Goal: Task Accomplishment & Management: Manage account settings

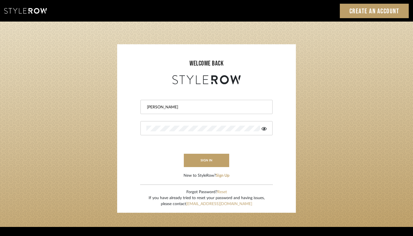
type input "ashley@winnieandcointeriors.com"
click at [186, 123] on div at bounding box center [207, 128] width 132 height 14
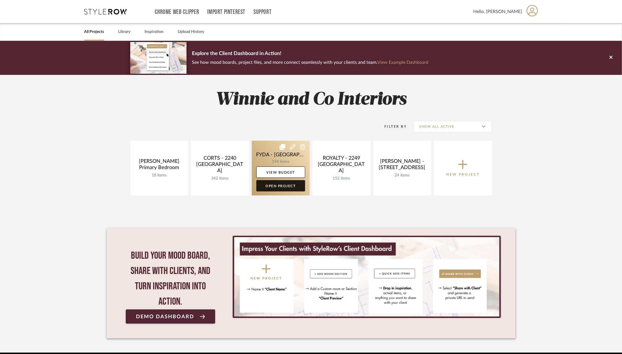
click at [271, 184] on link "Open Project" at bounding box center [280, 185] width 49 height 11
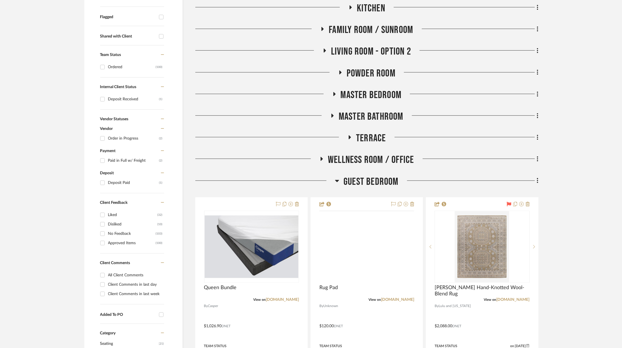
scroll to position [253, 0]
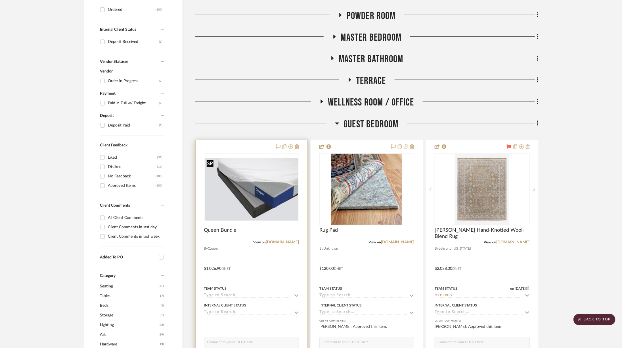
click at [0, 0] on img at bounding box center [0, 0] width 0 height 0
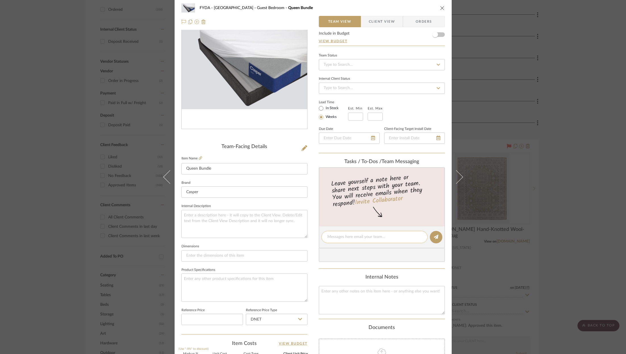
scroll to position [0, 0]
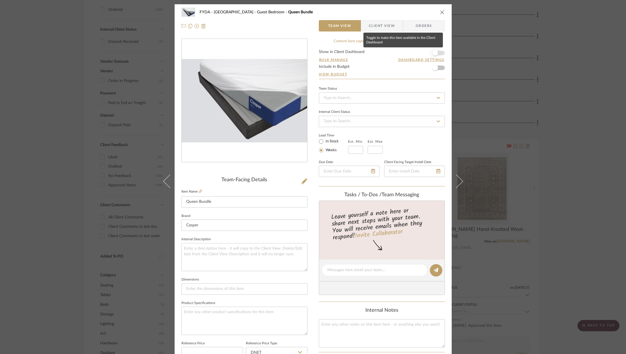
click at [439, 53] on span "button" at bounding box center [435, 53] width 12 height 12
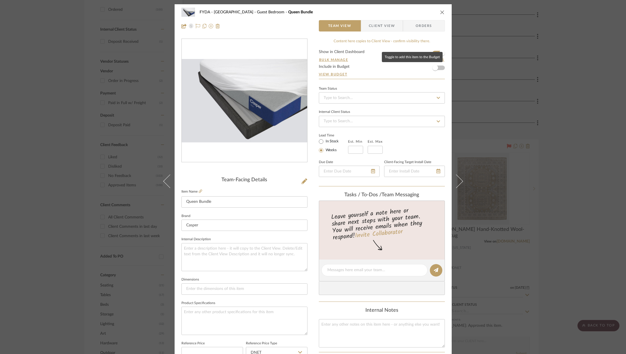
click at [439, 66] on form "Show in Client Dashboard Bulk Manage Dashboard Settings Include in Budget View …" at bounding box center [382, 64] width 126 height 29
click at [438, 68] on span "button" at bounding box center [435, 68] width 12 height 12
click at [414, 100] on input at bounding box center [382, 97] width 126 height 11
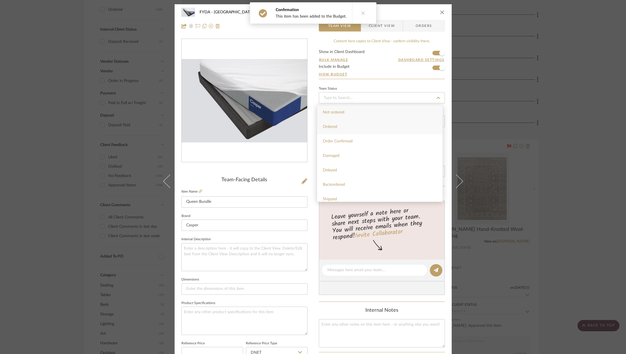
click at [393, 126] on div "Ordered" at bounding box center [380, 127] width 126 height 14
type input "[DATE]"
type input "Ordered"
type input "[DATE]"
type input "Ordered"
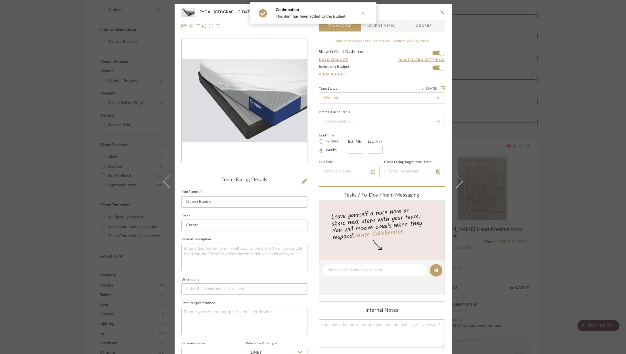
click at [414, 24] on span "Orders" at bounding box center [423, 25] width 29 height 11
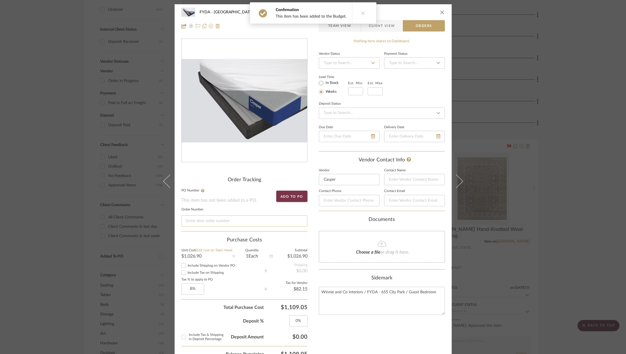
click at [239, 221] on input at bounding box center [244, 221] width 126 height 11
paste input "N104369"
type input "N104369"
click at [361, 326] on div "Nothing here shares to Dashboard. Vendor Status Payment Status Lead Time In Sto…" at bounding box center [382, 310] width 126 height 543
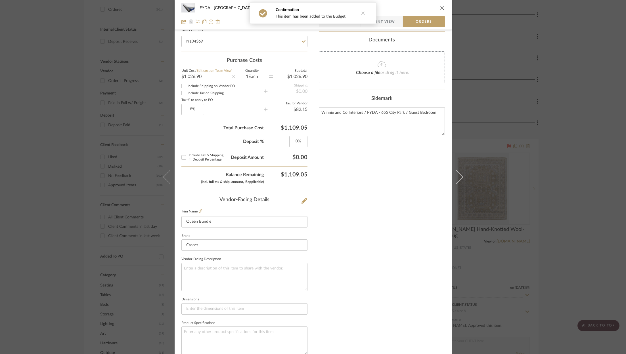
scroll to position [248, 0]
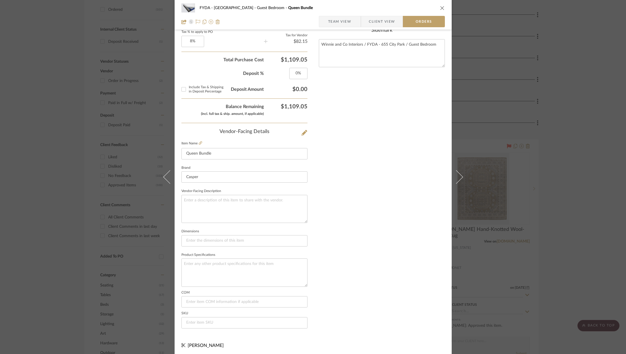
click at [442, 8] on icon "close" at bounding box center [442, 8] width 5 height 5
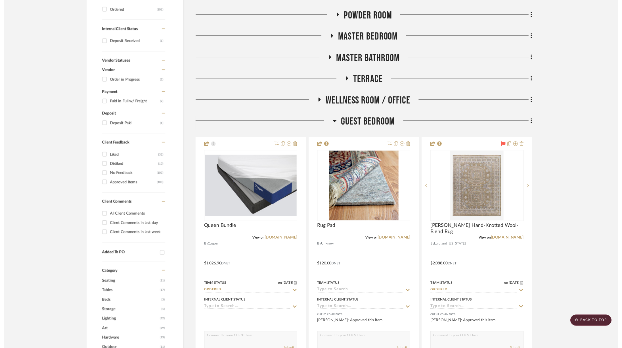
scroll to position [253, 0]
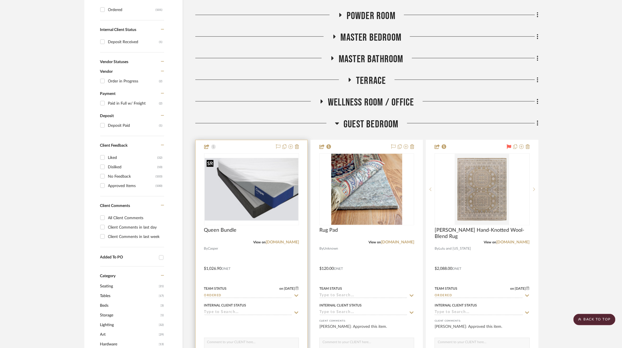
click at [277, 194] on img "0" at bounding box center [252, 189] width 94 height 62
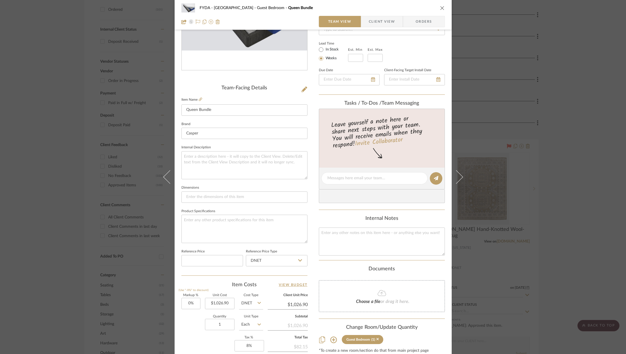
scroll to position [172, 0]
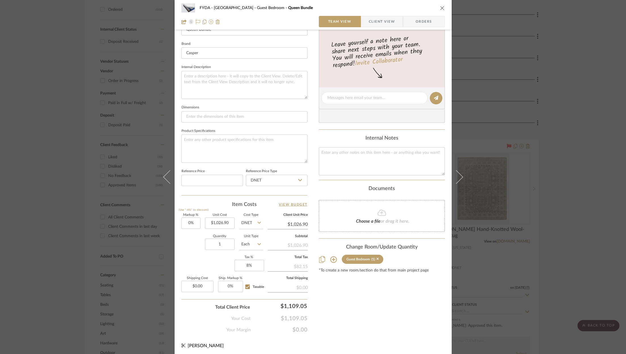
click at [440, 8] on icon "close" at bounding box center [442, 8] width 5 height 5
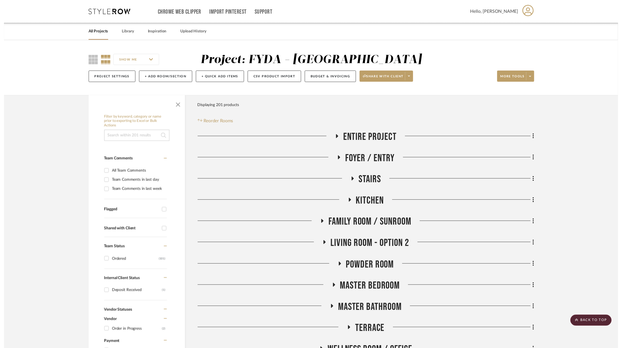
scroll to position [253, 0]
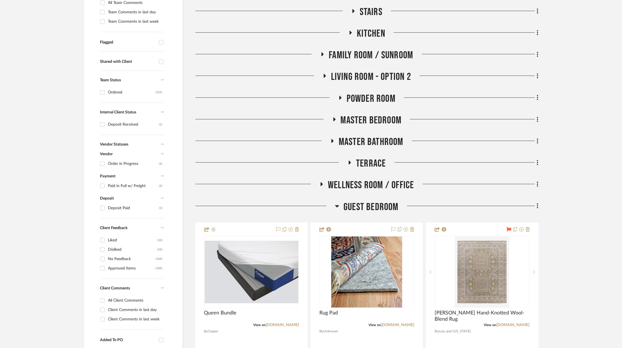
scroll to position [174, 0]
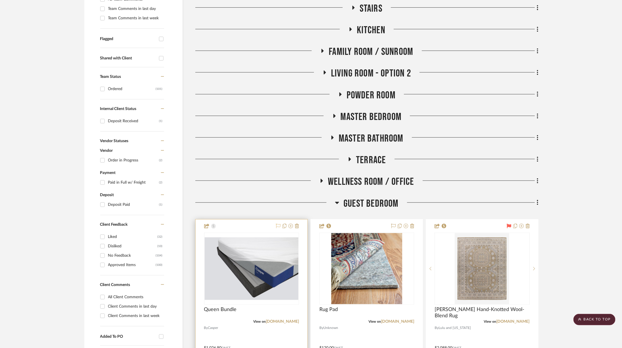
click at [278, 225] on icon at bounding box center [278, 225] width 5 height 5
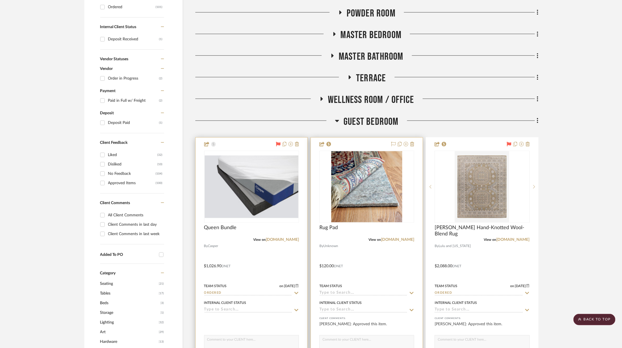
scroll to position [257, 0]
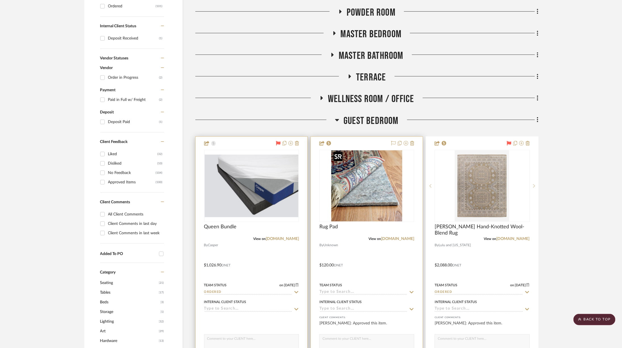
click at [371, 171] on img "0" at bounding box center [366, 185] width 71 height 71
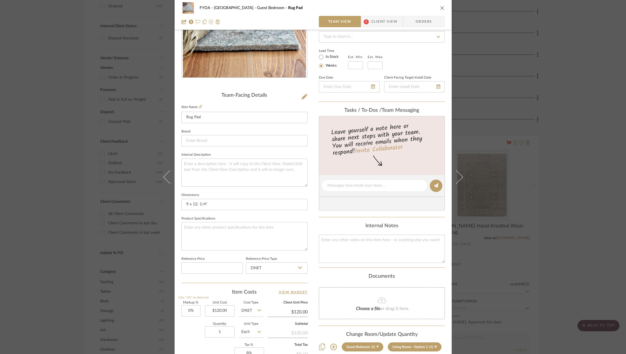
scroll to position [84, 0]
click at [565, 124] on div "FYDA - 655 City Park Guest Bedroom Rug Pad Team View 1 Client View Orders Team-…" at bounding box center [313, 177] width 626 height 354
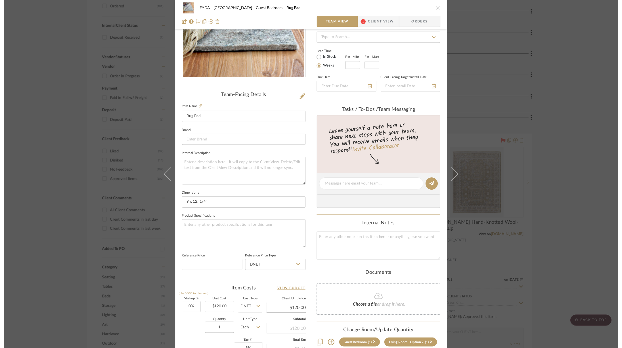
scroll to position [257, 0]
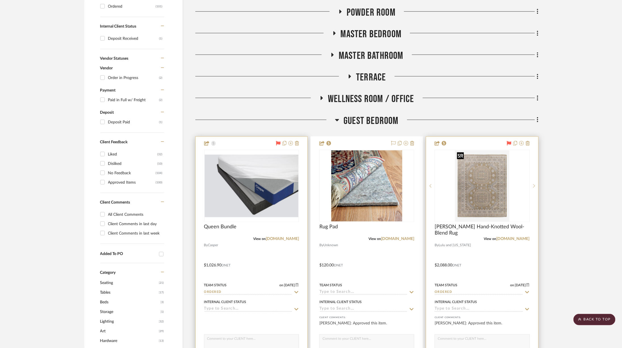
click at [0, 0] on img at bounding box center [0, 0] width 0 height 0
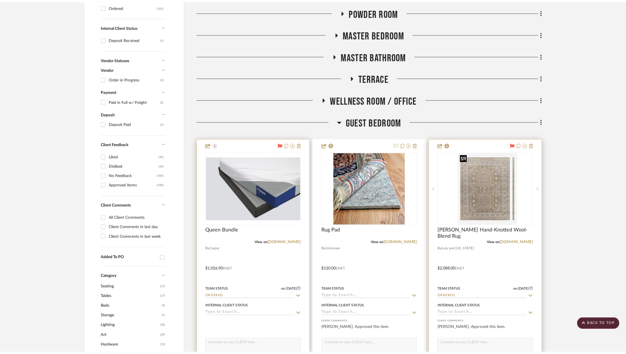
scroll to position [0, 0]
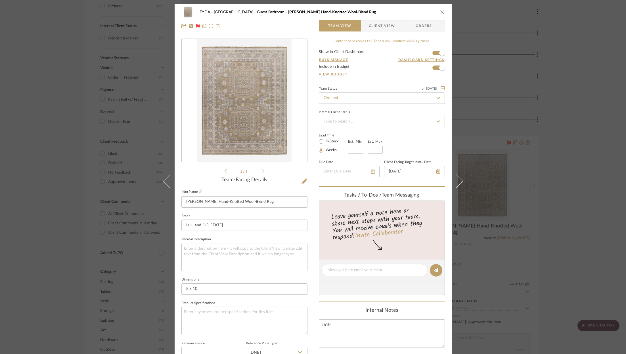
click at [440, 11] on icon "close" at bounding box center [442, 12] width 5 height 5
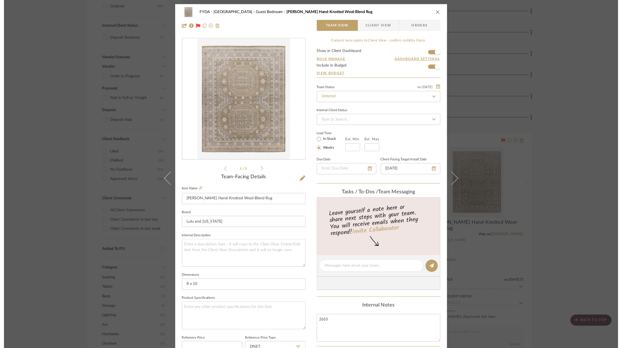
scroll to position [257, 0]
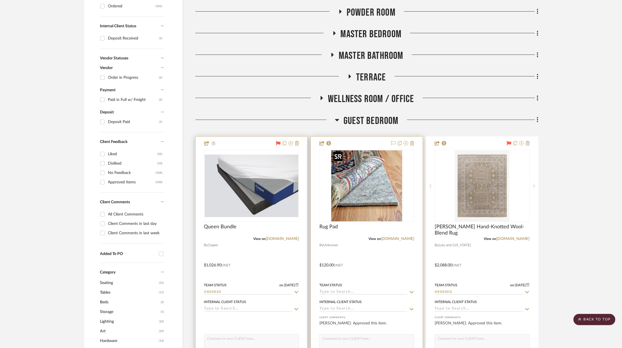
click at [373, 180] on img "0" at bounding box center [366, 185] width 71 height 71
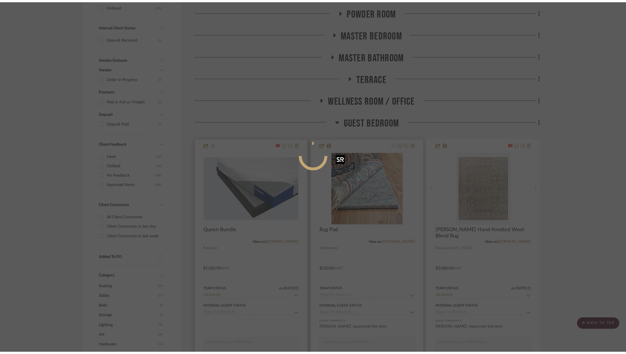
scroll to position [0, 0]
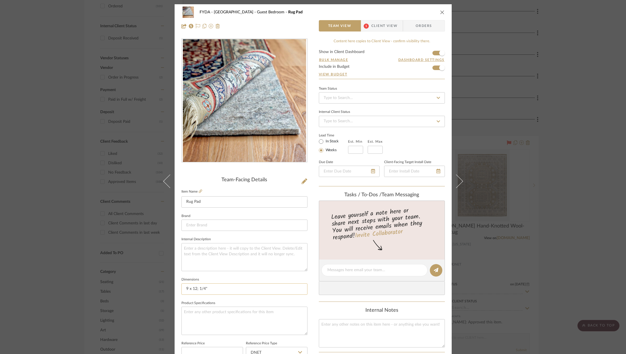
click at [216, 289] on input "9 x 12; 1/4"" at bounding box center [244, 289] width 126 height 11
type input "8x10"
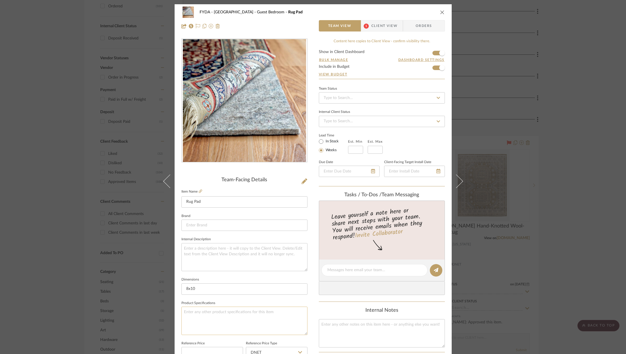
click at [257, 319] on textarea at bounding box center [244, 321] width 126 height 28
click at [199, 192] on icon at bounding box center [200, 191] width 3 height 3
click at [199, 191] on icon at bounding box center [200, 191] width 3 height 3
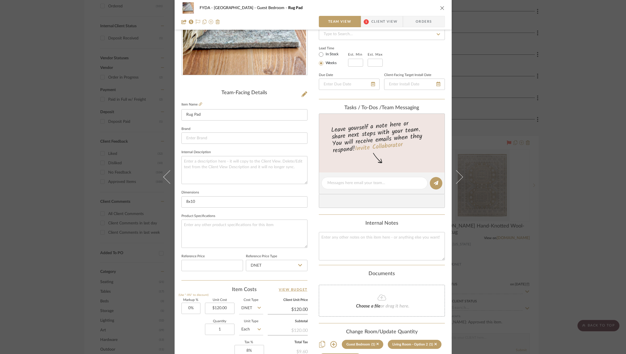
scroll to position [172, 0]
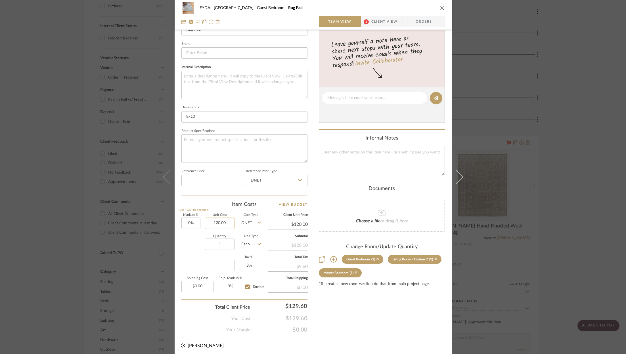
click at [228, 221] on input "120.00" at bounding box center [220, 223] width 30 height 11
type input "$124.95"
click at [344, 160] on textarea at bounding box center [382, 161] width 126 height 28
type textarea "Amazon"
click at [388, 318] on div "Content here copies to Client View - confirm visibility there. Show in Client D…" at bounding box center [382, 99] width 126 height 467
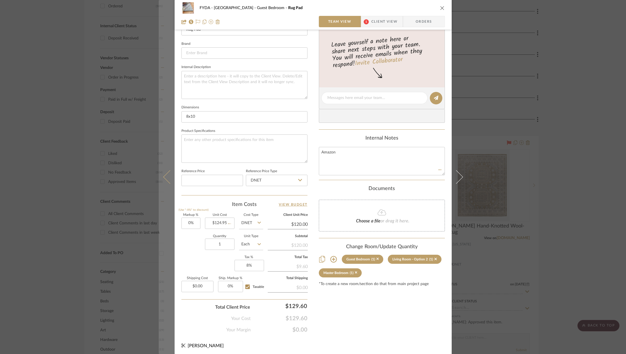
type input "$120.00"
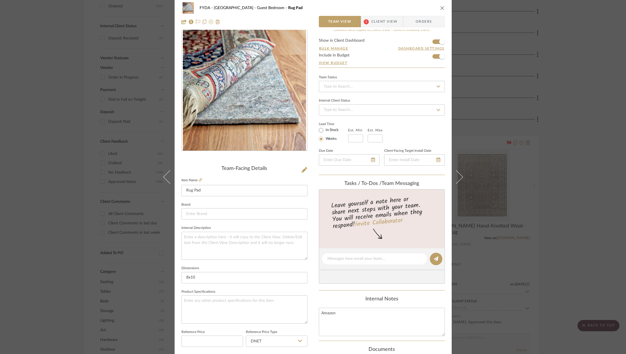
scroll to position [0, 0]
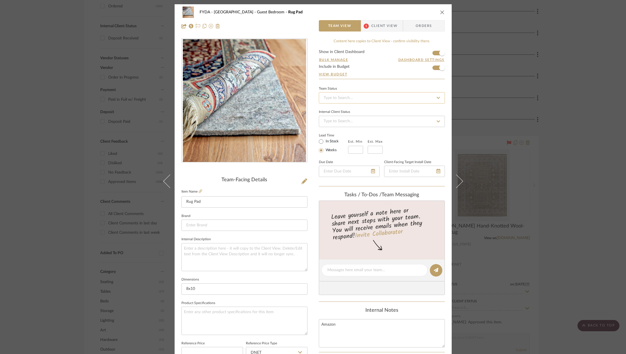
click at [357, 95] on input at bounding box center [382, 97] width 126 height 11
click at [339, 122] on div "Ordered" at bounding box center [380, 127] width 126 height 14
type input "[DATE]"
type input "Ordered"
type input "[DATE]"
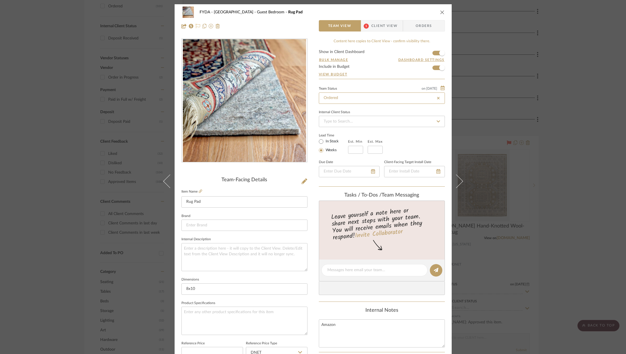
type input "Ordered"
type input "$124.95"
click at [196, 26] on icon at bounding box center [198, 26] width 5 height 5
click at [440, 14] on icon "close" at bounding box center [442, 12] width 5 height 5
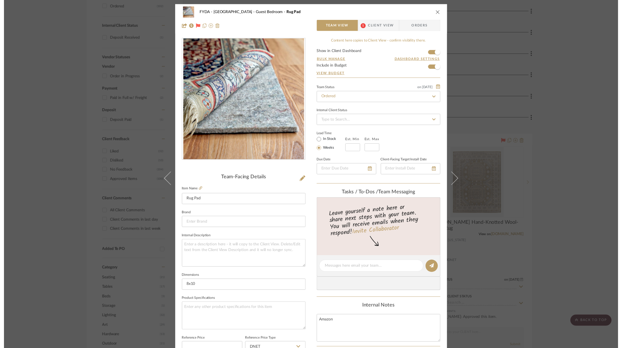
scroll to position [257, 0]
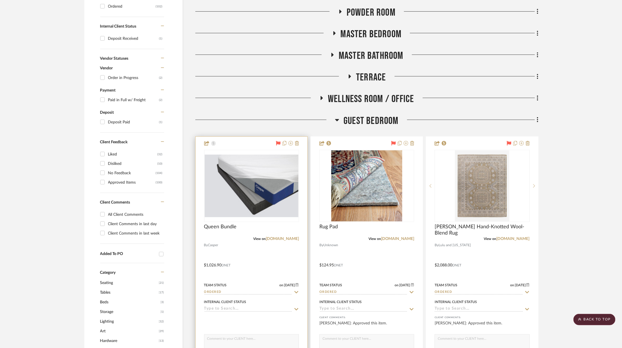
click at [380, 123] on span "Guest Bedroom" at bounding box center [371, 121] width 55 height 12
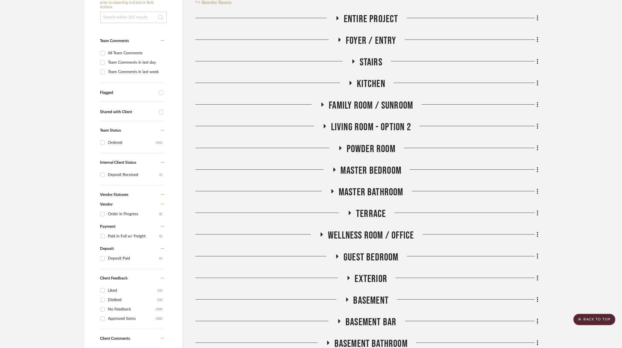
scroll to position [119, 0]
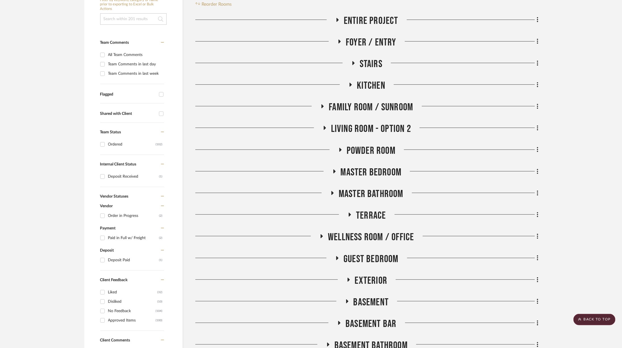
click at [382, 123] on span "Living Room - Option 2" at bounding box center [371, 129] width 80 height 12
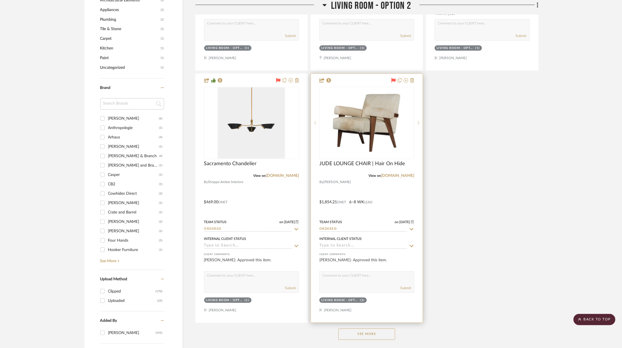
scroll to position [703, 0]
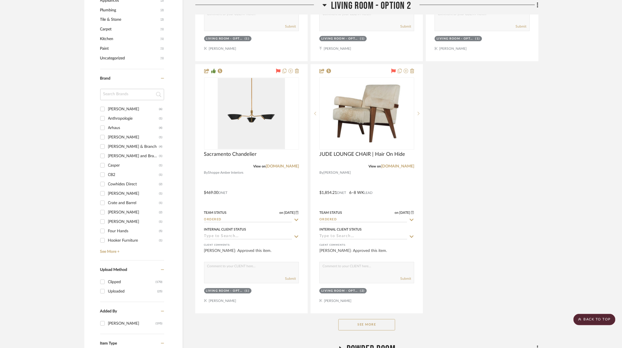
click at [365, 326] on button "See More" at bounding box center [366, 324] width 57 height 11
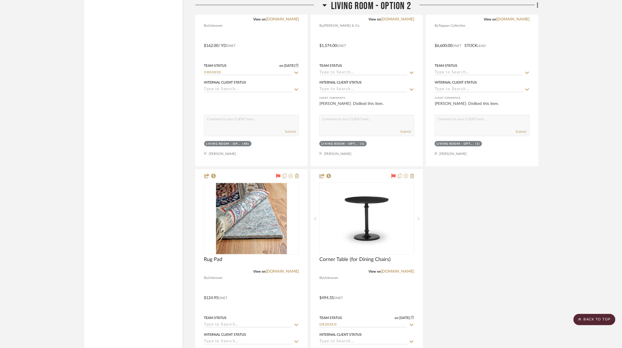
scroll to position [1354, 0]
click at [252, 212] on img "0" at bounding box center [251, 218] width 71 height 71
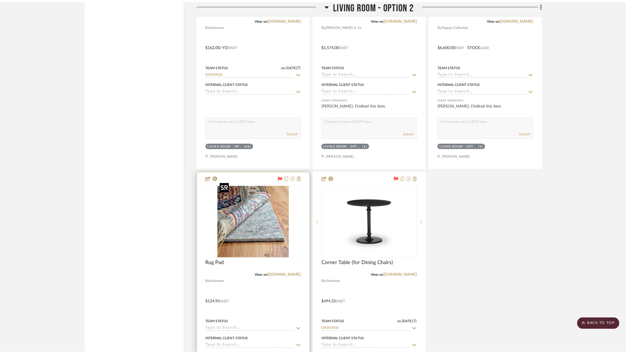
scroll to position [0, 0]
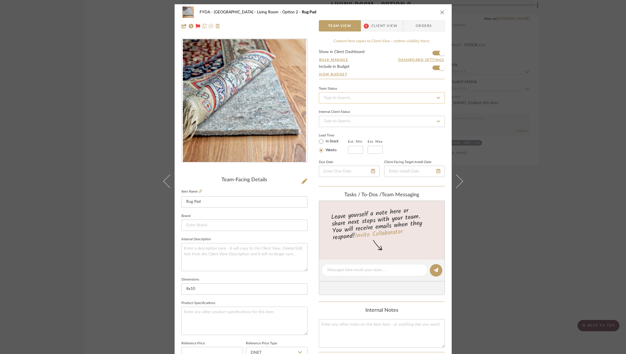
click at [361, 97] on input at bounding box center [382, 97] width 126 height 11
click at [347, 128] on div "Ordered" at bounding box center [380, 127] width 126 height 14
type input "[DATE]"
type input "Ordered"
type input "[DATE]"
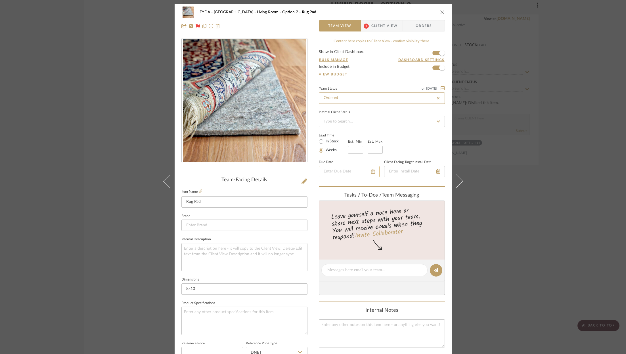
type input "Ordered"
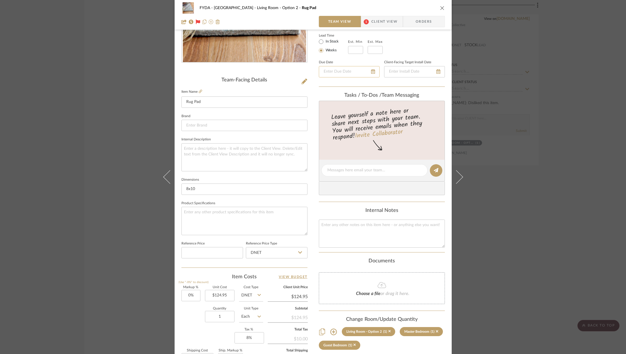
scroll to position [101, 0]
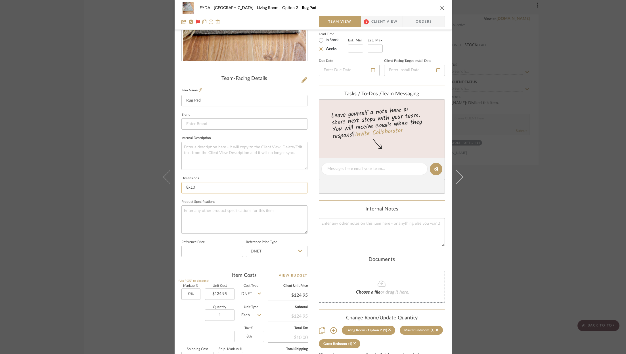
click at [252, 191] on input "8x10" at bounding box center [244, 187] width 126 height 11
type input "10x14 ; 1/8""
click at [440, 9] on icon "close" at bounding box center [442, 8] width 5 height 5
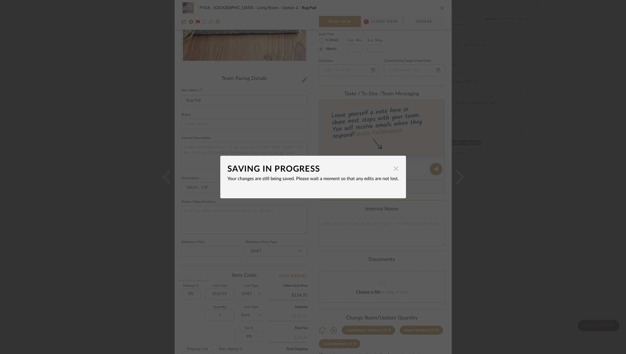
click at [393, 170] on span "button" at bounding box center [395, 168] width 11 height 11
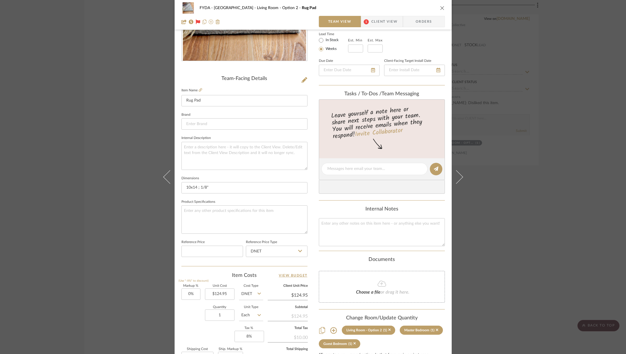
click at [441, 7] on icon "close" at bounding box center [442, 8] width 5 height 5
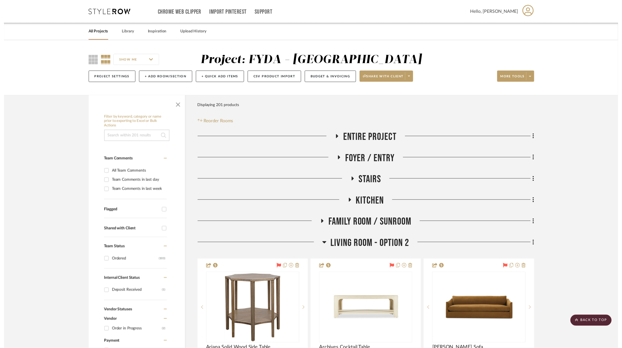
scroll to position [1354, 0]
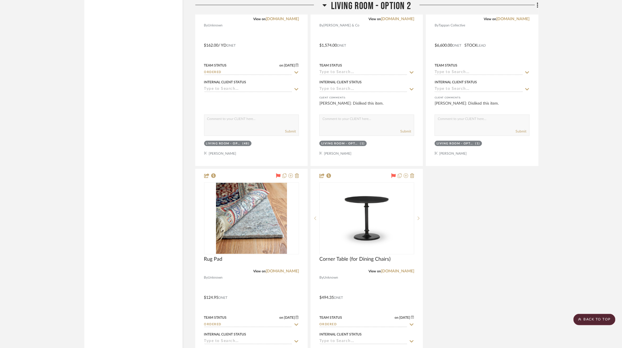
click at [400, 5] on span "Living Room - Option 2" at bounding box center [371, 6] width 80 height 12
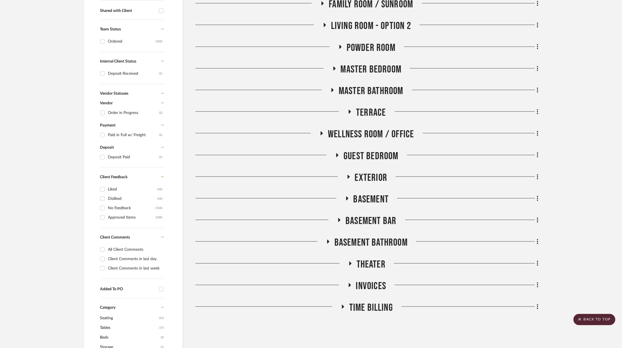
scroll to position [175, 0]
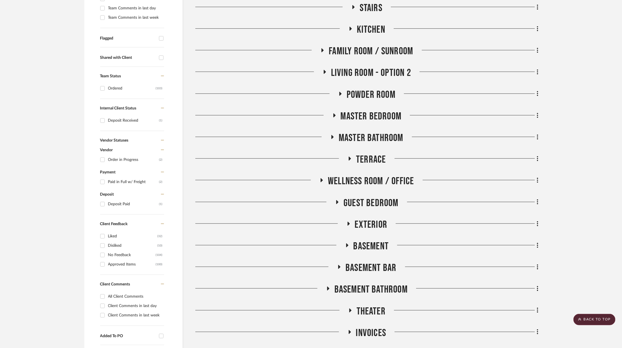
click at [381, 197] on span "Guest Bedroom" at bounding box center [371, 203] width 55 height 12
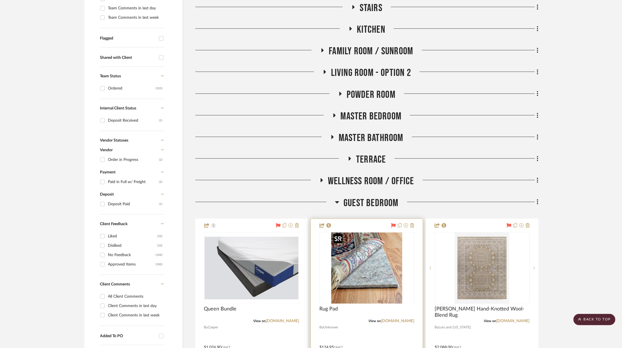
click at [0, 0] on img at bounding box center [0, 0] width 0 height 0
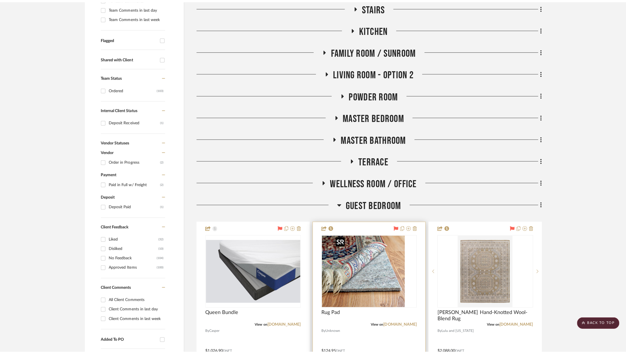
scroll to position [0, 0]
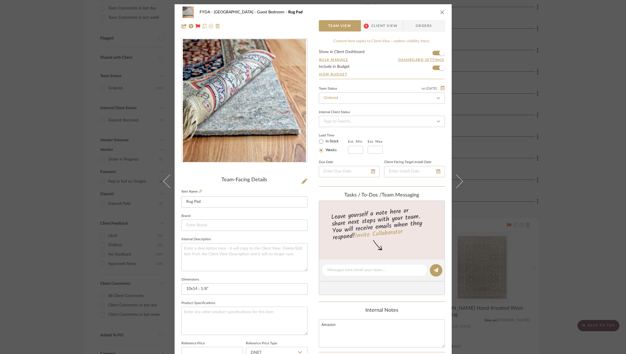
click at [358, 271] on textarea at bounding box center [374, 271] width 94 height 6
click at [254, 285] on input "10x14 ; 1/8"" at bounding box center [244, 289] width 126 height 11
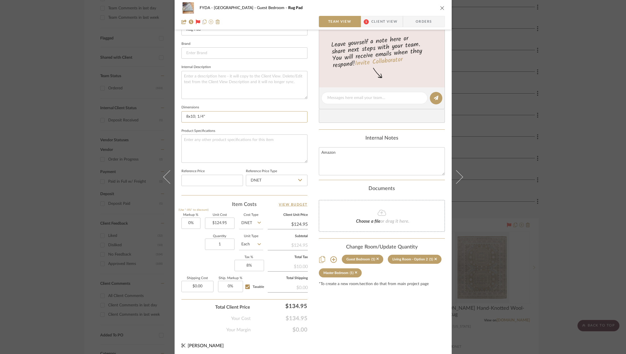
type input "8x10; 1/4""
click at [358, 321] on div "Content here copies to Client View - confirm visibility there. Show in Client D…" at bounding box center [382, 99] width 126 height 467
click at [441, 6] on icon "close" at bounding box center [442, 8] width 5 height 5
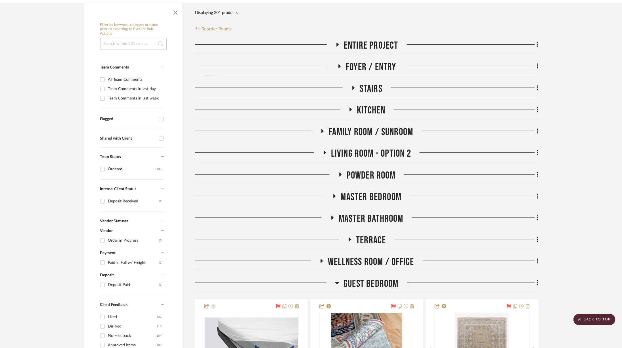
scroll to position [94, 0]
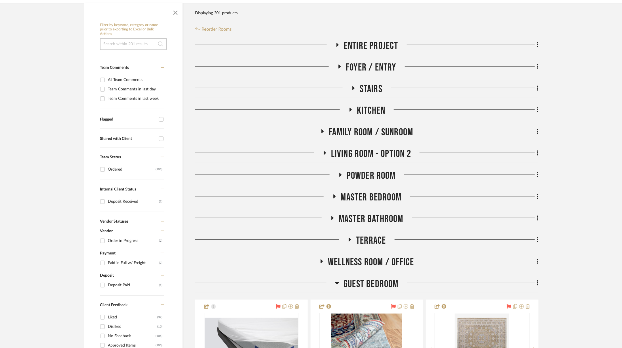
click at [535, 152] on div at bounding box center [477, 152] width 115 height 0
click at [538, 153] on icon at bounding box center [537, 153] width 1 height 5
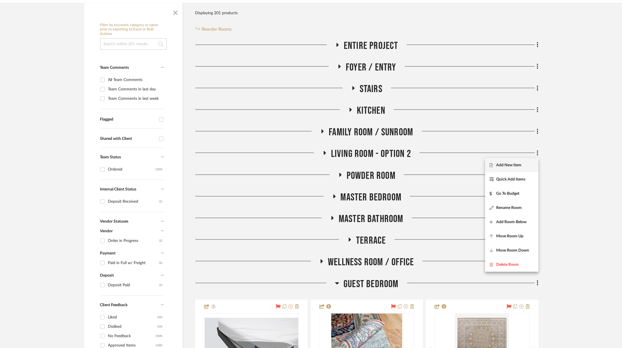
click at [516, 164] on span "Add New Item" at bounding box center [508, 164] width 25 height 5
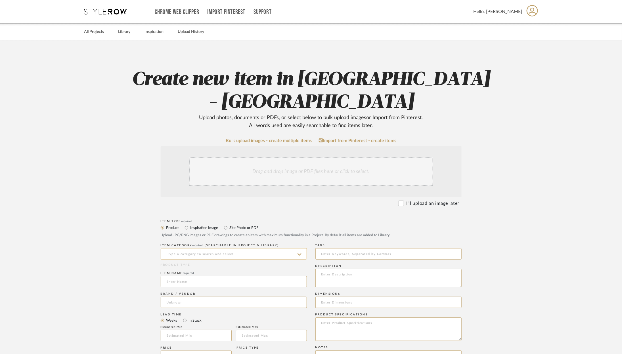
click at [237, 248] on input at bounding box center [234, 253] width 146 height 11
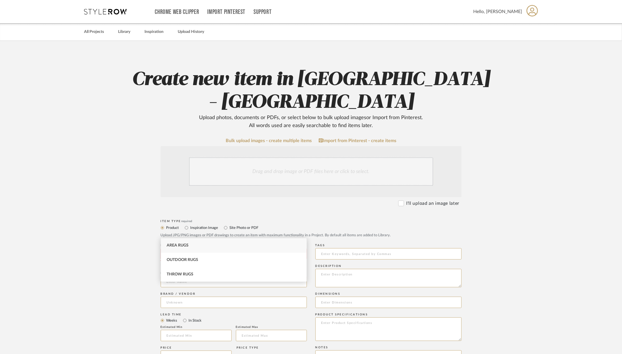
click at [218, 246] on div "Area Rugs" at bounding box center [234, 246] width 146 height 14
type input "Area Rugs"
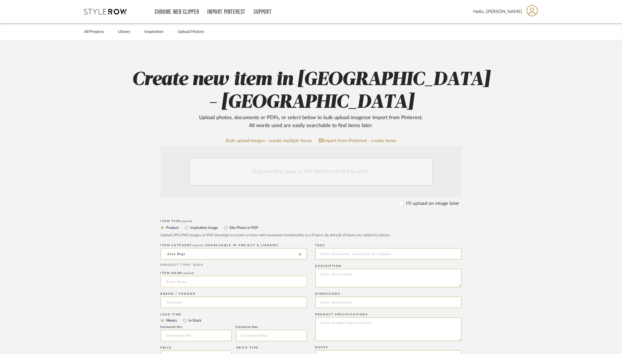
click at [196, 276] on input at bounding box center [234, 281] width 146 height 11
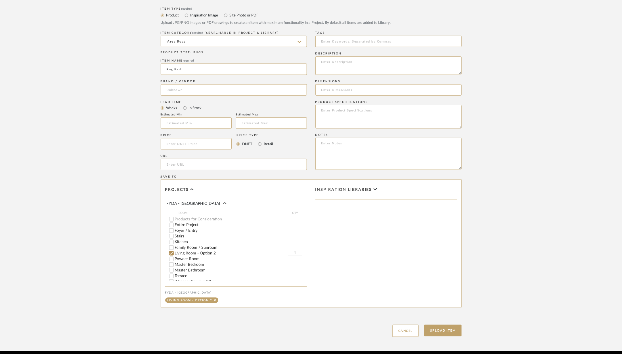
scroll to position [22, 0]
type input "Rug Pad"
click at [440, 325] on button "Upload Item" at bounding box center [442, 331] width 37 height 12
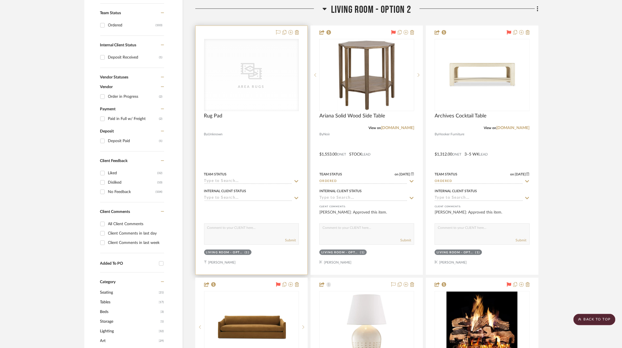
scroll to position [241, 0]
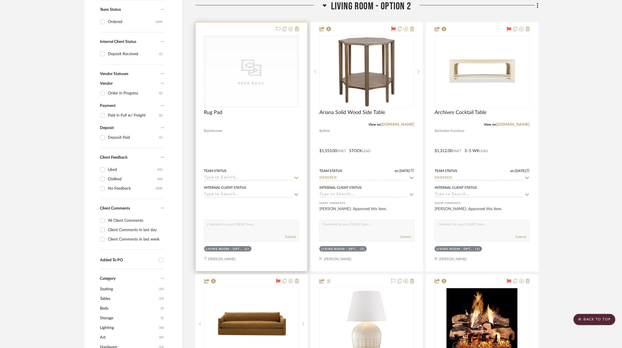
click at [0, 0] on div "CategoryIconRugs Created with Sketch. Area Rugs" at bounding box center [0, 0] width 0 height 0
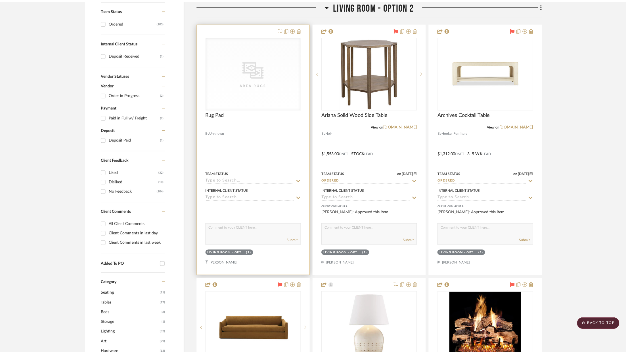
scroll to position [0, 0]
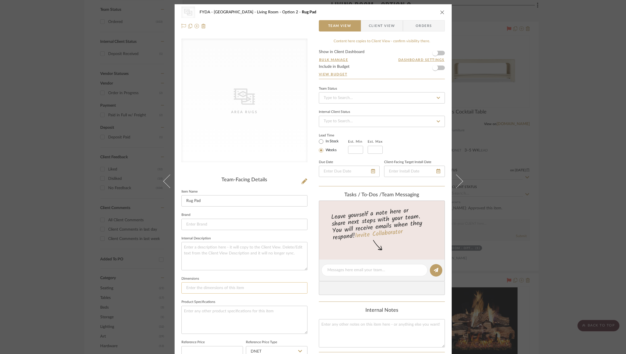
click at [229, 288] on input at bounding box center [244, 288] width 126 height 11
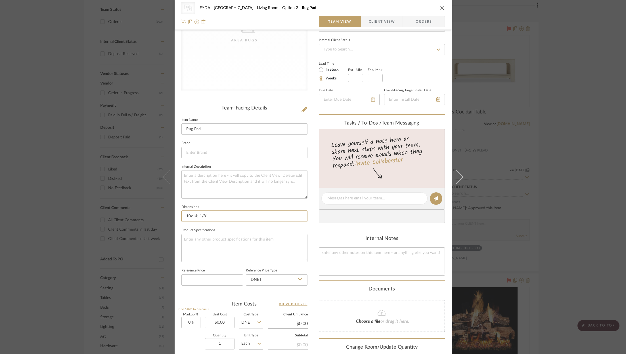
type input "10x14; 1/8""
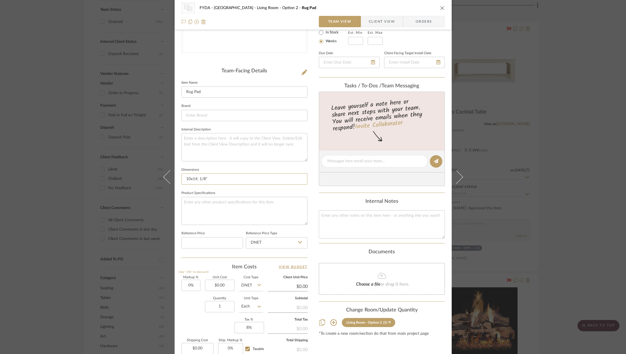
scroll to position [110, 0]
click at [219, 281] on input "0.00" at bounding box center [220, 284] width 30 height 11
type input "$171.95"
click at [201, 319] on div "Markup % (Use "-X%" to discount) 0% Unit Cost $171.95 Cost Type DNET Client Uni…" at bounding box center [244, 316] width 126 height 83
type input "$171.95"
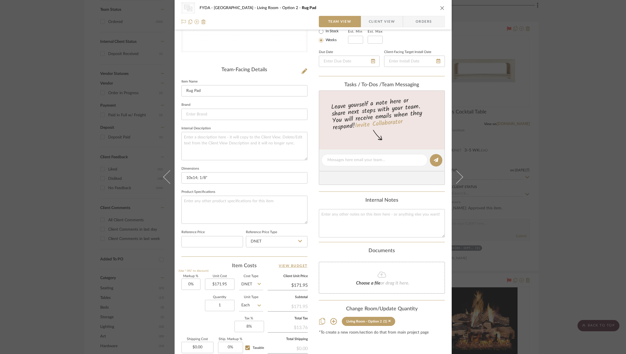
scroll to position [0, 0]
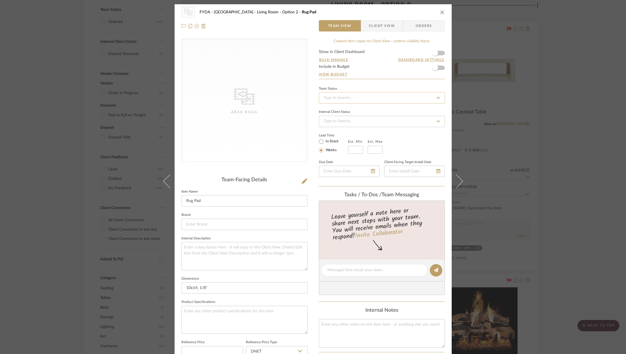
click at [356, 95] on input at bounding box center [382, 97] width 126 height 11
click at [342, 129] on div "Ordered" at bounding box center [380, 127] width 126 height 14
type input "[DATE]"
type input "Ordered"
type input "[DATE]"
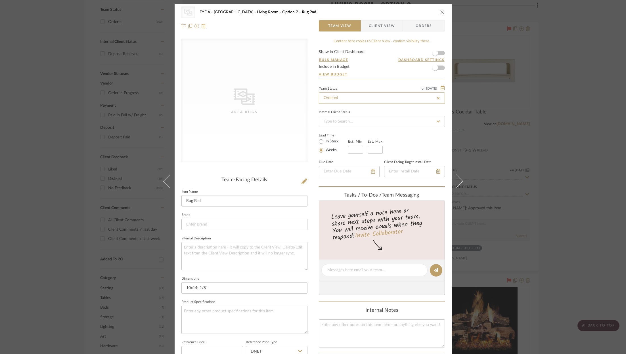
type input "Ordered"
click at [182, 26] on icon at bounding box center [183, 26] width 5 height 5
click at [436, 68] on span "button" at bounding box center [435, 68] width 12 height 12
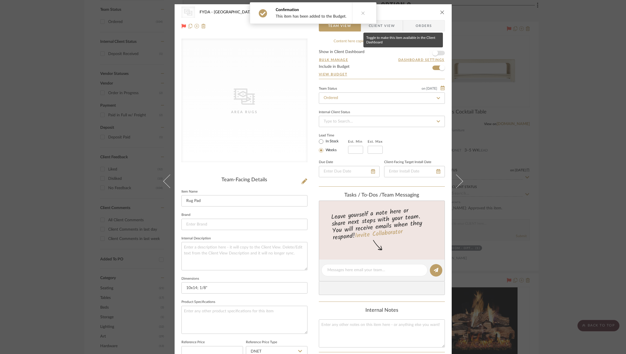
click at [437, 53] on span "button" at bounding box center [435, 53] width 12 height 12
click at [440, 11] on icon "close" at bounding box center [442, 12] width 5 height 5
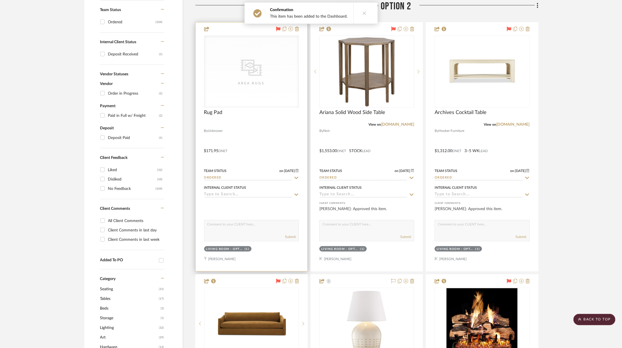
scroll to position [200, 0]
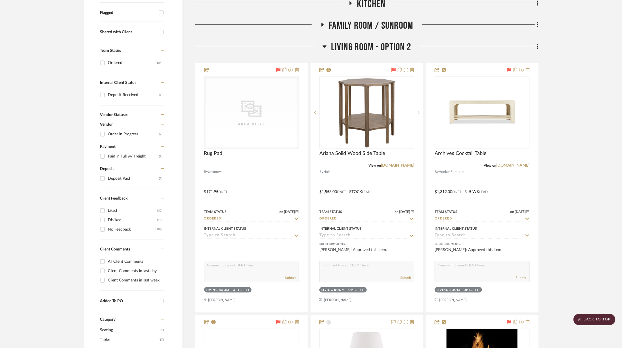
click at [382, 48] on span "Living Room - Option 2" at bounding box center [371, 47] width 80 height 12
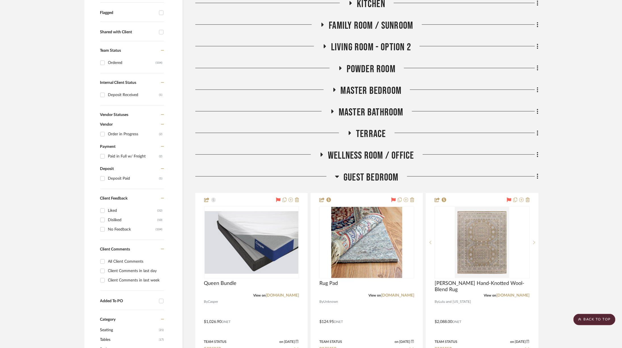
click at [370, 92] on span "Master Bedroom" at bounding box center [371, 91] width 61 height 12
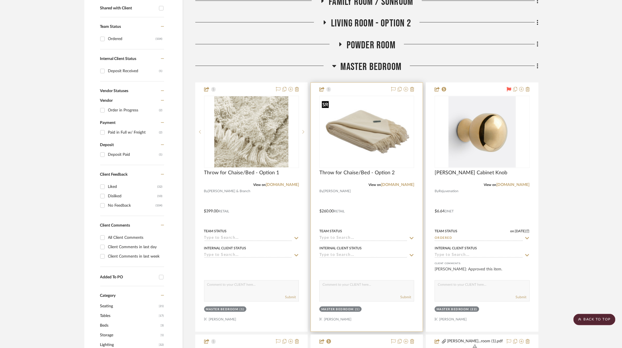
scroll to position [230, 0]
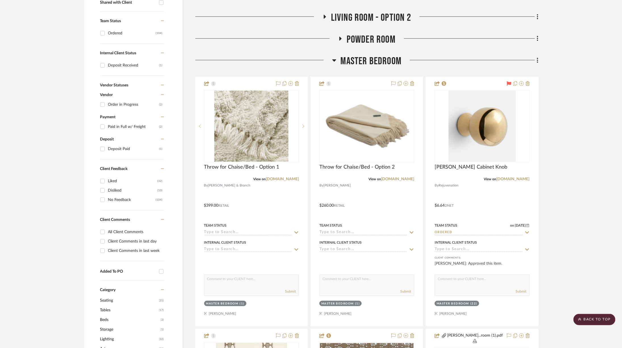
click at [537, 60] on icon at bounding box center [538, 60] width 2 height 6
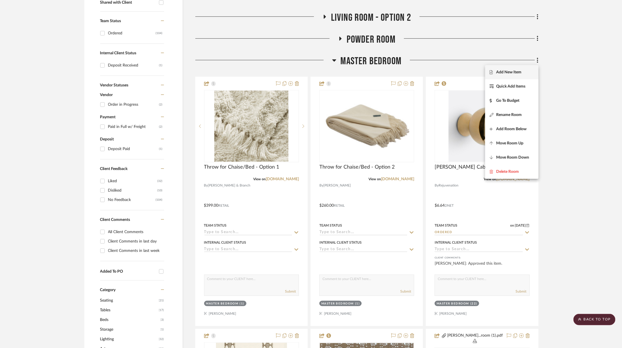
click at [519, 70] on button "Add New Item" at bounding box center [511, 72] width 53 height 14
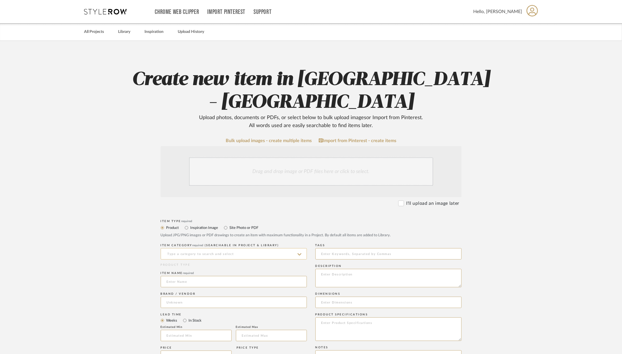
click at [213, 248] on input at bounding box center [234, 253] width 146 height 11
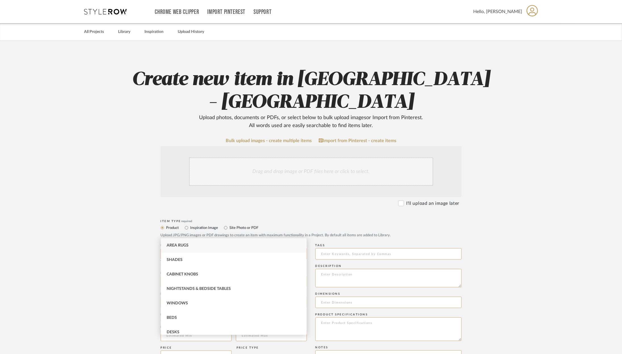
click at [207, 247] on div "Area Rugs" at bounding box center [234, 246] width 146 height 14
type input "Area Rugs"
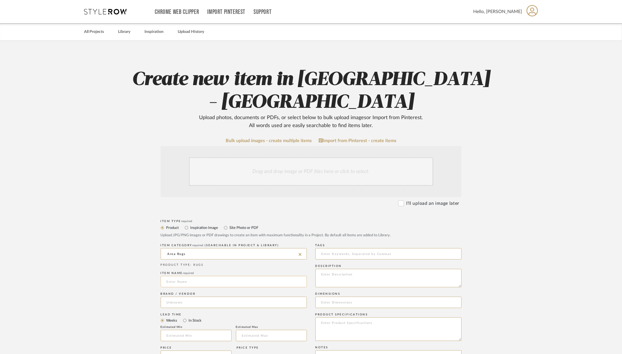
click at [196, 276] on input at bounding box center [234, 281] width 146 height 11
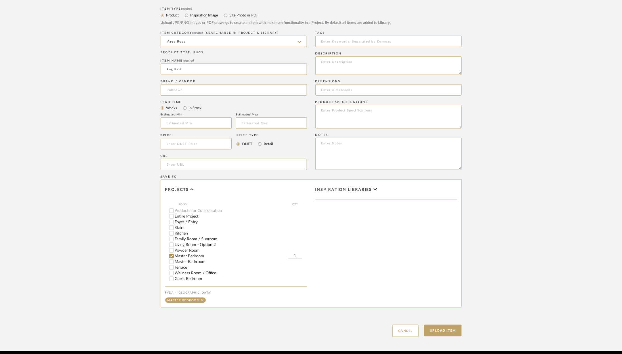
scroll to position [33, 0]
type input "Rug Pad"
click at [442, 325] on button "Upload Item" at bounding box center [442, 331] width 37 height 12
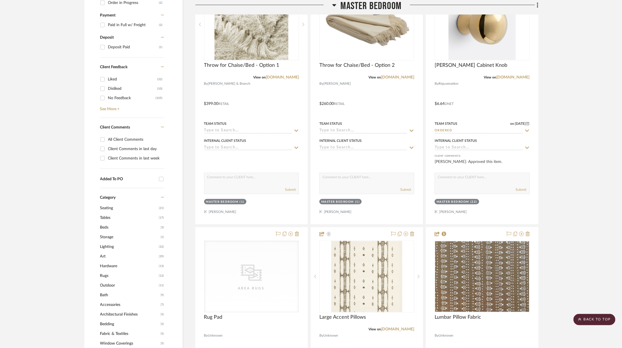
scroll to position [334, 0]
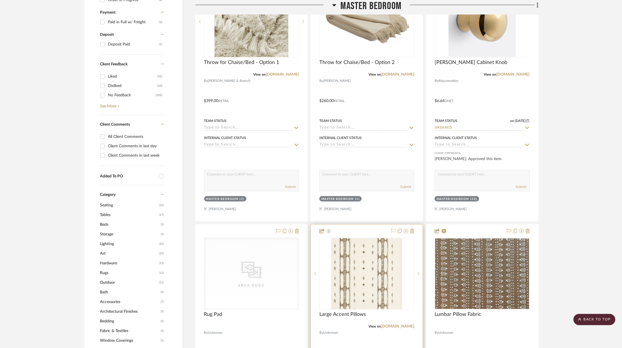
click at [393, 229] on icon at bounding box center [393, 231] width 5 height 5
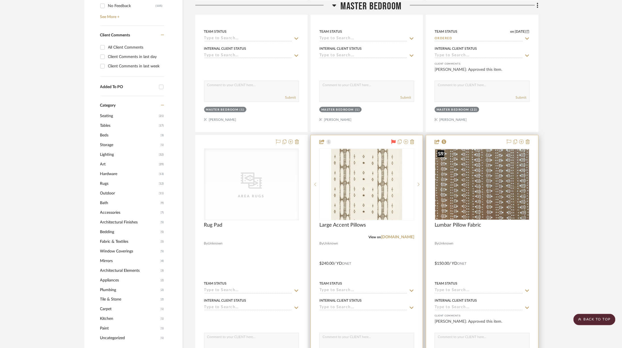
scroll to position [432, 0]
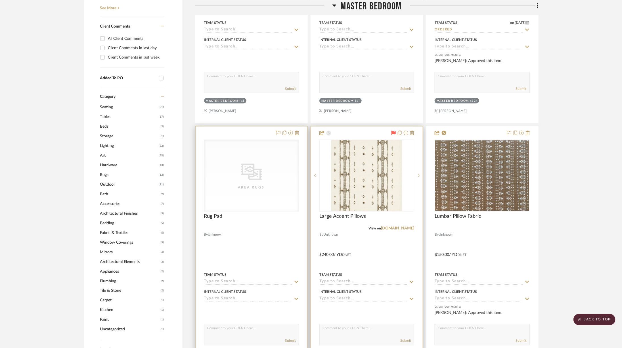
click at [277, 133] on icon at bounding box center [278, 133] width 5 height 5
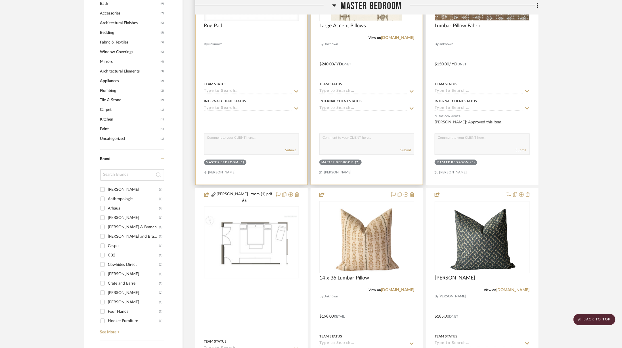
scroll to position [650, 0]
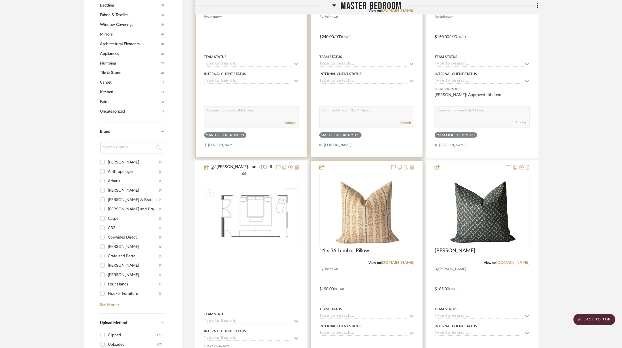
click at [414, 165] on icon at bounding box center [412, 167] width 4 height 5
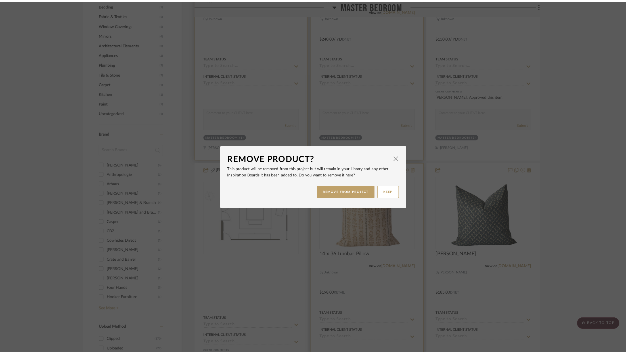
scroll to position [0, 0]
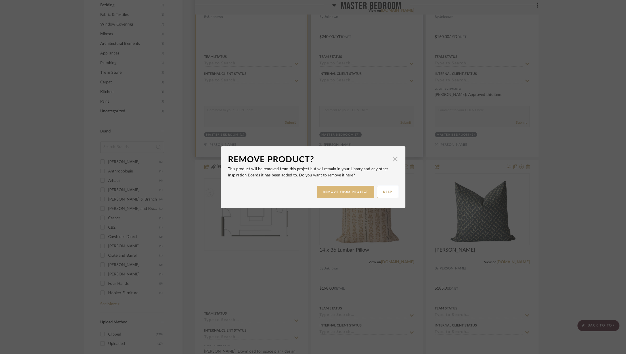
click at [360, 191] on button "REMOVE FROM PROJECT" at bounding box center [345, 192] width 57 height 12
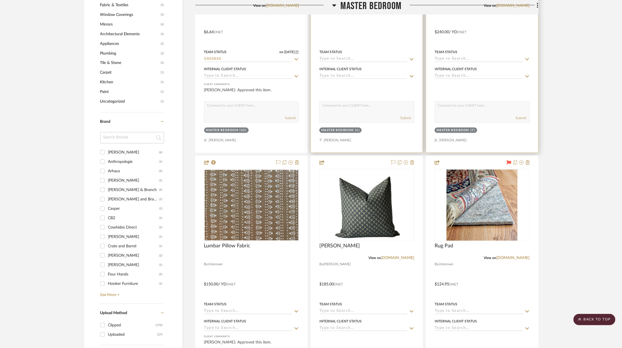
scroll to position [693, 0]
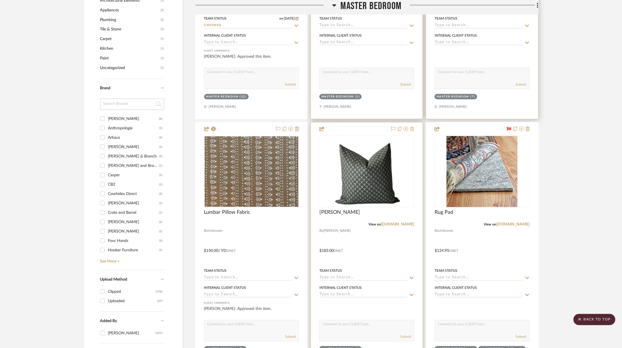
click at [413, 126] on icon at bounding box center [412, 128] width 4 height 5
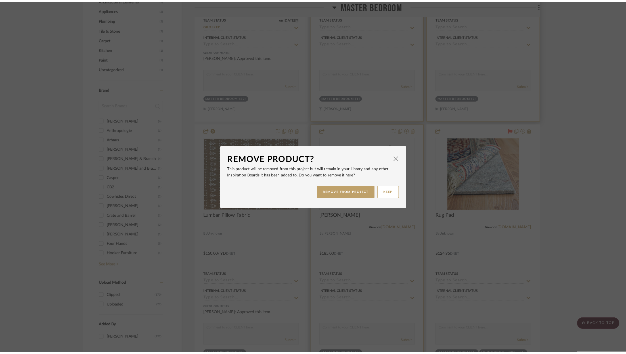
scroll to position [0, 0]
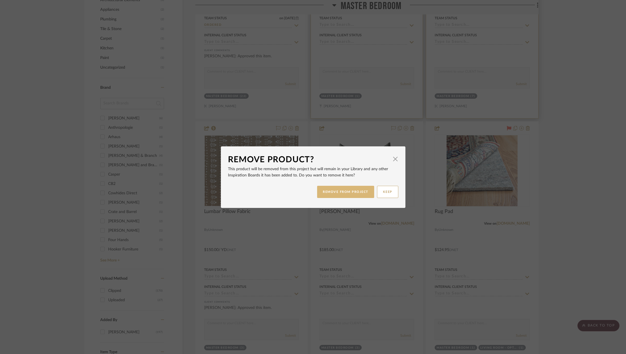
click at [343, 194] on button "REMOVE FROM PROJECT" at bounding box center [345, 192] width 57 height 12
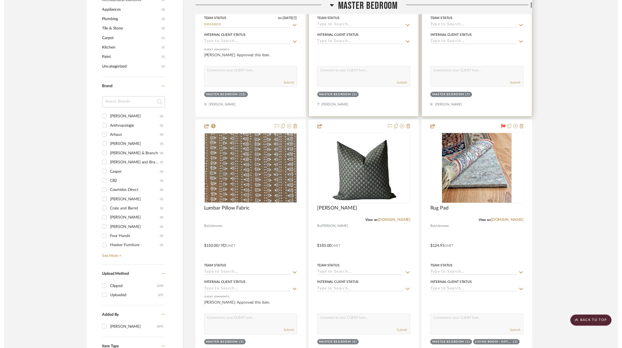
scroll to position [693, 0]
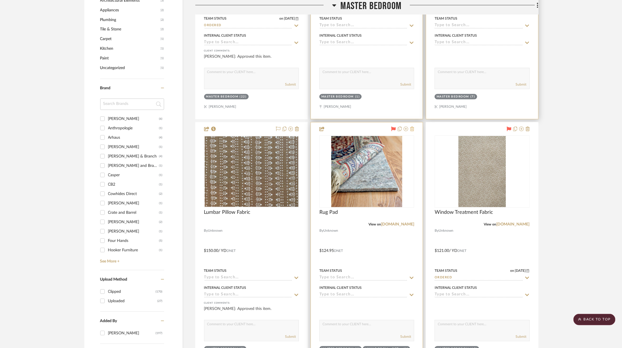
click at [414, 126] on icon at bounding box center [412, 128] width 4 height 5
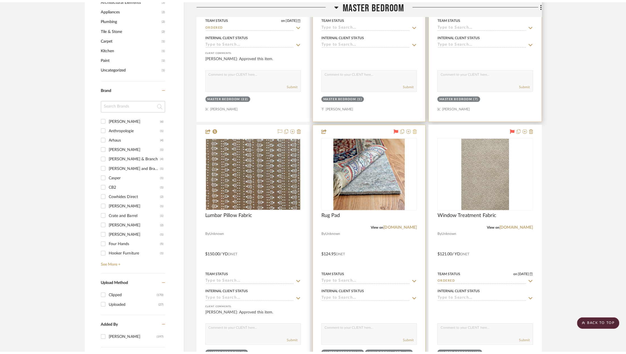
scroll to position [0, 0]
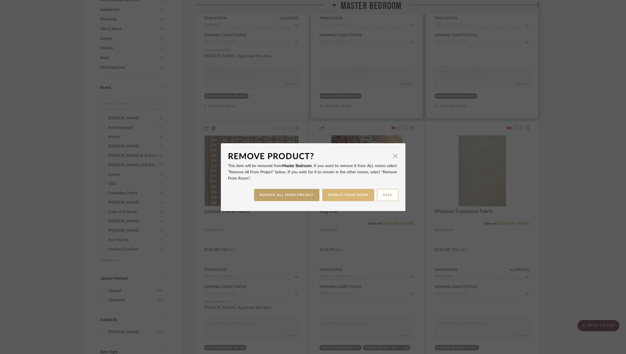
click at [354, 197] on button "REMOVE FROM ROOM" at bounding box center [348, 195] width 52 height 12
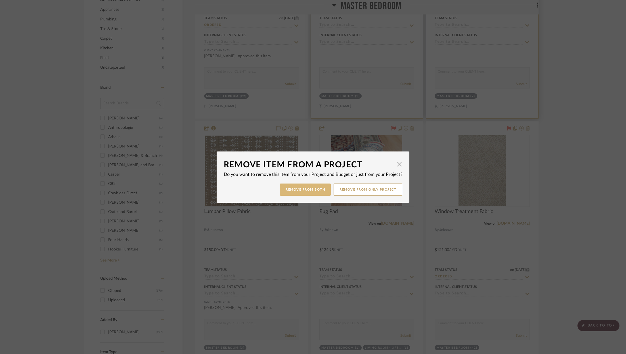
click at [315, 190] on button "Remove from Both" at bounding box center [305, 190] width 51 height 12
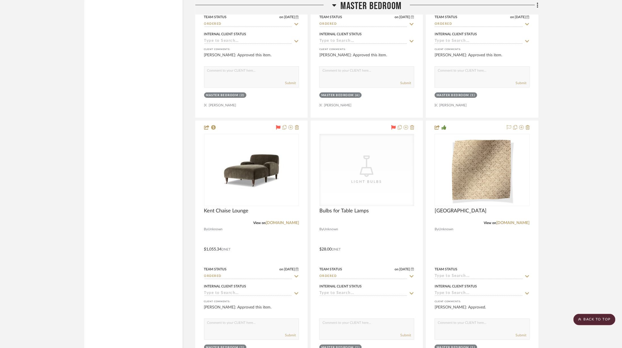
scroll to position [1205, 0]
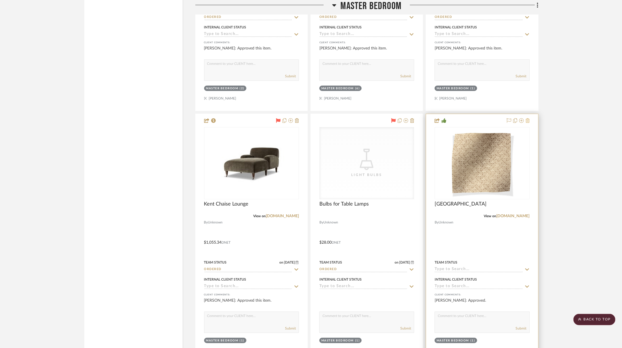
click at [528, 118] on icon at bounding box center [528, 120] width 4 height 5
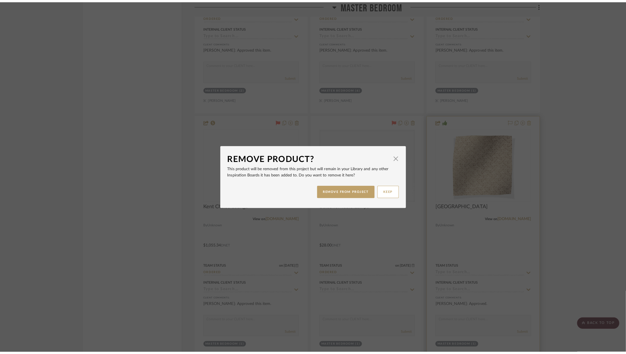
scroll to position [0, 0]
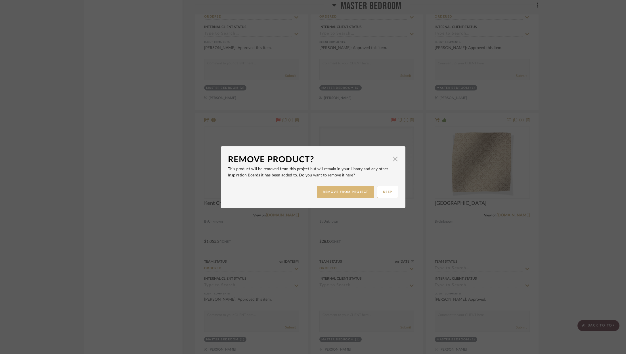
click at [358, 190] on button "REMOVE FROM PROJECT" at bounding box center [345, 192] width 57 height 12
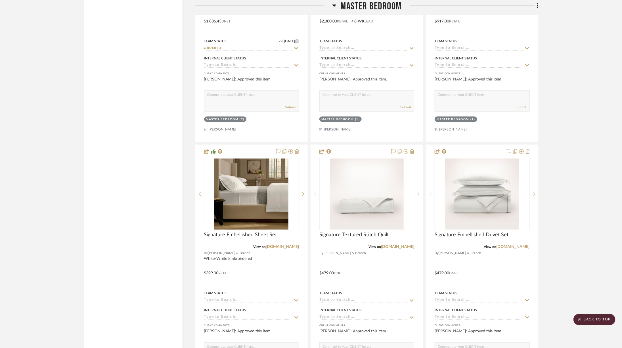
scroll to position [1681, 0]
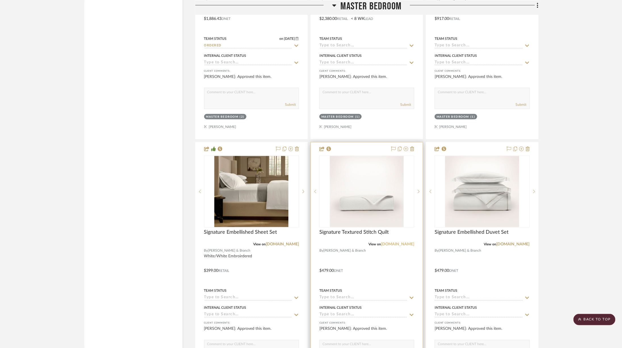
click at [404, 242] on link "[DOMAIN_NAME]" at bounding box center [397, 244] width 33 height 4
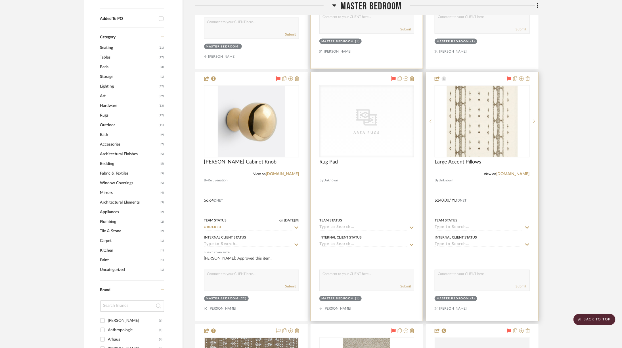
scroll to position [447, 0]
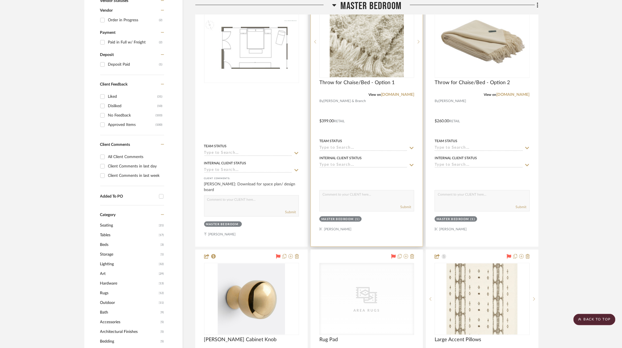
scroll to position [321, 0]
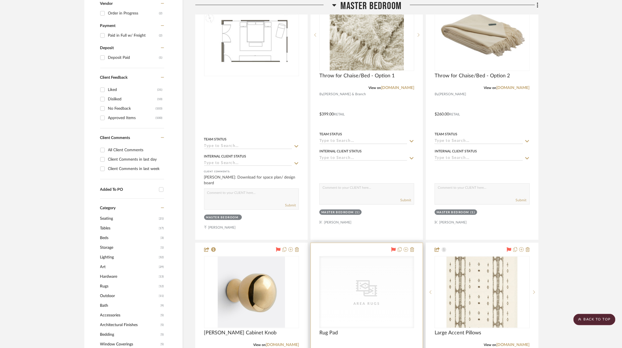
click at [331, 267] on div "CategoryIconRugs Created with Sketch. Area Rugs" at bounding box center [367, 292] width 94 height 72
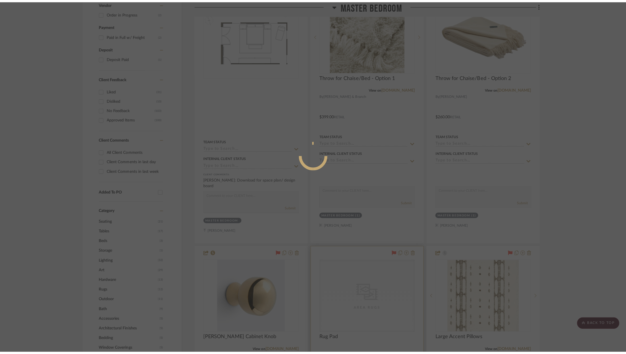
scroll to position [0, 0]
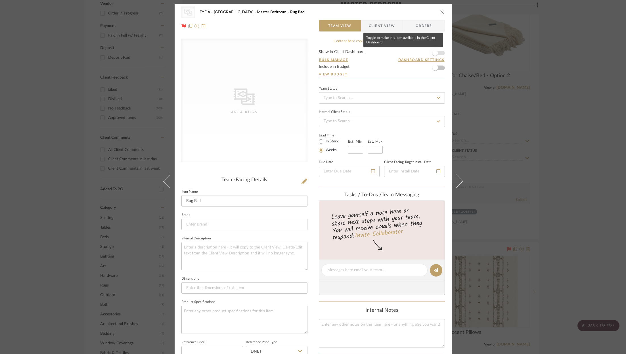
click at [438, 53] on span "button" at bounding box center [435, 53] width 12 height 12
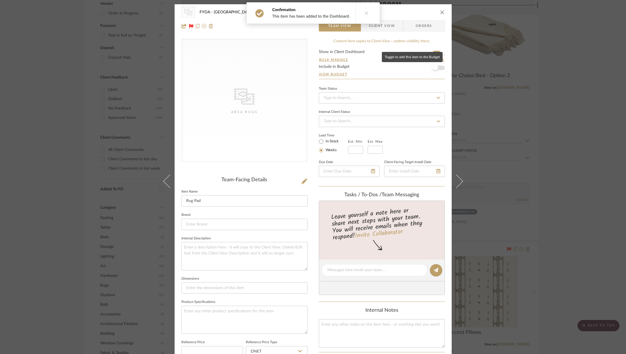
click at [438, 68] on span "button" at bounding box center [435, 68] width 12 height 12
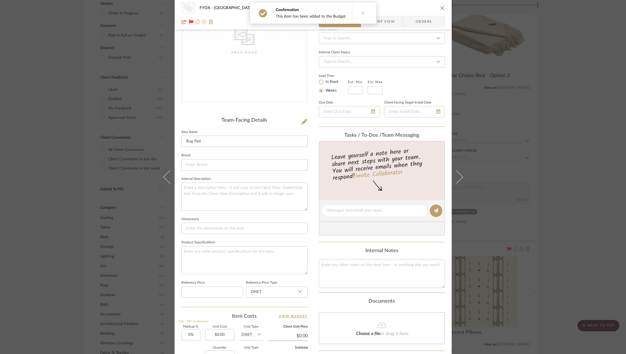
scroll to position [171, 0]
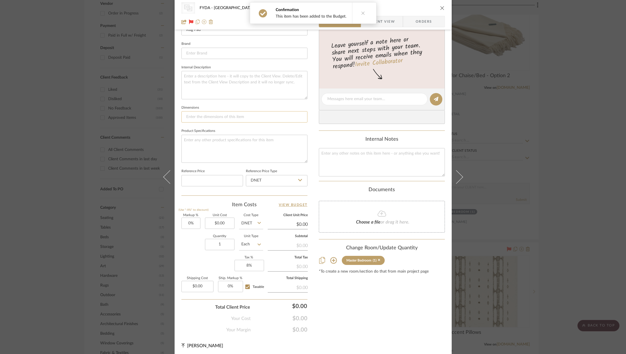
click at [221, 119] on input at bounding box center [244, 116] width 126 height 11
type input "9x12; 1/4""
click at [218, 228] on sr-form-field "Unit Cost $0.00" at bounding box center [220, 224] width 30 height 20
click at [218, 223] on input "0.00" at bounding box center [220, 223] width 30 height 11
type input "$119.94"
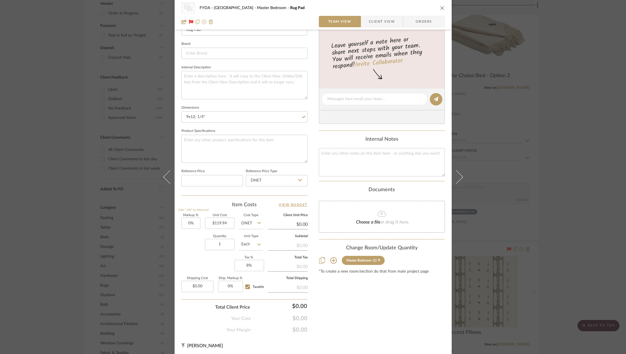
click at [367, 310] on div "Content here copies to Client View - confirm visibility there. Show in Client D…" at bounding box center [382, 100] width 126 height 466
type input "$119.94"
click at [333, 304] on div "Content here copies to Client View - confirm visibility there. Show in Client D…" at bounding box center [382, 100] width 126 height 466
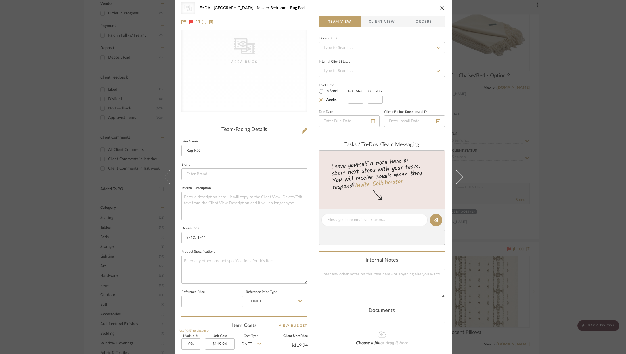
scroll to position [0, 0]
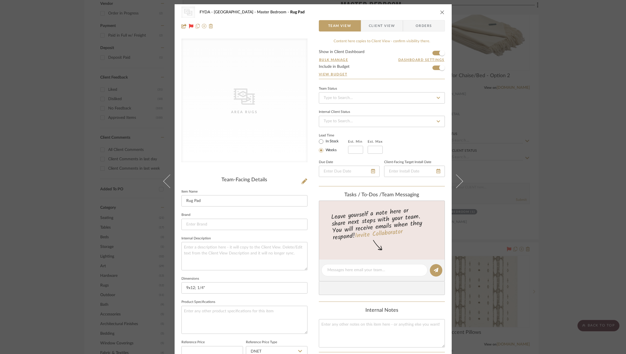
click at [442, 14] on icon "close" at bounding box center [442, 12] width 5 height 5
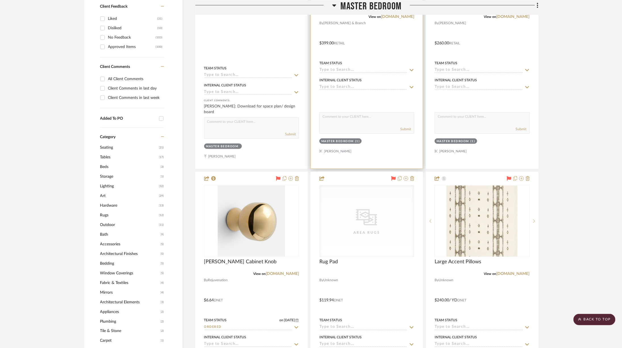
scroll to position [328, 0]
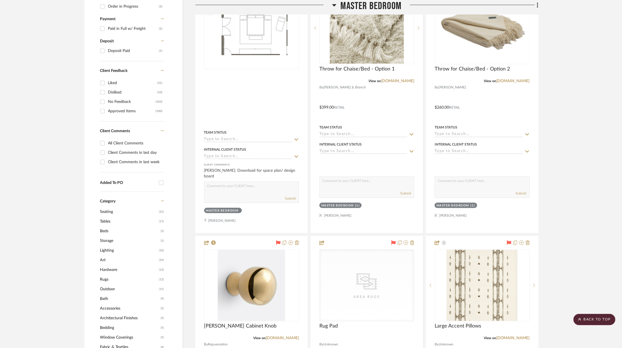
click at [376, 10] on span "Master Bedroom" at bounding box center [371, 6] width 61 height 12
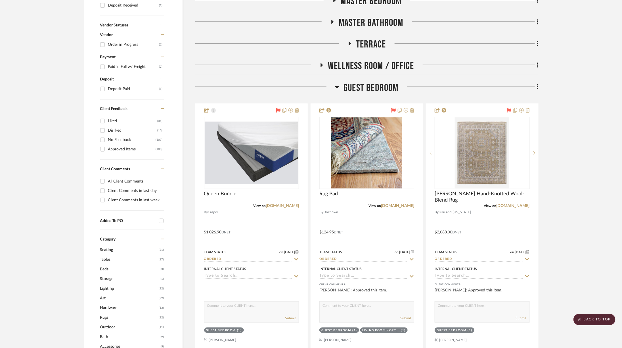
scroll to position [0, 0]
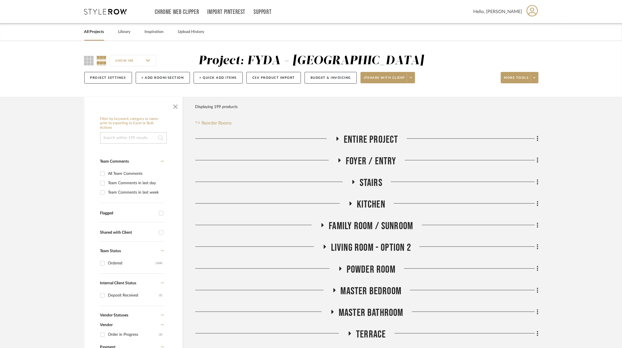
click at [349, 244] on span "Living Room - Option 2" at bounding box center [371, 247] width 80 height 12
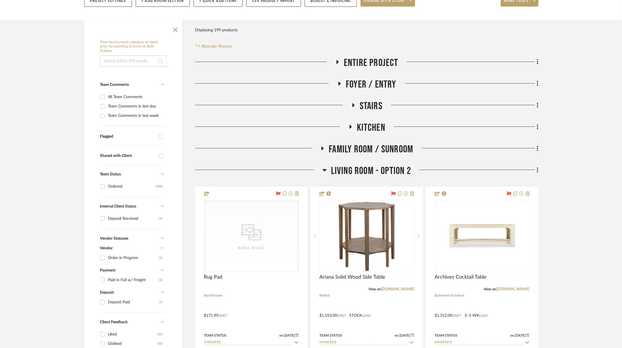
scroll to position [79, 0]
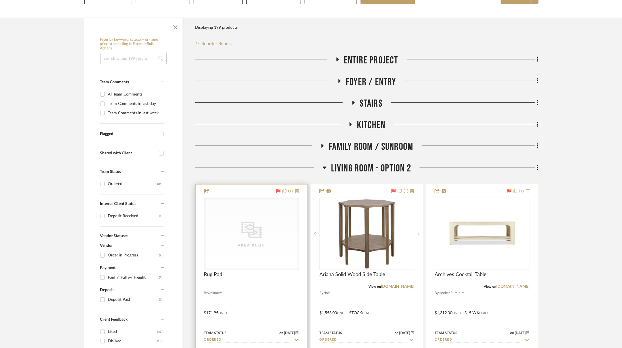
click at [0, 0] on icon "CategoryIconRugs Created with Sketch." at bounding box center [0, 0] width 0 height 0
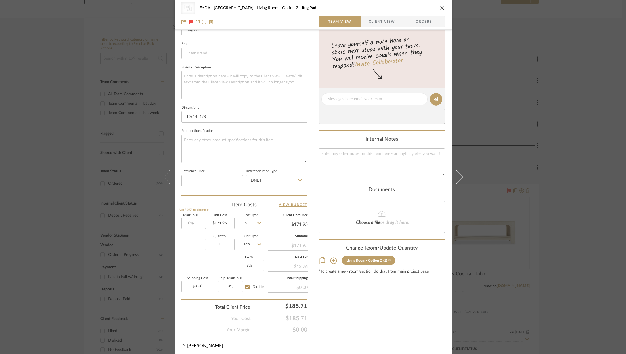
scroll to position [0, 0]
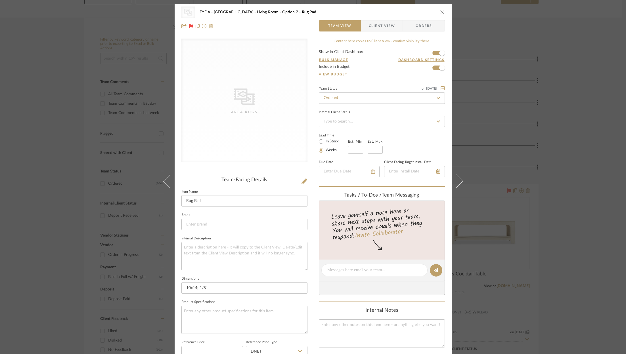
click at [441, 12] on icon "close" at bounding box center [442, 12] width 5 height 5
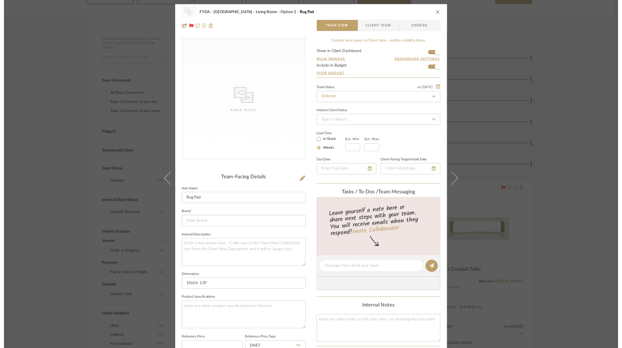
scroll to position [79, 0]
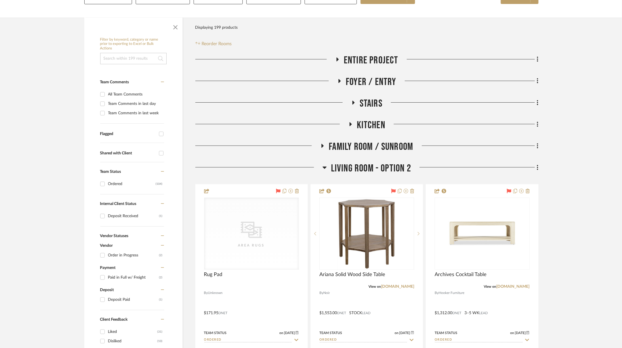
click at [338, 166] on span "Living Room - Option 2" at bounding box center [371, 168] width 80 height 12
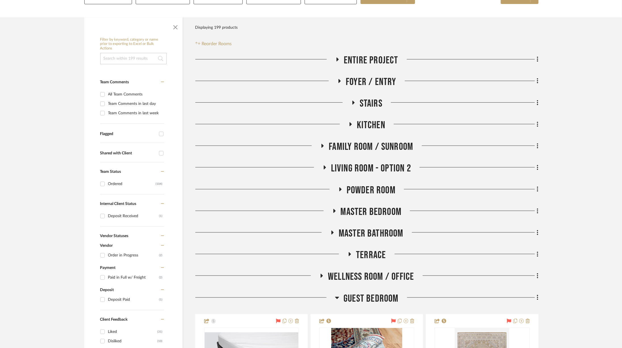
click at [348, 209] on span "Master Bedroom" at bounding box center [371, 212] width 61 height 12
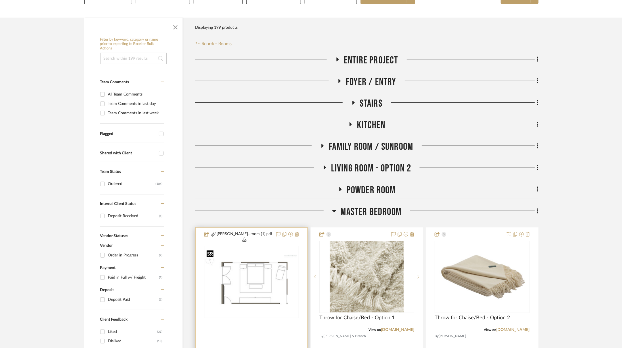
click at [0, 0] on img at bounding box center [0, 0] width 0 height 0
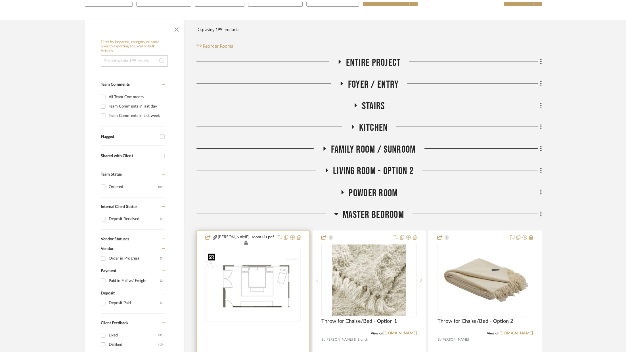
scroll to position [0, 0]
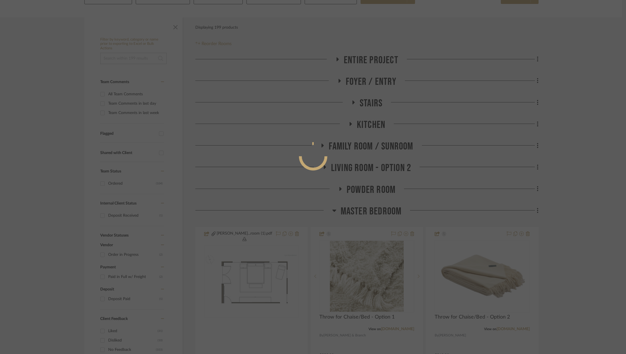
click at [574, 182] on div at bounding box center [313, 177] width 626 height 354
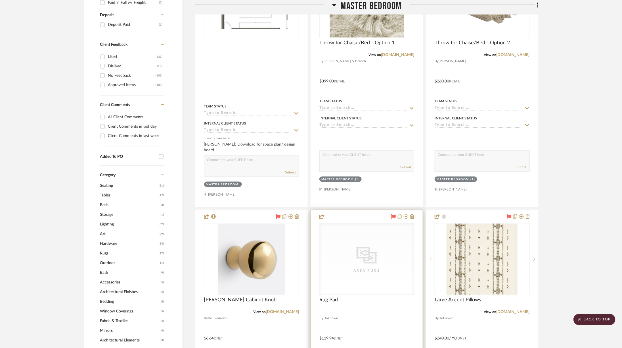
scroll to position [354, 0]
click at [0, 0] on div "Area Rugs" at bounding box center [0, 0] width 0 height 0
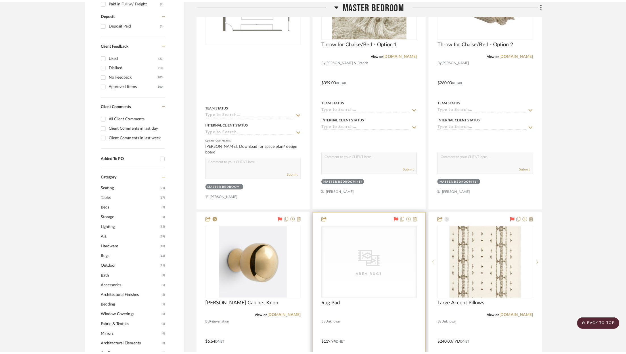
scroll to position [0, 0]
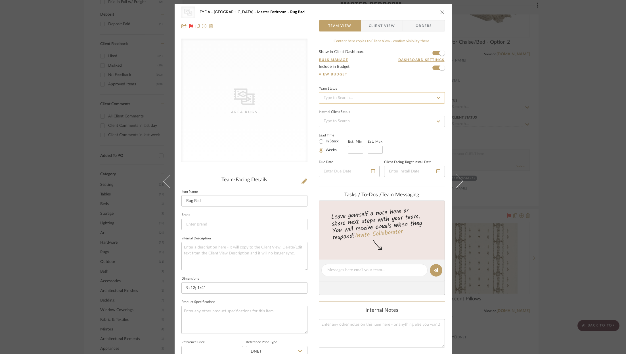
click at [400, 98] on input at bounding box center [382, 97] width 126 height 11
click at [376, 133] on div "Ordered" at bounding box center [380, 127] width 126 height 14
type input "[DATE]"
type input "Ordered"
type input "[DATE]"
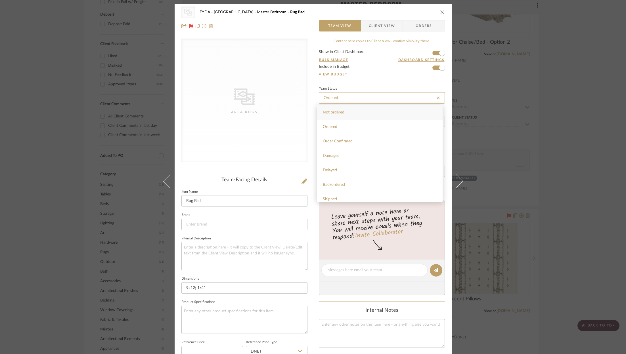
type input "Ordered"
click at [440, 13] on icon "close" at bounding box center [442, 12] width 5 height 5
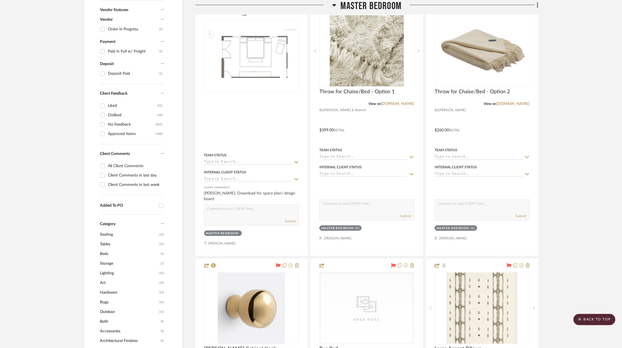
scroll to position [298, 0]
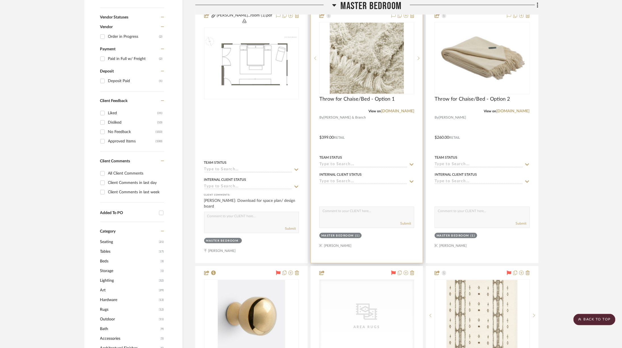
click at [399, 114] on div at bounding box center [367, 136] width 112 height 254
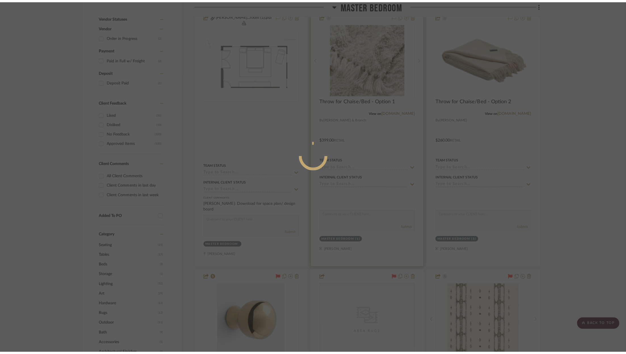
scroll to position [0, 0]
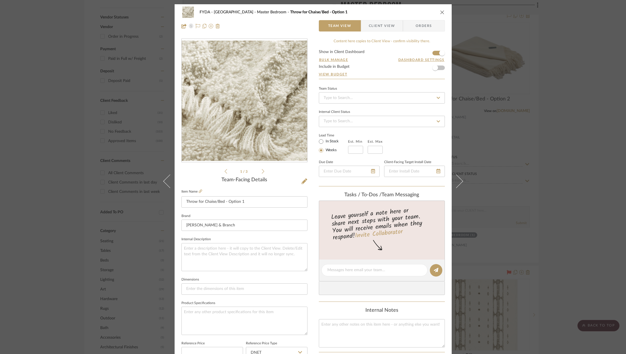
click at [440, 11] on icon "close" at bounding box center [442, 12] width 5 height 5
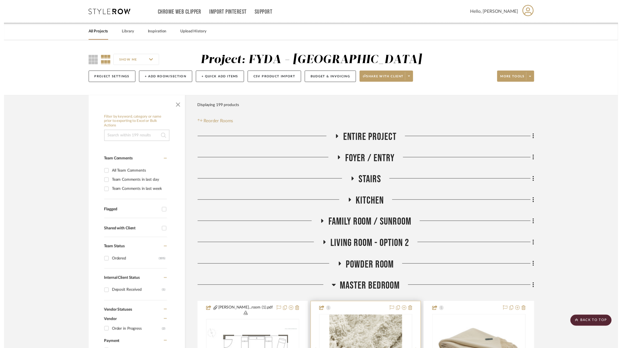
scroll to position [298, 0]
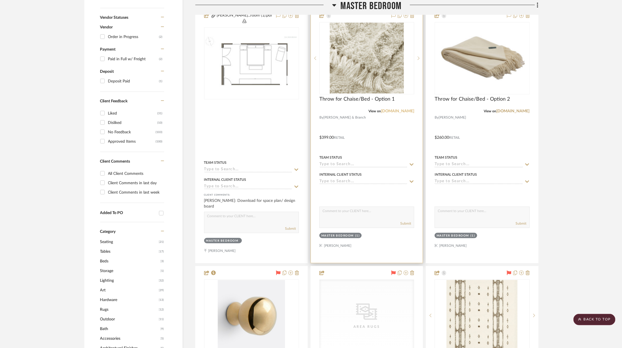
click at [394, 112] on link "[DOMAIN_NAME]" at bounding box center [397, 111] width 33 height 4
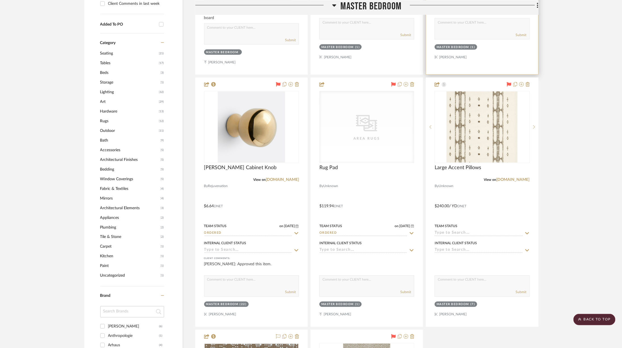
scroll to position [580, 0]
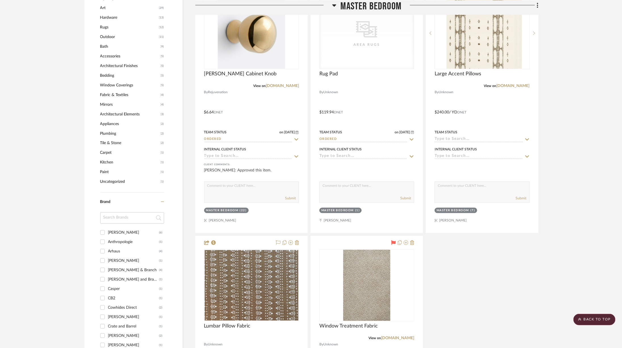
click at [388, 9] on span "Master Bedroom" at bounding box center [371, 6] width 61 height 12
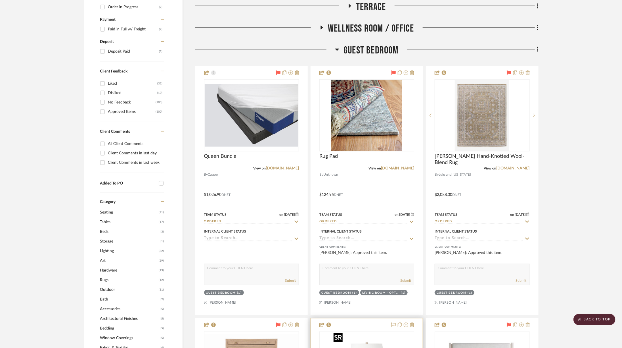
scroll to position [325, 0]
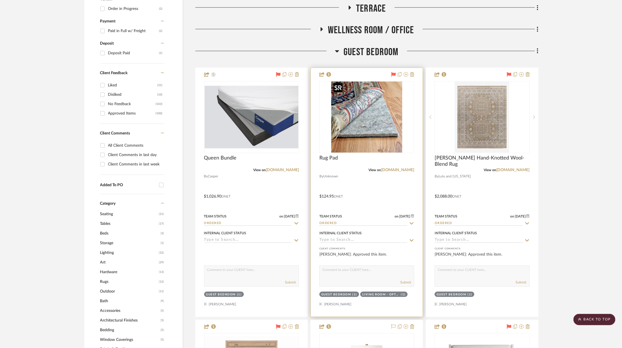
click at [0, 0] on img at bounding box center [0, 0] width 0 height 0
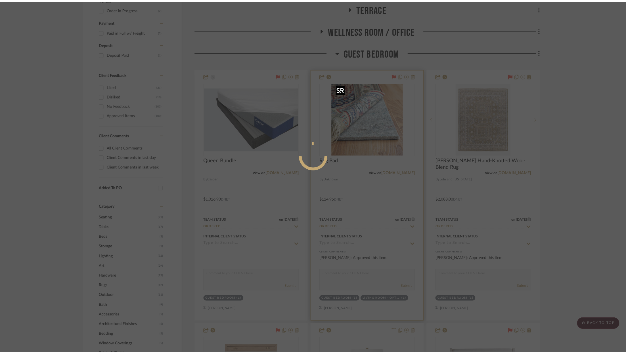
scroll to position [0, 0]
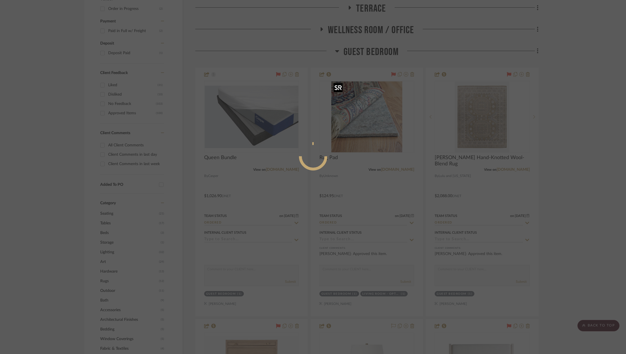
click at [369, 115] on div at bounding box center [313, 177] width 626 height 354
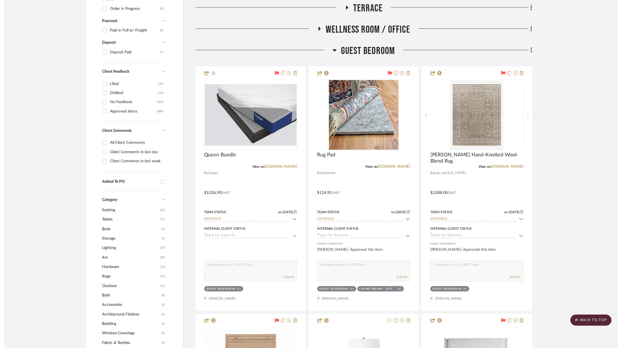
scroll to position [325, 0]
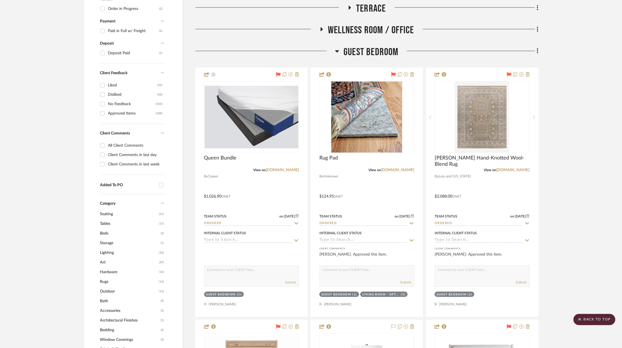
click at [369, 115] on img "0" at bounding box center [366, 116] width 71 height 71
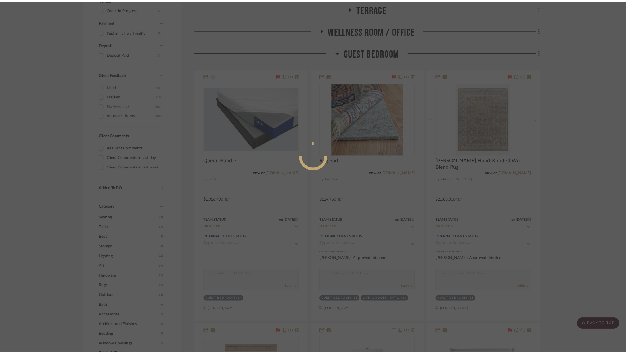
scroll to position [0, 0]
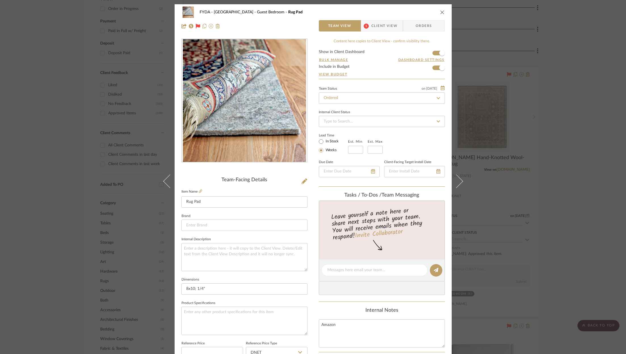
click at [423, 30] on span "Orders" at bounding box center [423, 25] width 29 height 11
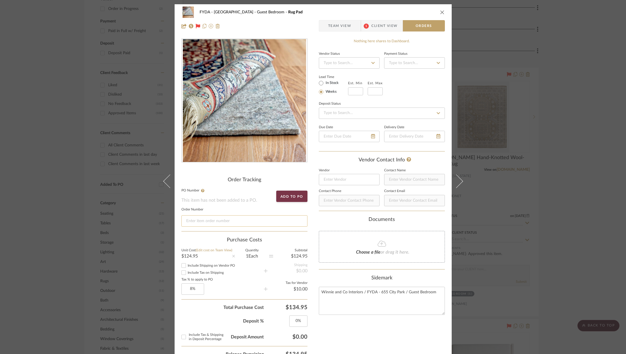
click at [236, 225] on input at bounding box center [244, 221] width 126 height 11
paste input "114-6264466-4679426"
type input "114-6264466-4679426"
click at [440, 13] on icon "close" at bounding box center [442, 12] width 5 height 5
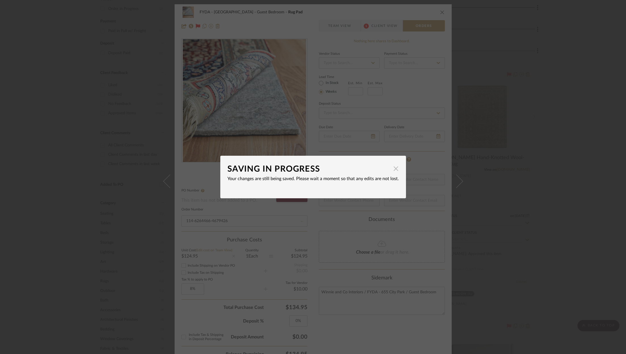
click at [391, 171] on span "button" at bounding box center [395, 168] width 11 height 11
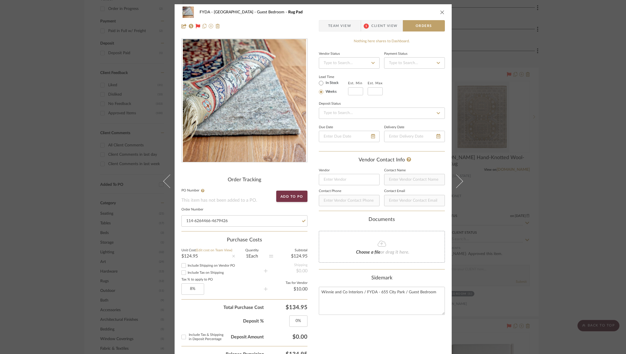
click at [440, 13] on icon "close" at bounding box center [442, 12] width 5 height 5
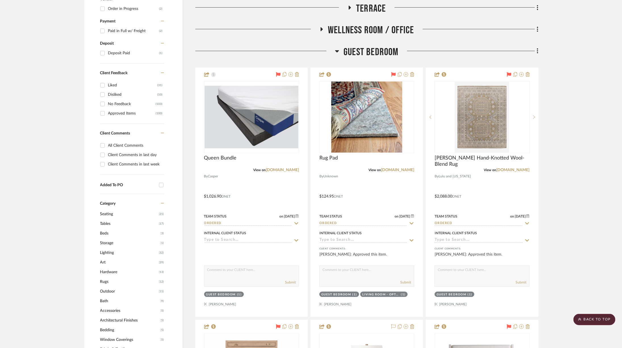
click at [386, 51] on span "Guest Bedroom" at bounding box center [371, 52] width 55 height 12
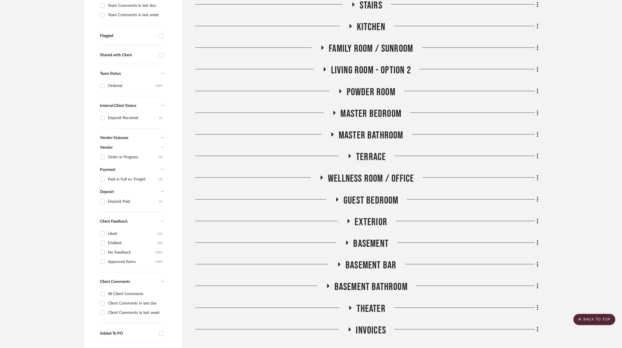
scroll to position [166, 0]
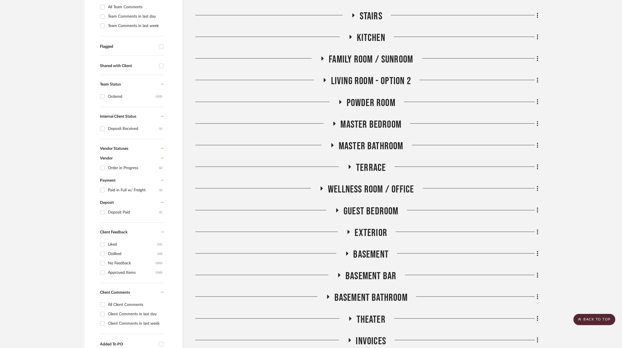
click at [359, 121] on span "Master Bedroom" at bounding box center [371, 124] width 61 height 12
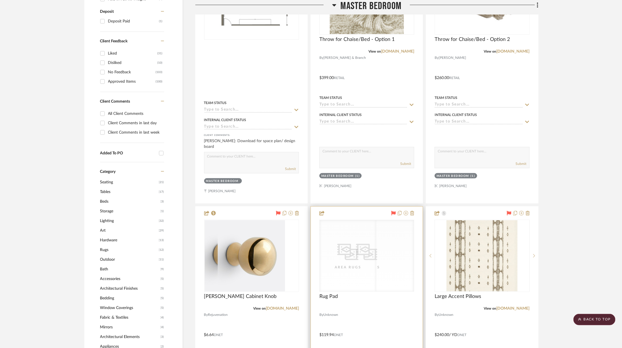
scroll to position [375, 0]
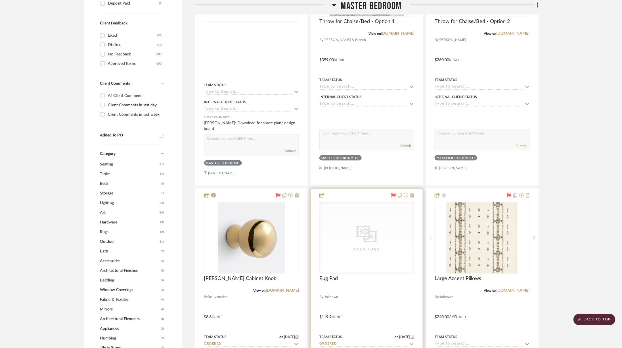
click at [367, 239] on div "CategoryIconRugs Created with Sketch. Area Rugs" at bounding box center [367, 238] width 94 height 72
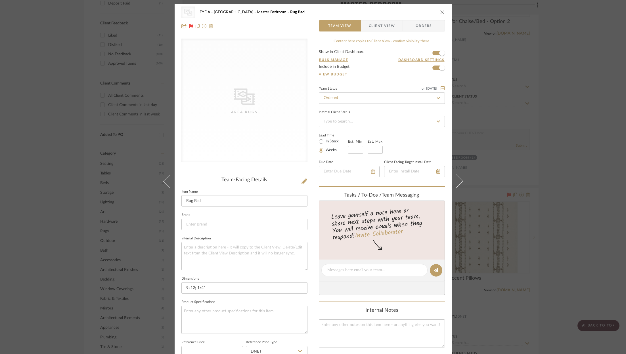
click at [432, 20] on span "Orders" at bounding box center [423, 25] width 29 height 11
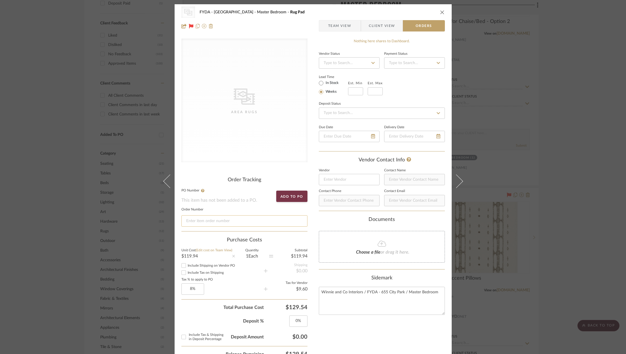
click at [259, 223] on input at bounding box center [244, 221] width 126 height 11
paste input "114-6264466-4679426"
type input "114-6264466-4679426"
click at [440, 14] on icon "close" at bounding box center [442, 12] width 5 height 5
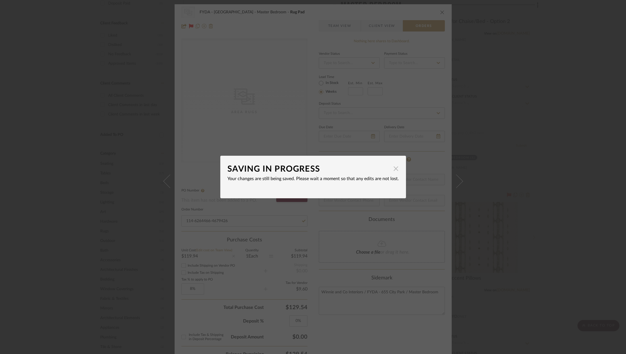
click at [393, 170] on span "button" at bounding box center [395, 168] width 11 height 11
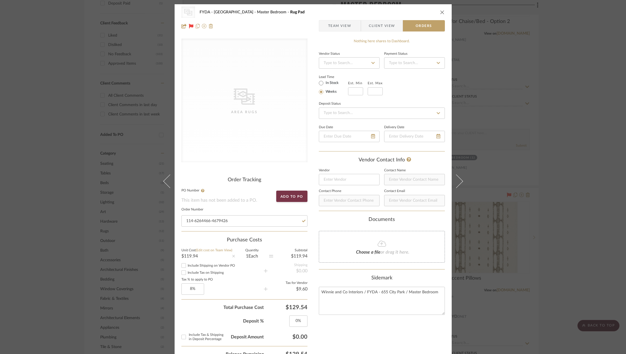
click at [440, 11] on icon "close" at bounding box center [442, 12] width 5 height 5
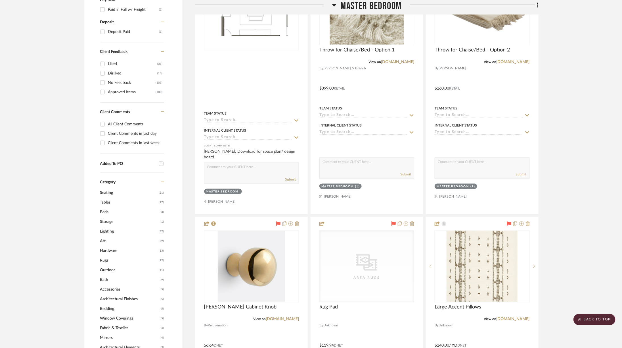
click at [386, 10] on span "Master Bedroom" at bounding box center [371, 6] width 61 height 12
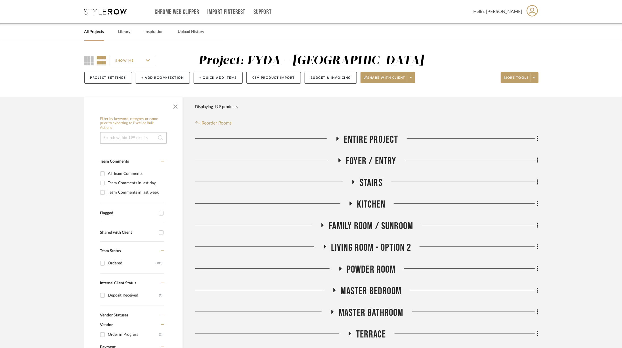
click at [364, 244] on span "Living Room - Option 2" at bounding box center [371, 247] width 80 height 12
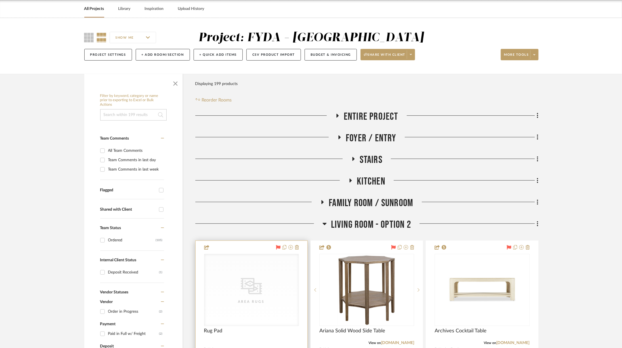
scroll to position [44, 0]
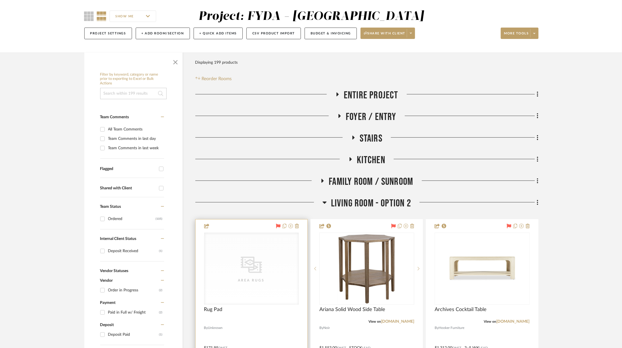
click at [271, 263] on div "CategoryIconRugs Created with Sketch. Area Rugs" at bounding box center [251, 269] width 94 height 72
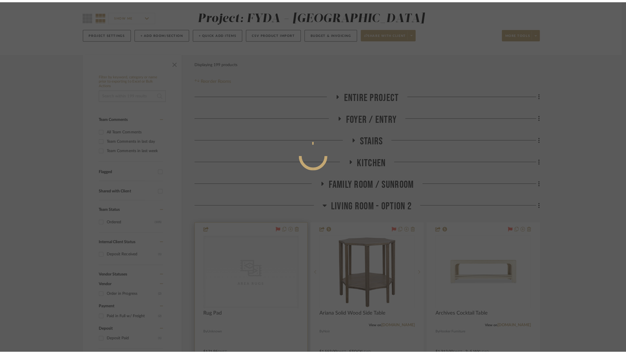
scroll to position [0, 0]
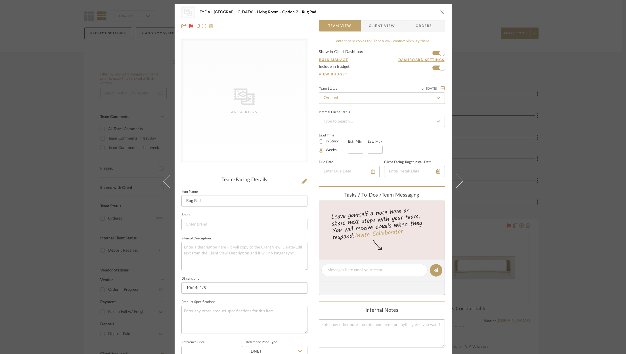
click at [427, 28] on span "Orders" at bounding box center [423, 25] width 29 height 11
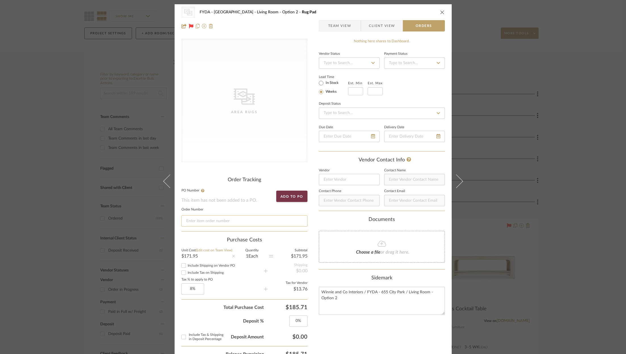
click at [248, 221] on input at bounding box center [244, 221] width 126 height 11
paste input "114-6264466-4679426"
type input "114-6264466-4679426"
click at [440, 14] on icon "close" at bounding box center [442, 12] width 5 height 5
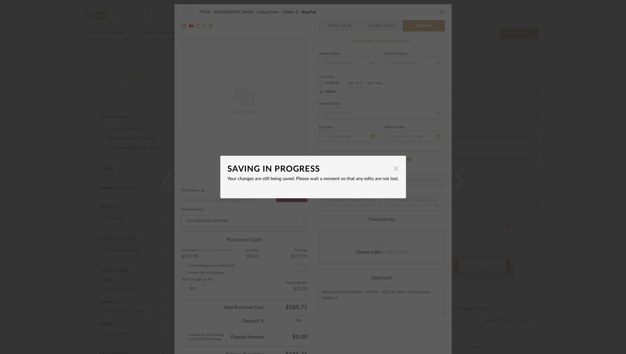
click at [393, 172] on span "button" at bounding box center [395, 168] width 11 height 11
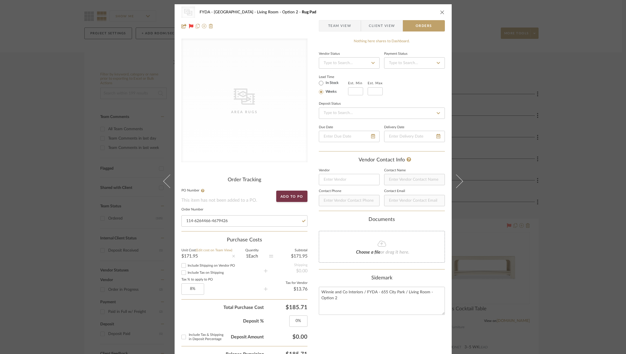
click at [439, 16] on div "CategoryIconRugs Created with Sketch. Area Rugs FYDA - 655 City Park Living Roo…" at bounding box center [313, 12] width 264 height 11
click at [440, 14] on icon "close" at bounding box center [442, 12] width 5 height 5
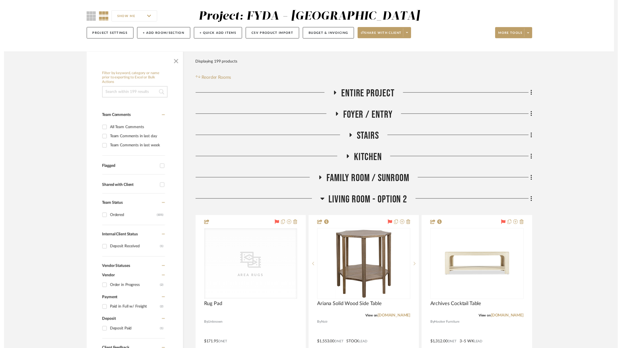
scroll to position [44, 0]
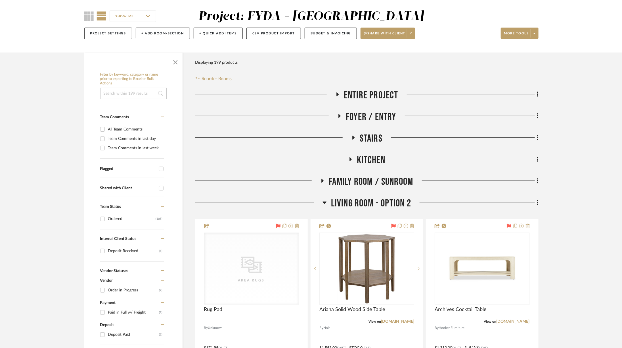
click at [383, 206] on span "Living Room - Option 2" at bounding box center [371, 203] width 80 height 12
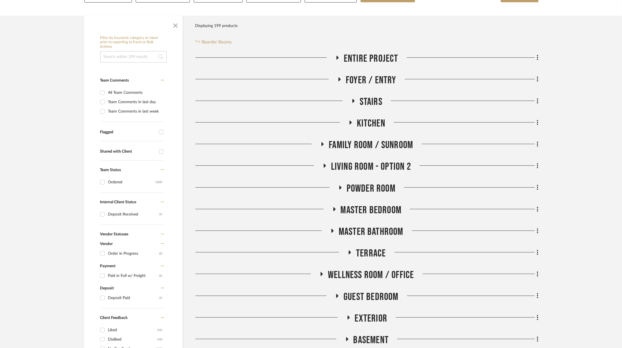
scroll to position [147, 0]
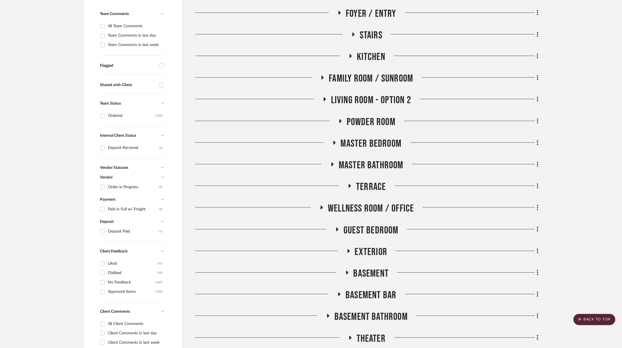
click at [362, 229] on span "Guest Bedroom" at bounding box center [371, 230] width 55 height 12
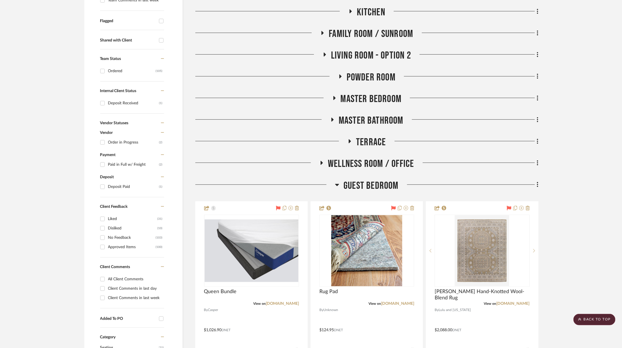
scroll to position [193, 0]
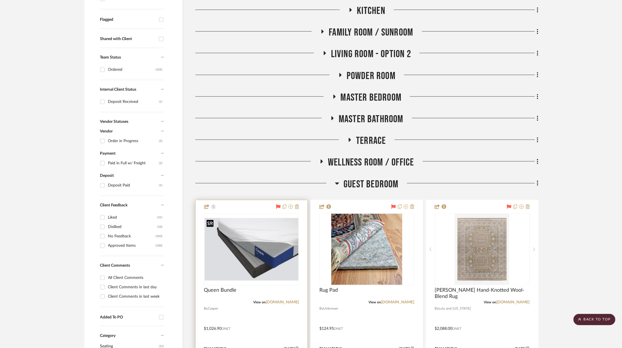
click at [0, 0] on img at bounding box center [0, 0] width 0 height 0
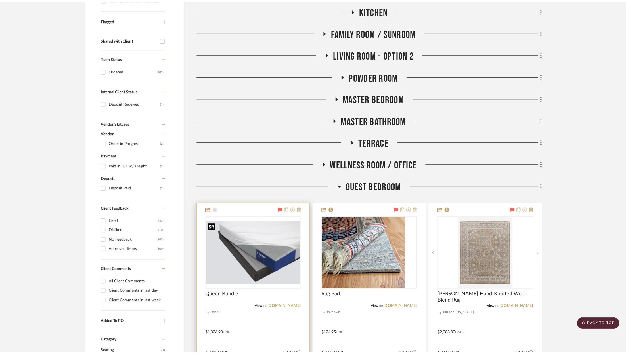
scroll to position [0, 0]
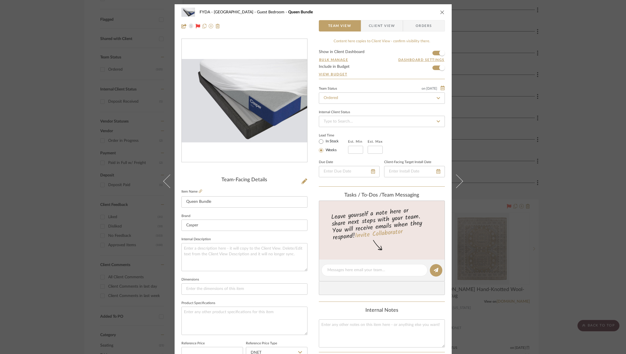
click at [416, 30] on span "Orders" at bounding box center [423, 25] width 29 height 11
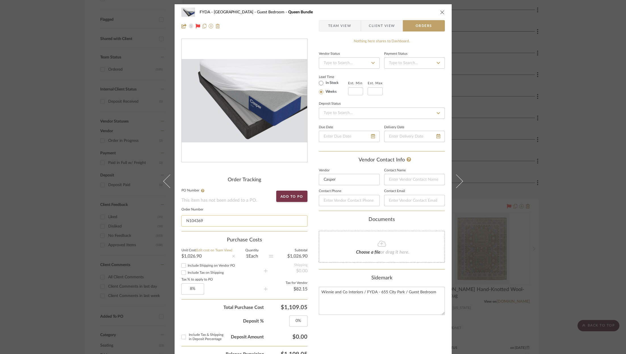
click at [225, 224] on input "N104369" at bounding box center [244, 221] width 126 height 11
click at [440, 11] on icon "close" at bounding box center [442, 12] width 5 height 5
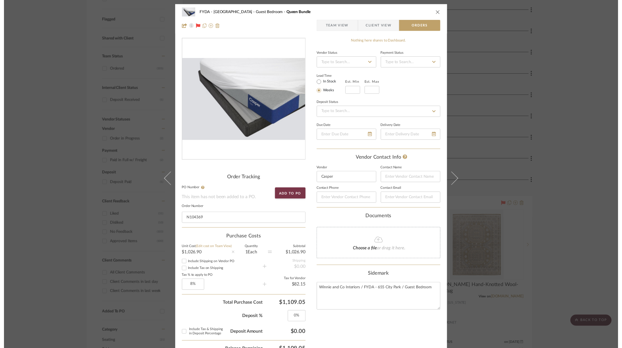
scroll to position [193, 0]
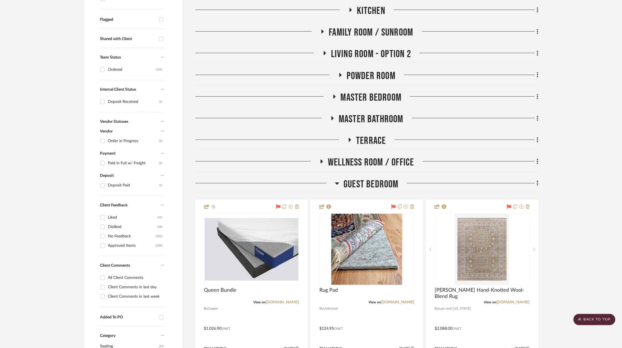
click at [353, 185] on span "Guest Bedroom" at bounding box center [371, 184] width 55 height 12
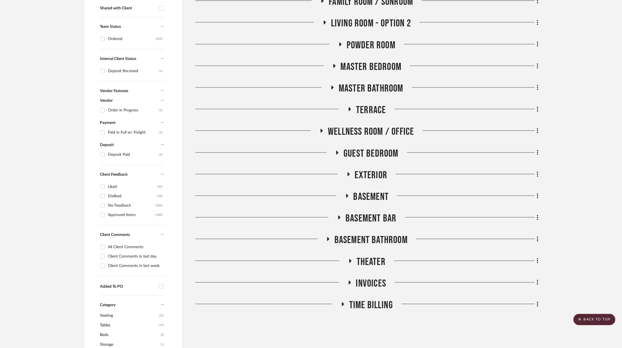
click at [356, 176] on span "Exterior" at bounding box center [371, 175] width 33 height 12
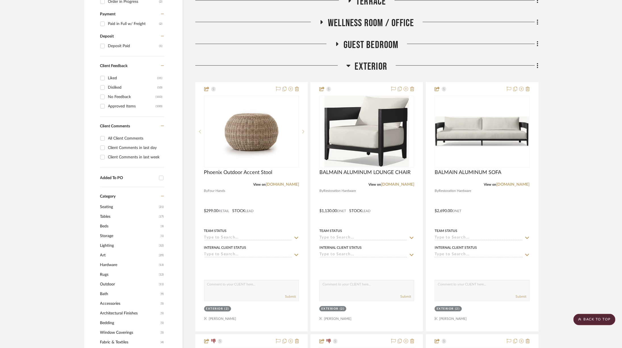
scroll to position [333, 0]
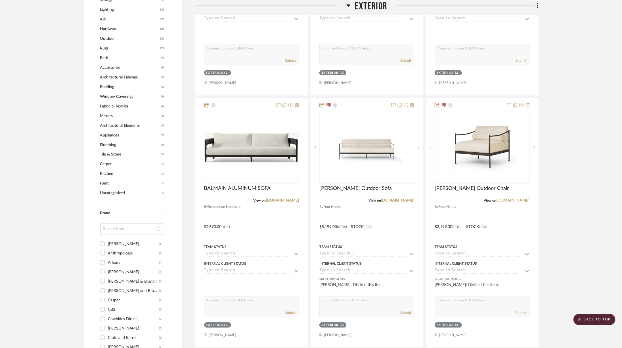
scroll to position [471, 0]
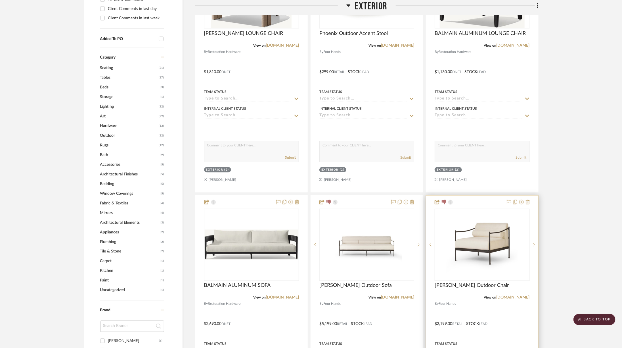
click at [530, 199] on div at bounding box center [482, 319] width 112 height 248
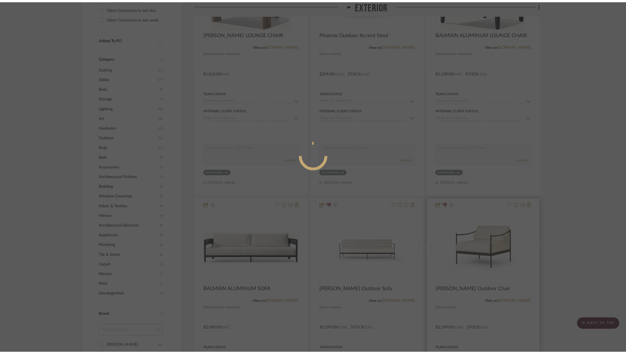
scroll to position [0, 0]
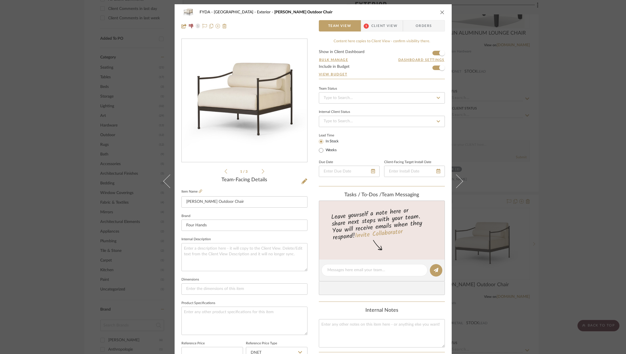
click at [440, 9] on div "FYDA - 655 City Park Exterior [PERSON_NAME] Outdoor Chair" at bounding box center [313, 12] width 264 height 11
click at [567, 206] on div "FYDA - 655 City Park Exterior [PERSON_NAME] Outdoor Chair Team View 1 Client Vi…" at bounding box center [313, 177] width 626 height 354
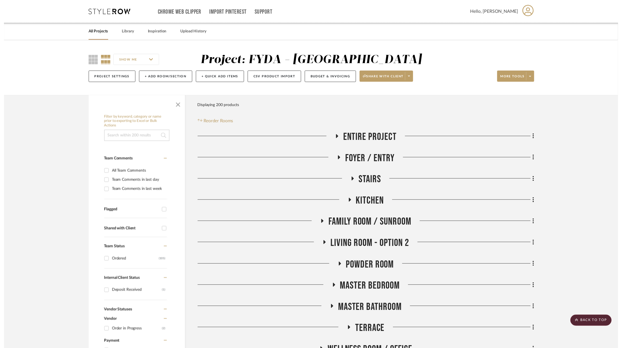
scroll to position [471, 0]
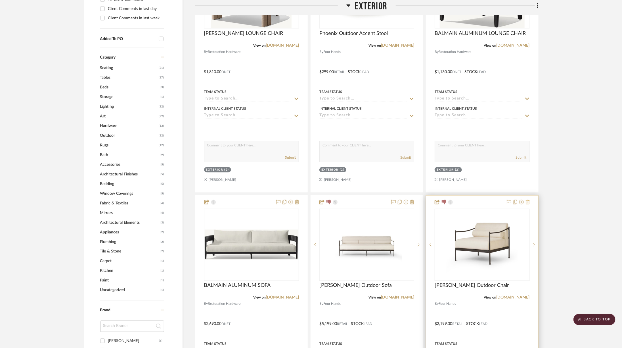
click at [528, 201] on icon at bounding box center [528, 202] width 4 height 5
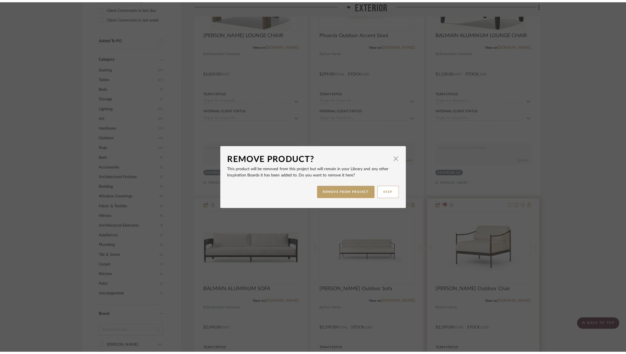
scroll to position [0, 0]
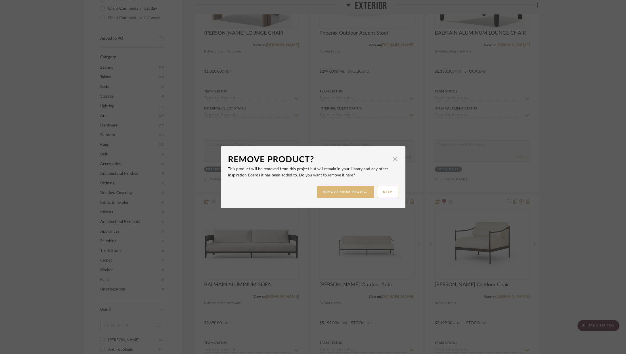
click at [347, 196] on button "REMOVE FROM PROJECT" at bounding box center [345, 192] width 57 height 12
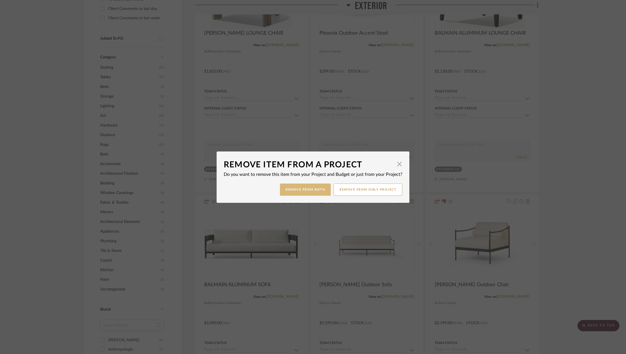
click at [312, 189] on button "Remove from Both" at bounding box center [305, 190] width 51 height 12
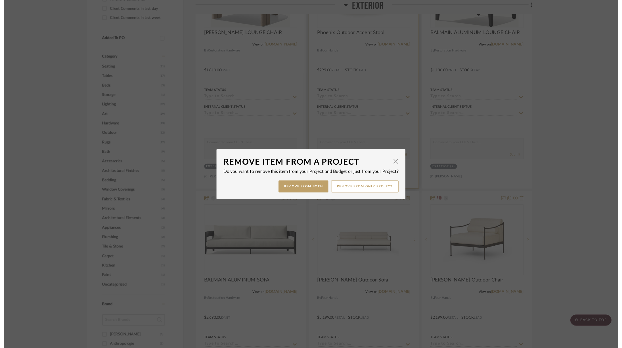
scroll to position [471, 0]
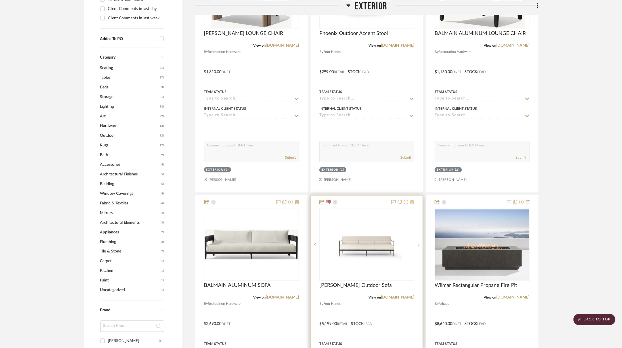
click at [413, 200] on icon at bounding box center [412, 202] width 4 height 5
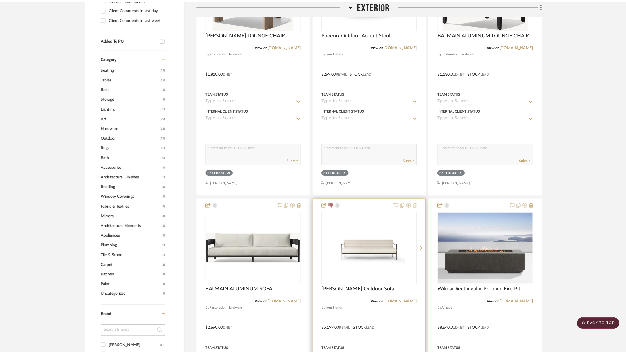
scroll to position [0, 0]
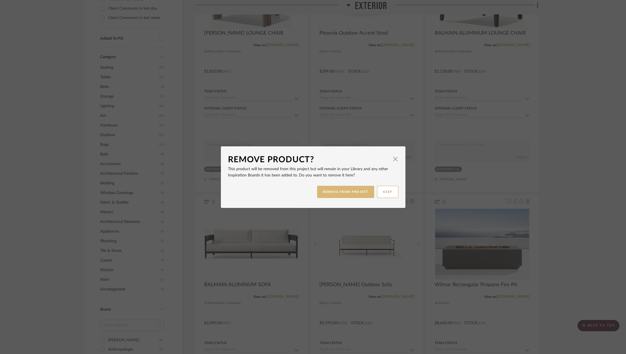
click at [344, 192] on button "REMOVE FROM PROJECT" at bounding box center [345, 192] width 57 height 12
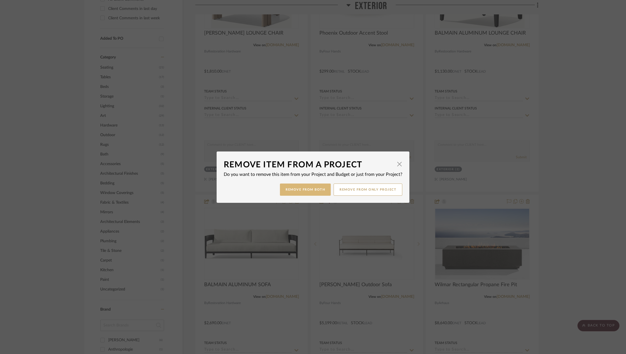
click at [312, 187] on button "Remove from Both" at bounding box center [305, 190] width 51 height 12
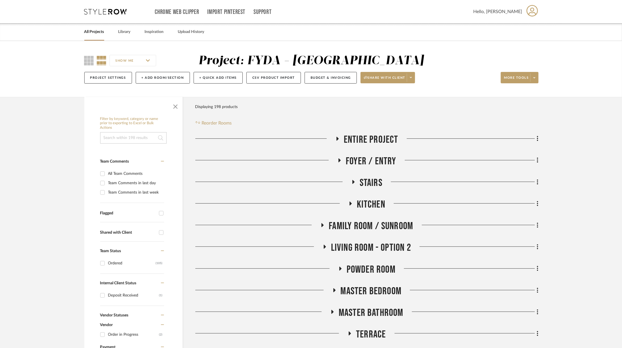
click at [382, 289] on span "Master Bedroom" at bounding box center [371, 291] width 61 height 12
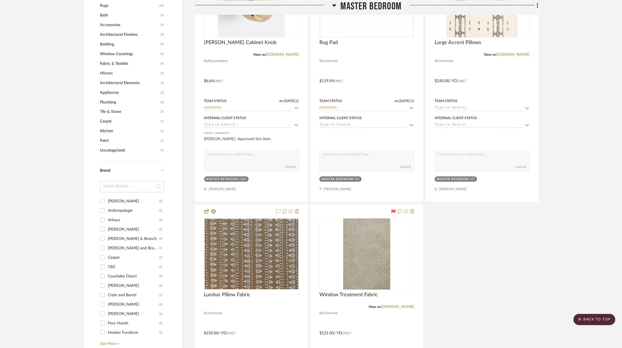
scroll to position [639, 0]
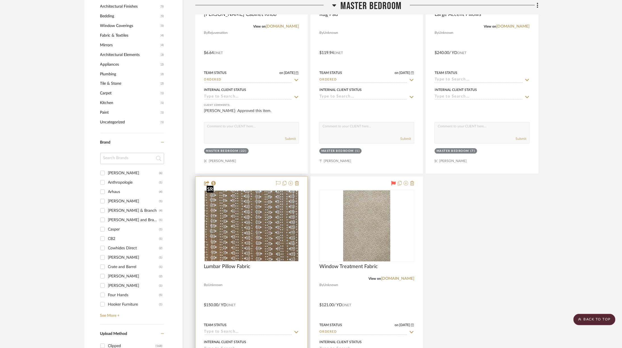
click at [0, 0] on img at bounding box center [0, 0] width 0 height 0
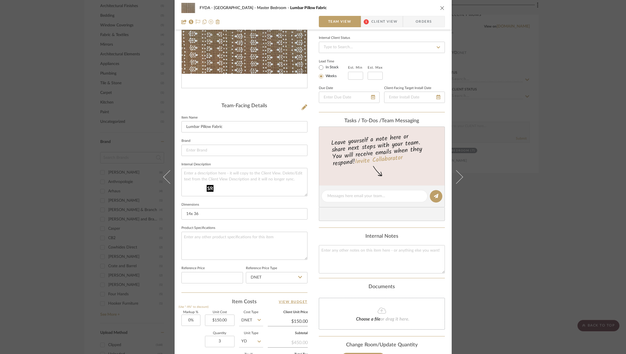
scroll to position [171, 0]
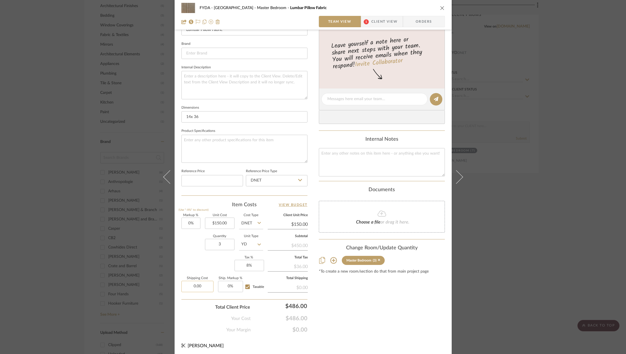
click at [201, 288] on input "0.00" at bounding box center [197, 286] width 32 height 11
type input "$60.00"
click at [332, 312] on div "Content here copies to Client View - confirm visibility there. Show in Client D…" at bounding box center [382, 100] width 126 height 466
click at [375, 24] on span "Client View" at bounding box center [384, 21] width 26 height 11
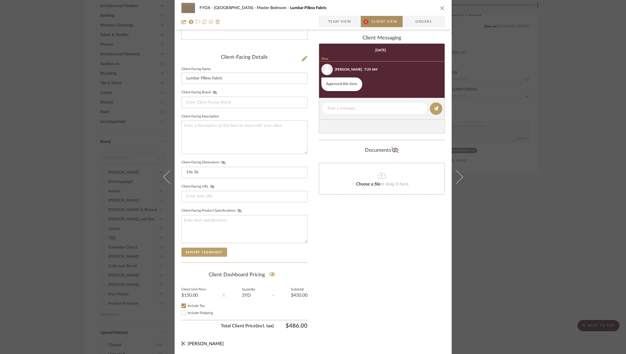
scroll to position [120, 0]
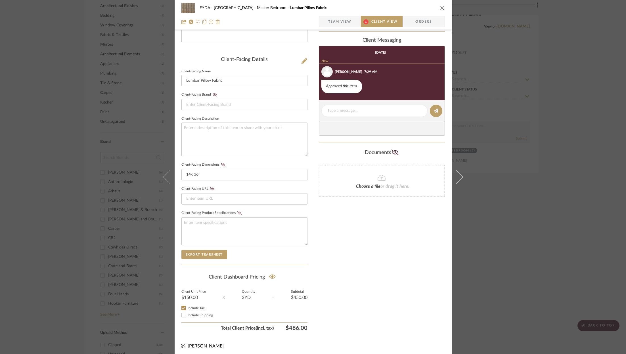
click at [200, 314] on span "Include Shipping" at bounding box center [200, 315] width 25 height 3
click at [187, 314] on input "Include Shipping" at bounding box center [183, 315] width 7 height 7
checkbox input "true"
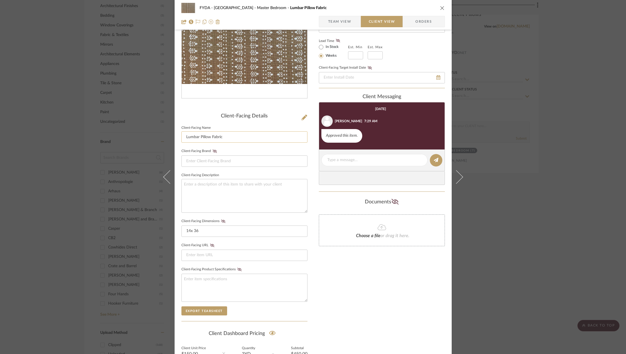
scroll to position [0, 0]
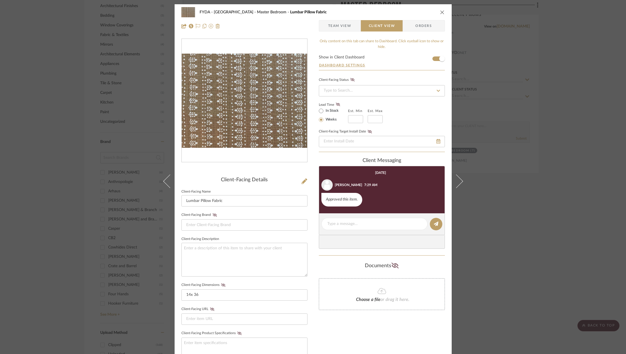
click at [334, 28] on span "Team View" at bounding box center [339, 25] width 23 height 11
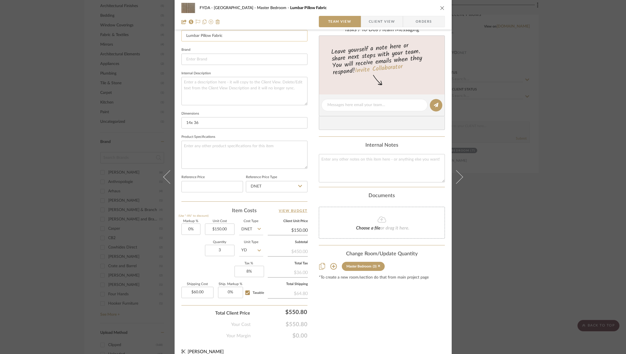
scroll to position [171, 0]
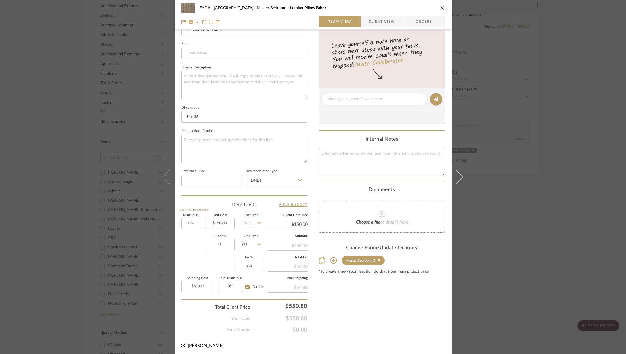
click at [370, 324] on div "Content here copies to Client View - confirm visibility there. Show in Client D…" at bounding box center [382, 100] width 126 height 466
click at [440, 9] on icon "close" at bounding box center [442, 8] width 5 height 5
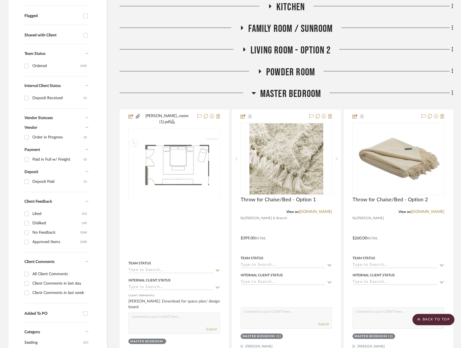
scroll to position [173, 0]
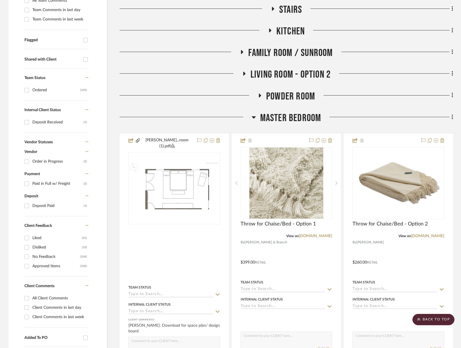
click at [282, 114] on span "Master Bedroom" at bounding box center [290, 118] width 61 height 12
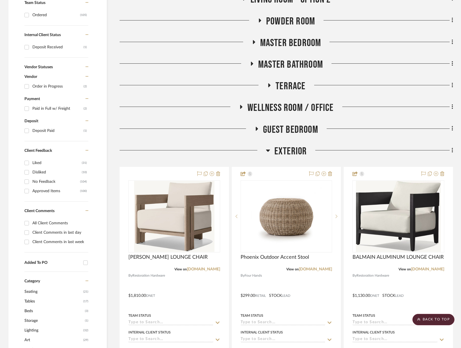
scroll to position [249, 0]
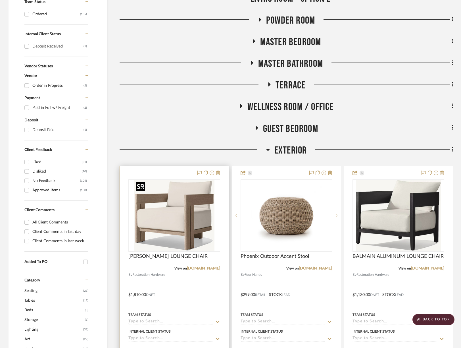
click at [0, 0] on img at bounding box center [0, 0] width 0 height 0
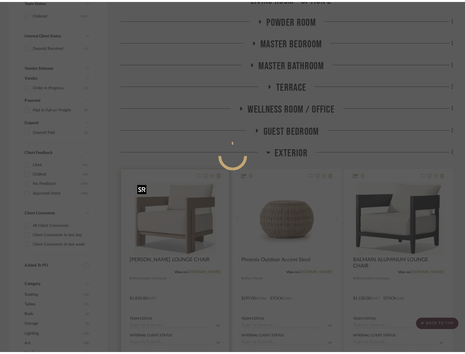
scroll to position [0, 0]
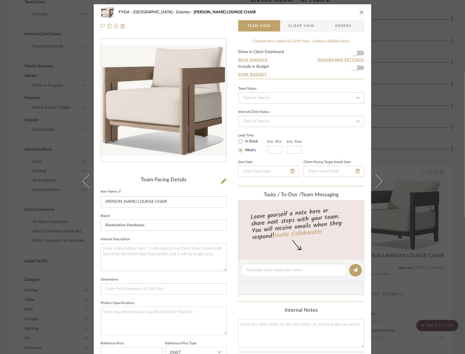
click at [359, 14] on icon "close" at bounding box center [361, 12] width 5 height 5
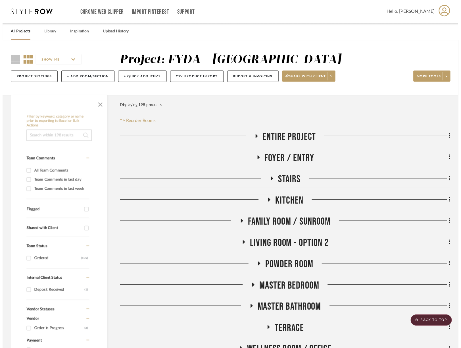
scroll to position [249, 0]
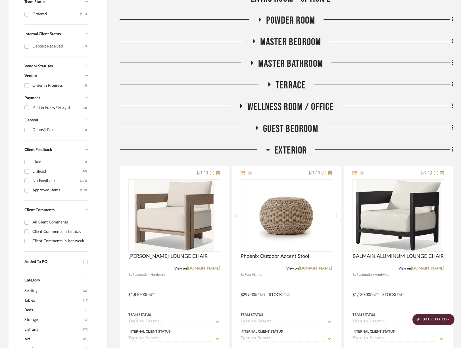
click at [283, 148] on span "Exterior" at bounding box center [290, 150] width 33 height 12
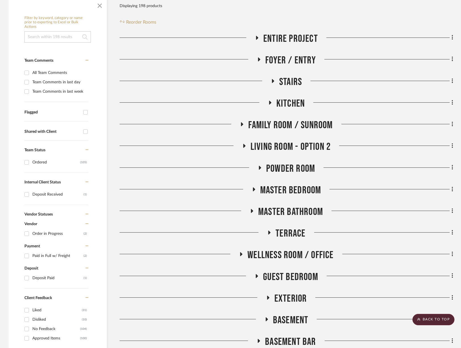
scroll to position [101, 0]
click at [283, 148] on span "Living Room - Option 2" at bounding box center [290, 147] width 80 height 12
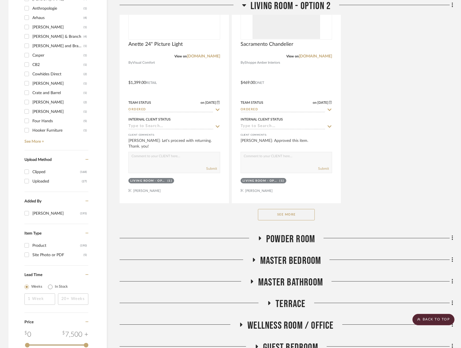
scroll to position [815, 0]
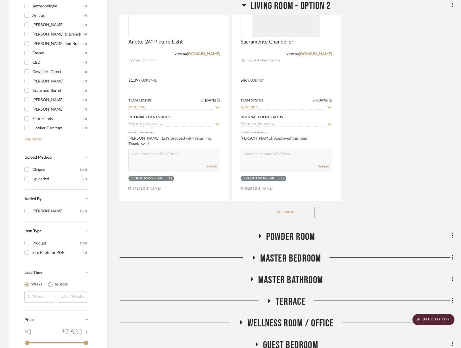
click at [288, 208] on button "See More" at bounding box center [286, 211] width 57 height 11
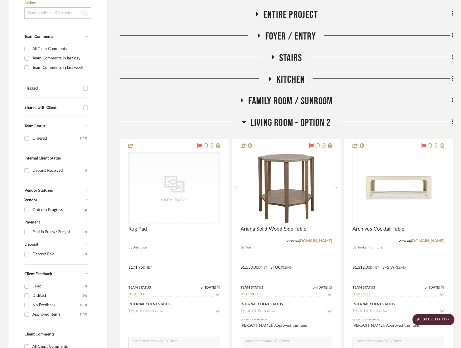
scroll to position [48, 0]
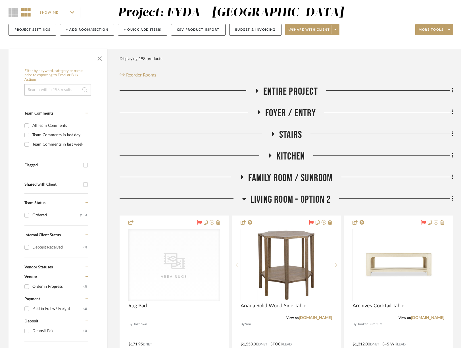
click at [451, 198] on fa-icon at bounding box center [452, 198] width 4 height 9
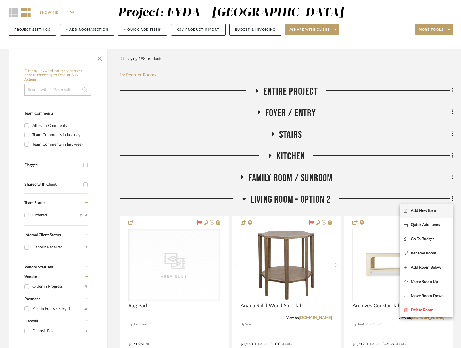
click at [437, 208] on button "Add New Item" at bounding box center [426, 210] width 53 height 14
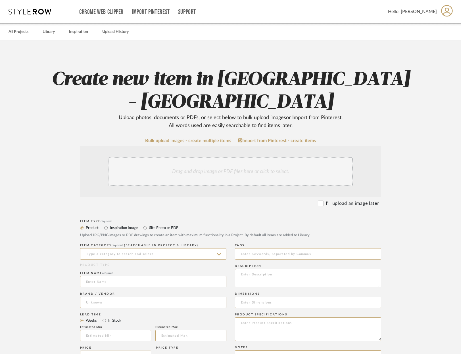
click at [175, 243] on div "ITEM CATEGORY required (Searchable in Project & Library)" at bounding box center [153, 253] width 146 height 21
click at [171, 248] on input at bounding box center [153, 253] width 146 height 11
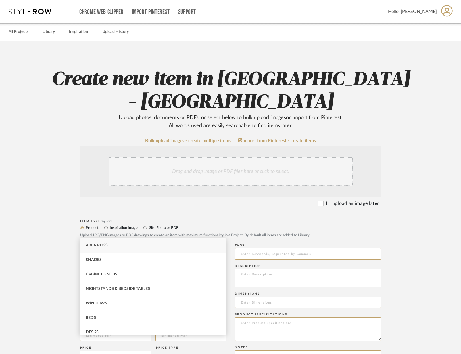
type input "u"
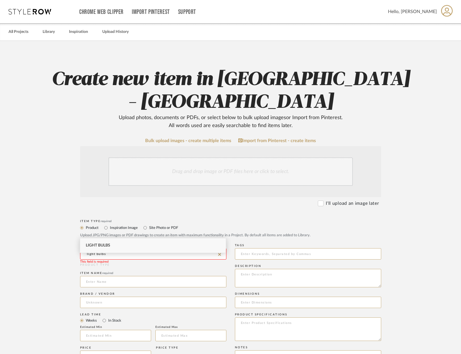
click at [156, 246] on div "Light Bulbs" at bounding box center [153, 246] width 146 height 14
type input "Light Bulbs"
click at [136, 276] on input at bounding box center [153, 281] width 146 height 11
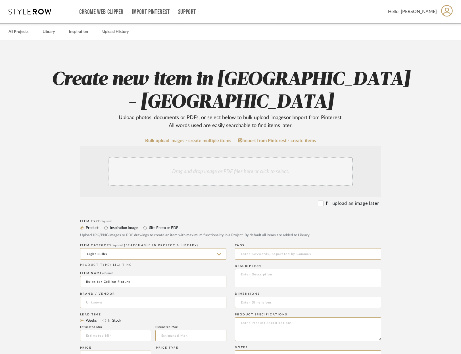
scroll to position [213, 0]
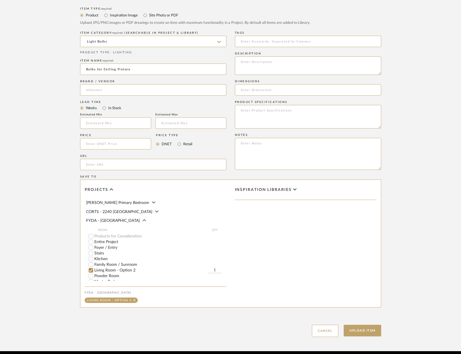
type input "Bulbs for Ceiling Fixture"
click at [218, 268] on input "1" at bounding box center [215, 271] width 14 height 6
type input "3"
type input "1"
click at [361, 325] on button "Upload Item" at bounding box center [362, 331] width 37 height 12
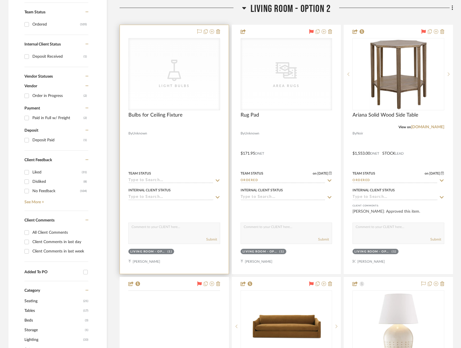
scroll to position [245, 0]
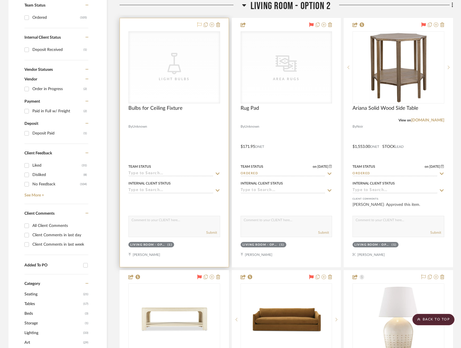
click at [198, 23] on icon at bounding box center [199, 24] width 5 height 5
click at [200, 24] on icon at bounding box center [199, 24] width 5 height 5
click at [200, 23] on icon at bounding box center [199, 24] width 5 height 5
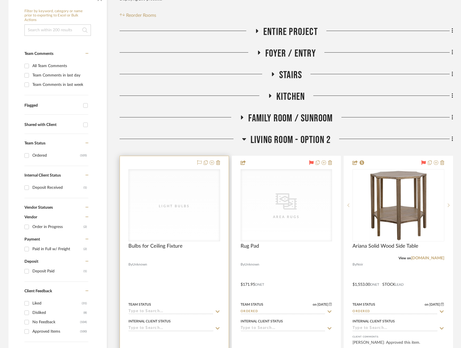
scroll to position [111, 0]
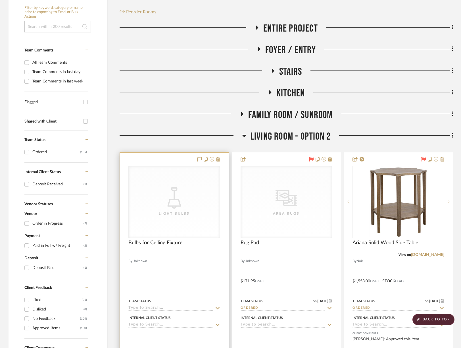
click at [181, 213] on div "Light Bulbs" at bounding box center [174, 213] width 57 height 6
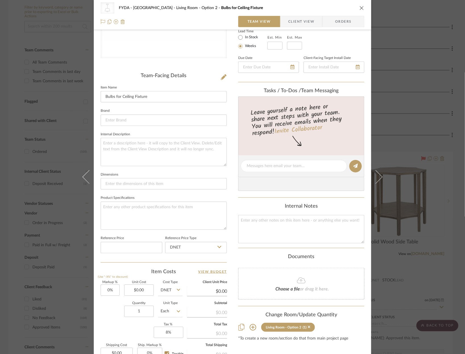
scroll to position [171, 0]
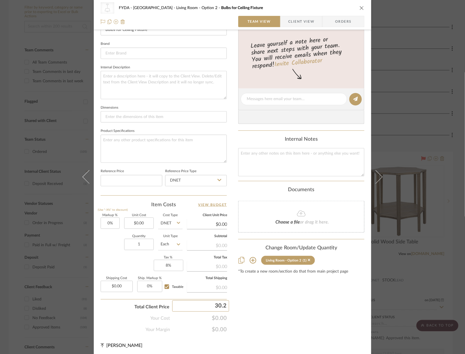
type input "30.23"
click at [298, 309] on div "CategoryIconLighting Created with Sketch. Light Bulbs FYDA - 655 City Park Livi…" at bounding box center [232, 177] width 465 height 354
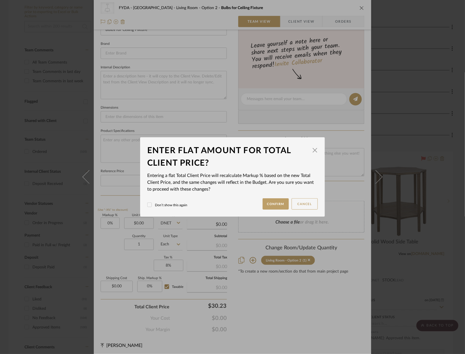
click at [278, 210] on dialog-content "Enter flat amount for total client price? × Entering a flat Total Client Price …" at bounding box center [232, 177] width 185 height 80
click at [277, 204] on button "Confirm" at bounding box center [275, 203] width 26 height 11
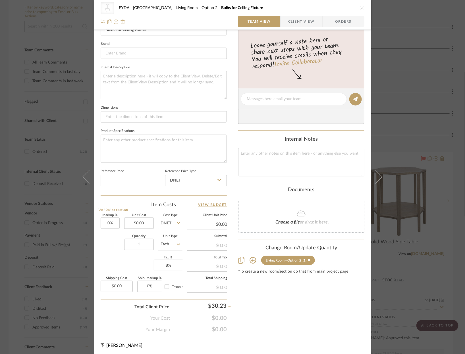
type input "30.23%"
type input "$30.23"
type input "0%"
checkbox input "false"
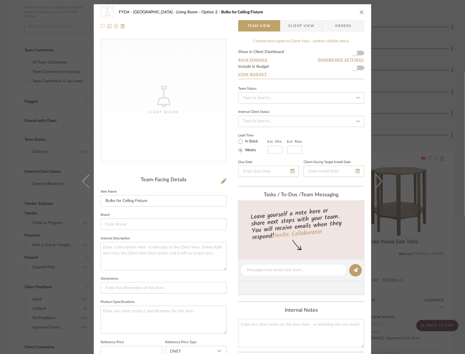
click at [103, 25] on icon at bounding box center [103, 26] width 5 height 5
click at [358, 68] on span "button" at bounding box center [354, 68] width 12 height 12
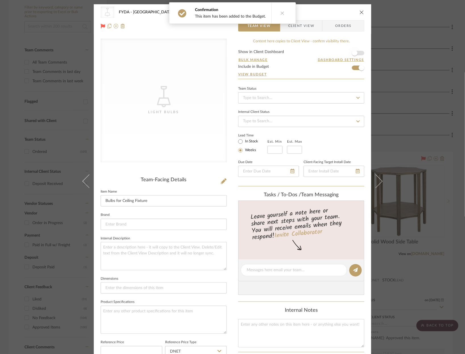
click at [358, 52] on span "button" at bounding box center [354, 53] width 12 height 12
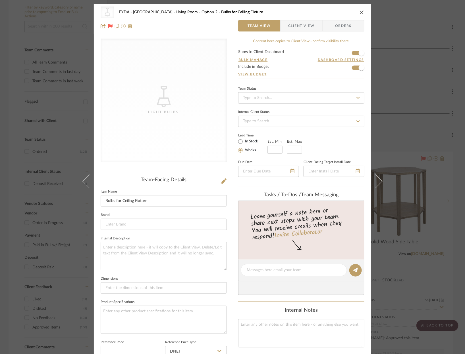
click at [458, 105] on div "CategoryIconLighting Created with Sketch. Light Bulbs FYDA - 655 City Park Livi…" at bounding box center [232, 177] width 465 height 354
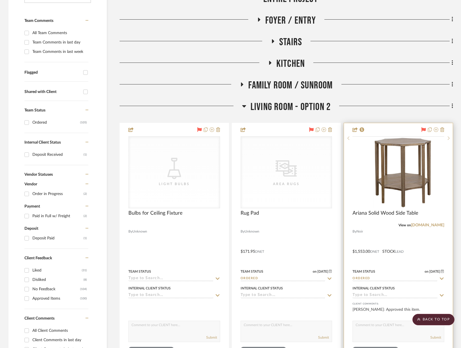
scroll to position [173, 0]
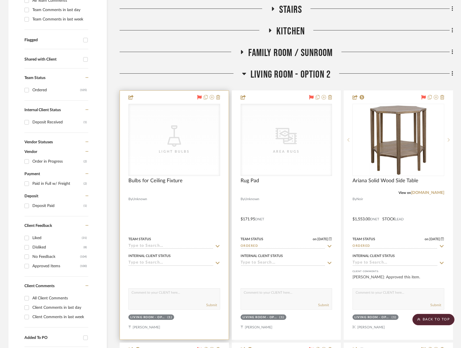
click at [183, 130] on icon "CategoryIconLighting Created with Sketch." at bounding box center [174, 135] width 21 height 21
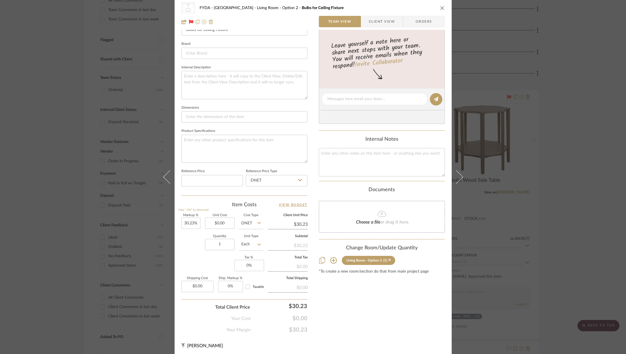
scroll to position [0, 0]
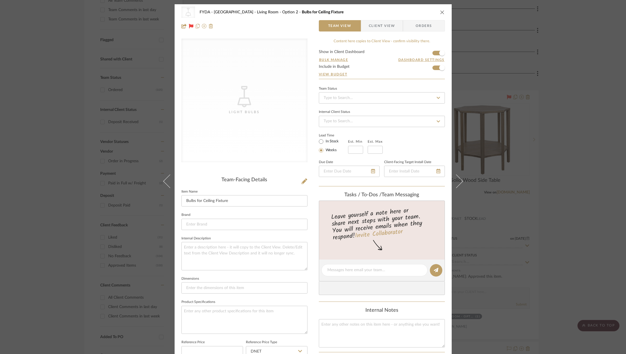
click at [440, 13] on icon "close" at bounding box center [442, 12] width 5 height 5
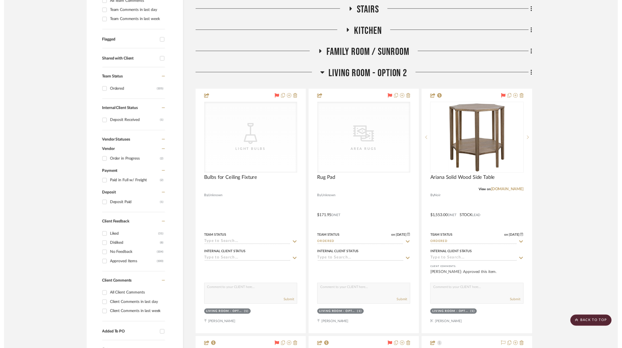
scroll to position [173, 0]
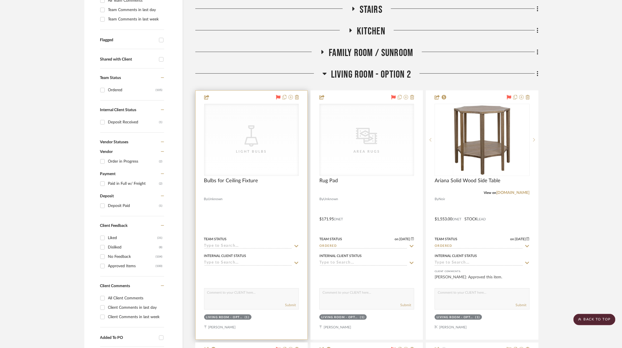
click at [241, 136] on div "CategoryIconLighting Created with Sketch. Light Bulbs" at bounding box center [251, 140] width 94 height 72
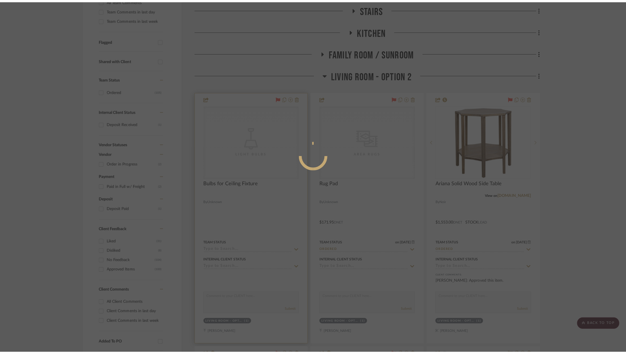
scroll to position [0, 0]
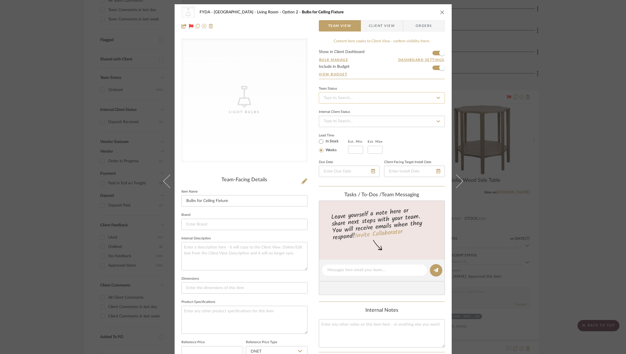
click at [384, 99] on input at bounding box center [382, 97] width 126 height 11
click at [367, 125] on div "Ordered" at bounding box center [380, 127] width 126 height 14
type input "10/1/2025"
type input "Ordered"
type input "10/1/2025"
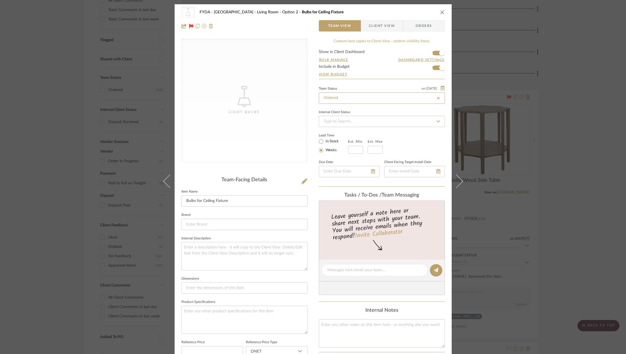
type input "Ordered"
click at [442, 10] on icon "close" at bounding box center [442, 12] width 5 height 5
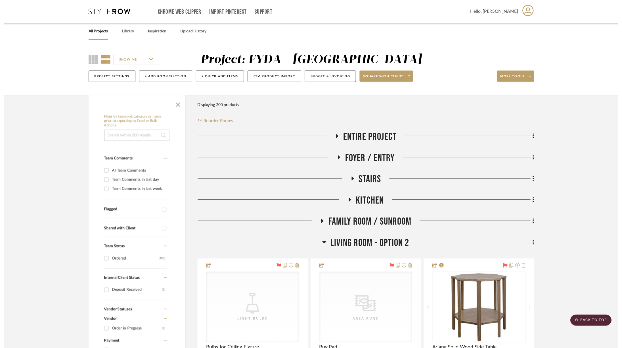
scroll to position [173, 0]
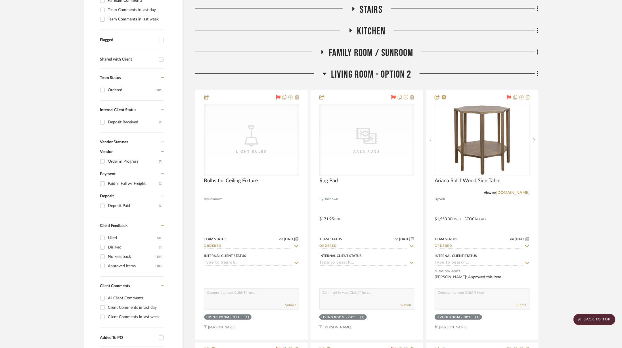
click at [352, 74] on span "Living Room - Option 2" at bounding box center [371, 74] width 80 height 12
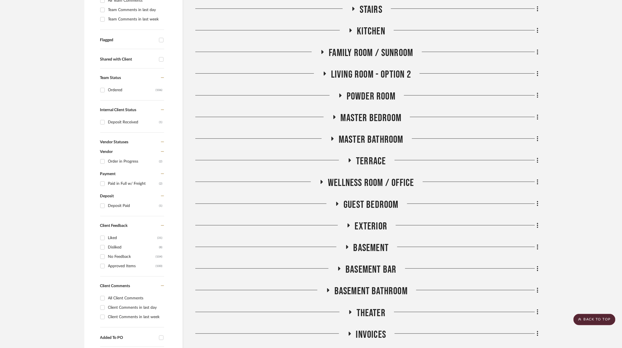
click at [356, 56] on span "Family Room / Sunroom" at bounding box center [371, 53] width 84 height 12
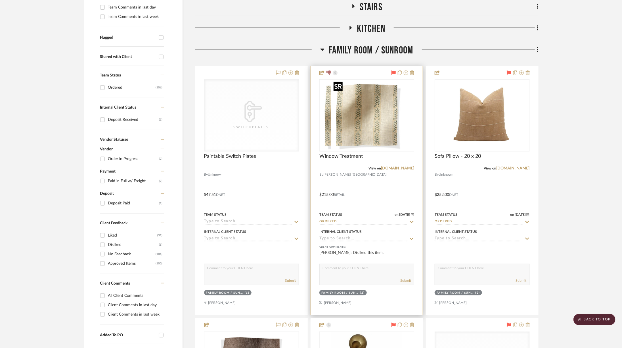
scroll to position [179, 0]
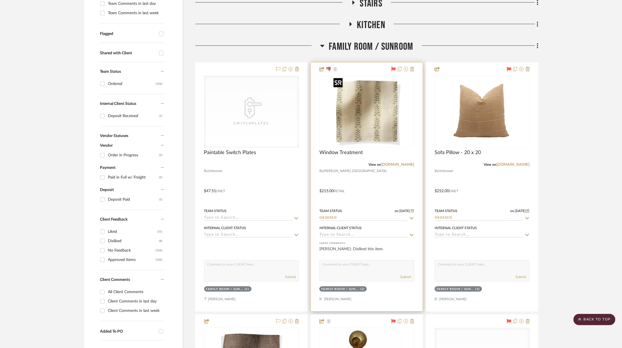
click at [361, 110] on img "0" at bounding box center [366, 111] width 71 height 71
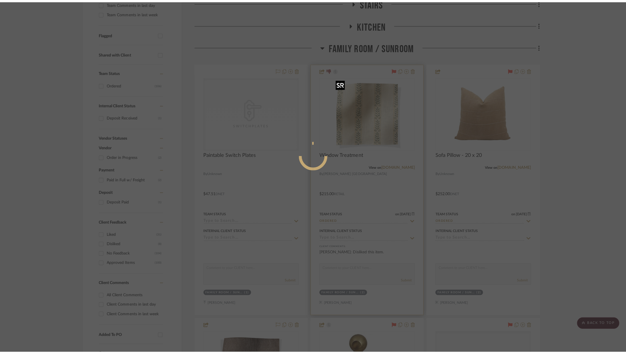
scroll to position [0, 0]
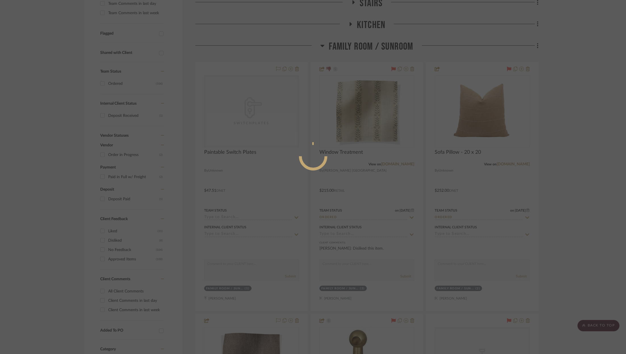
click at [370, 124] on div at bounding box center [313, 177] width 626 height 354
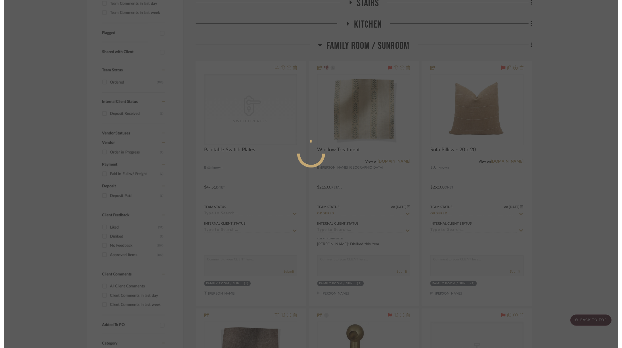
scroll to position [179, 0]
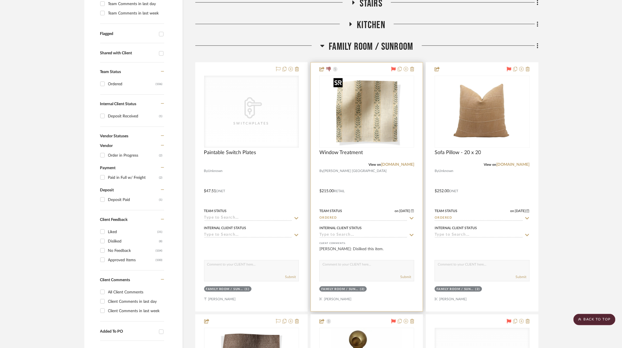
click at [368, 124] on img "0" at bounding box center [366, 111] width 71 height 71
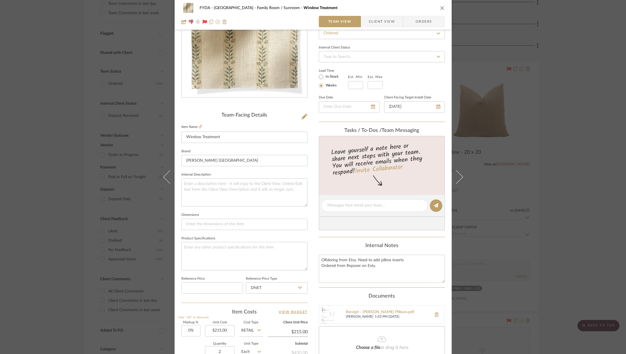
scroll to position [172, 0]
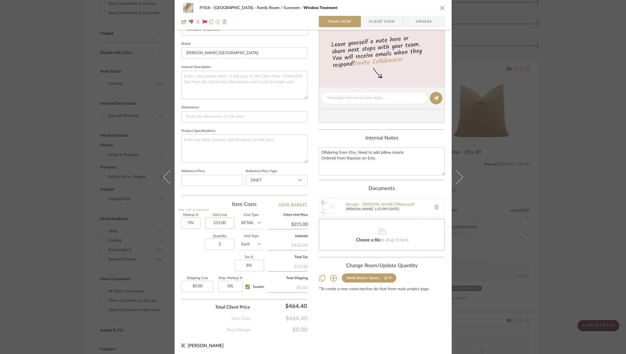
click at [224, 222] on input "215.00" at bounding box center [220, 223] width 30 height 11
type input "$300.00"
click at [392, 321] on div "Content here copies to Client View - confirm visibility there. Show in Client D…" at bounding box center [382, 99] width 126 height 467
type input "$300.00"
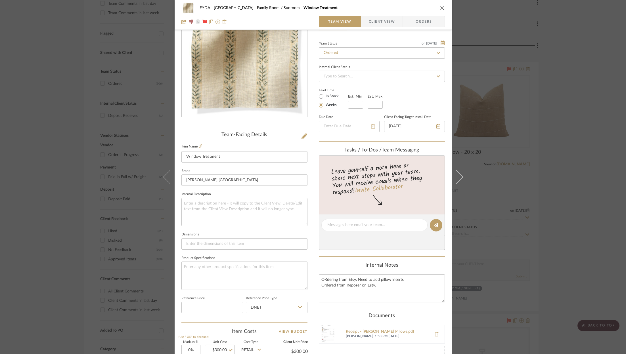
scroll to position [38, 0]
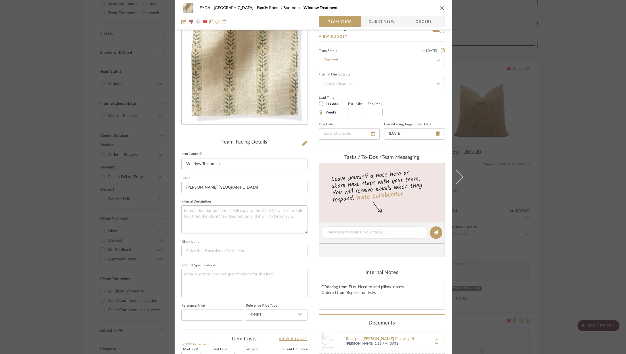
click at [440, 10] on icon "close" at bounding box center [442, 8] width 5 height 5
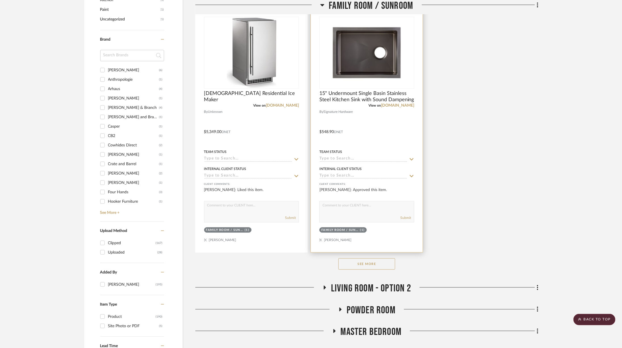
scroll to position [780, 0]
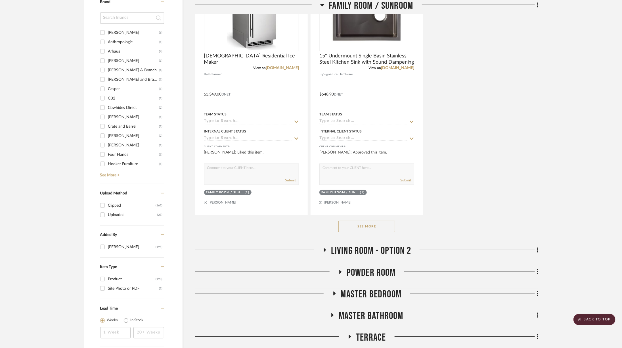
click at [370, 222] on button "See More" at bounding box center [366, 225] width 57 height 11
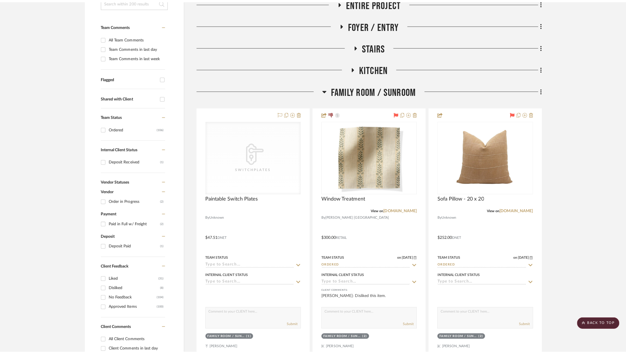
scroll to position [0, 0]
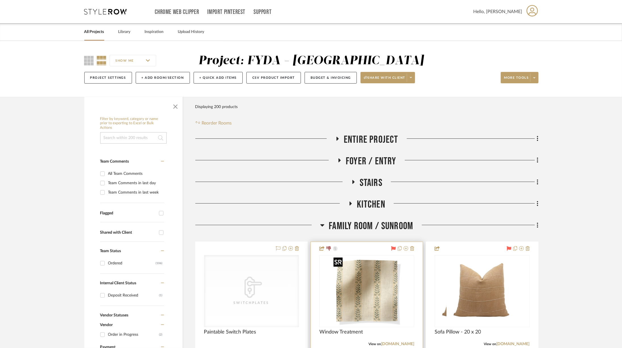
click at [384, 298] on img "0" at bounding box center [366, 290] width 71 height 71
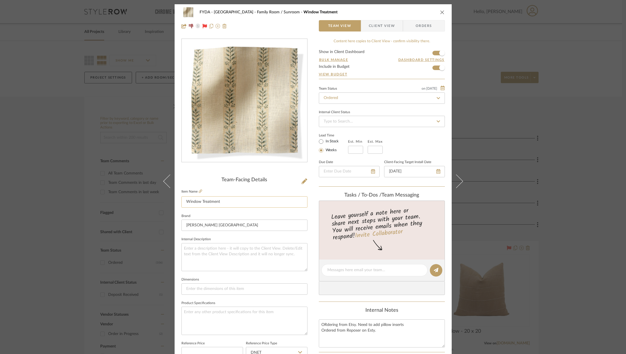
click at [221, 202] on input "Window Treatment" at bounding box center [244, 202] width 126 height 11
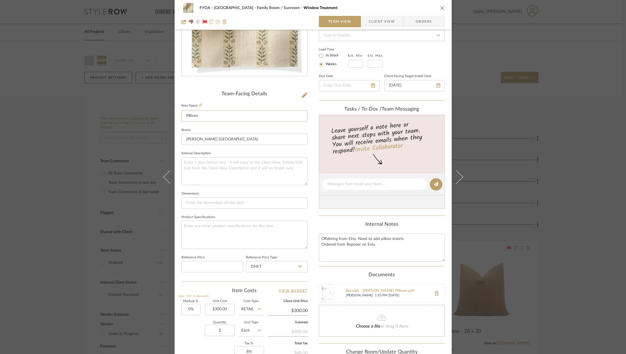
scroll to position [172, 0]
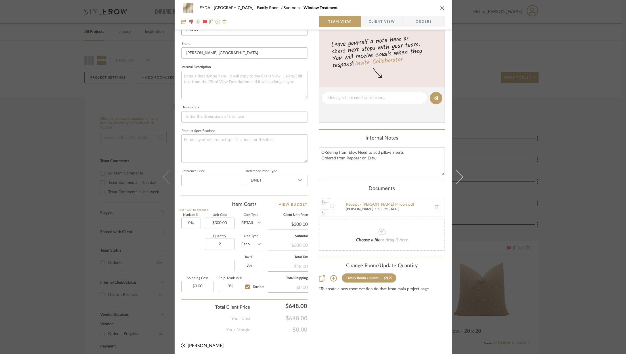
type input "Pillows"
click at [390, 320] on div "Content here copies to Client View - confirm visibility there. Show in Client D…" at bounding box center [382, 99] width 126 height 467
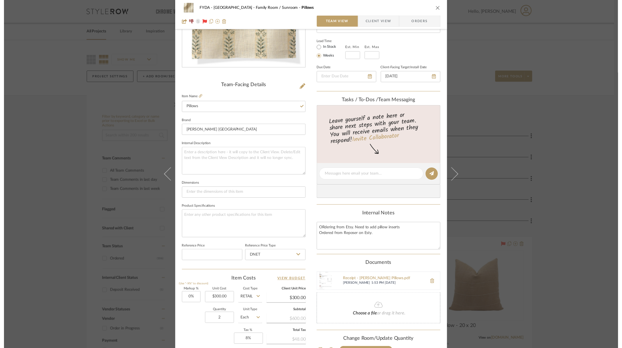
scroll to position [105, 0]
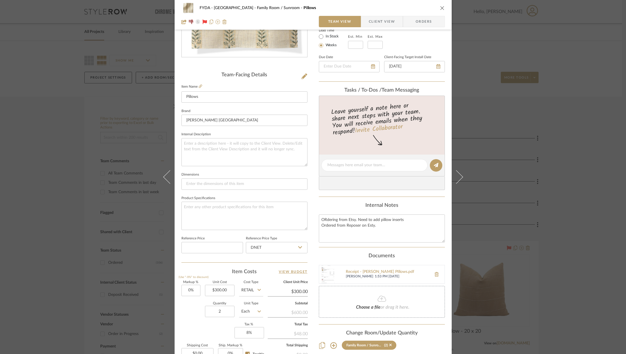
click at [440, 7] on icon "close" at bounding box center [442, 8] width 5 height 5
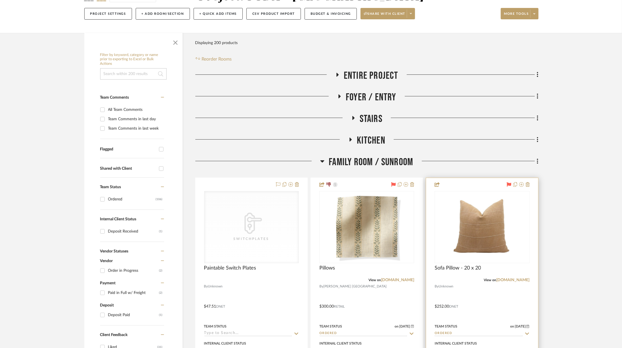
scroll to position [74, 0]
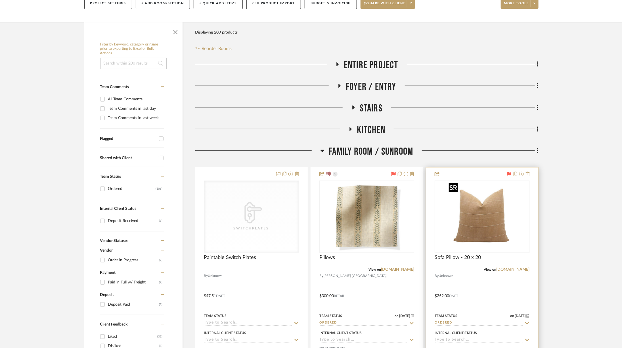
click at [461, 205] on img "0" at bounding box center [482, 216] width 71 height 71
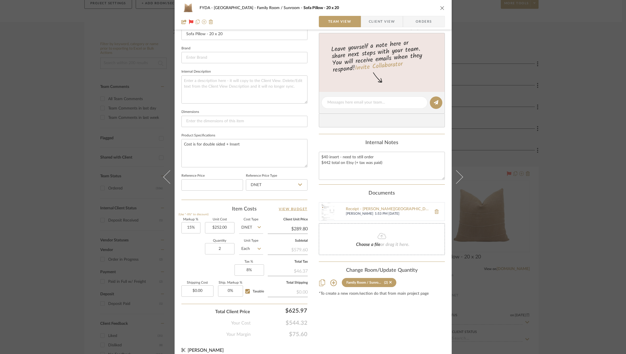
scroll to position [172, 0]
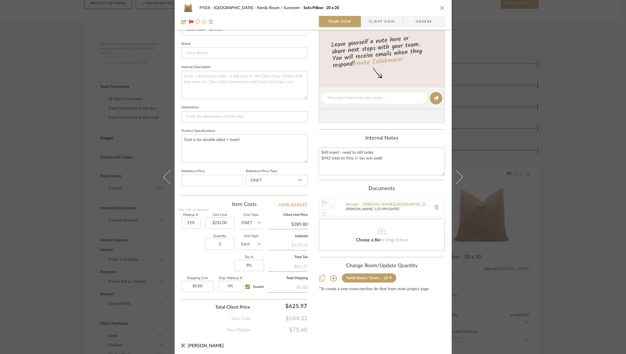
click at [380, 151] on textarea "$40 insert - need to still order $442 total on Etsy (+ tax was paid)" at bounding box center [382, 161] width 126 height 28
type textarea "$442 total on Etsy (+ tax was paid)"
click at [228, 218] on input "252.00" at bounding box center [220, 223] width 30 height 11
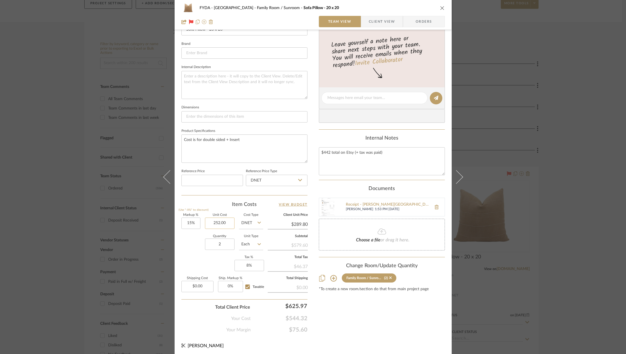
click at [223, 222] on input "252.00" at bounding box center [220, 223] width 30 height 11
type input "$221.00"
click at [224, 259] on div "Markup % (Use "-X%" to discount) 15% Unit Cost $221.00 Cost Type DNET Client Un…" at bounding box center [244, 255] width 126 height 83
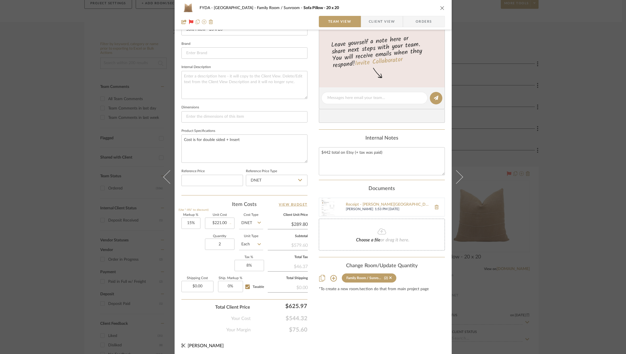
click at [423, 324] on div "Content here copies to Client View - confirm visibility there. Show in Client D…" at bounding box center [382, 99] width 126 height 467
click at [400, 324] on div "Content here copies to Client View - confirm visibility there. Show in Client D…" at bounding box center [382, 99] width 126 height 467
type input "$254.15"
click at [294, 315] on span "$477.36" at bounding box center [279, 318] width 57 height 7
click at [296, 317] on span "$477.36" at bounding box center [279, 318] width 57 height 7
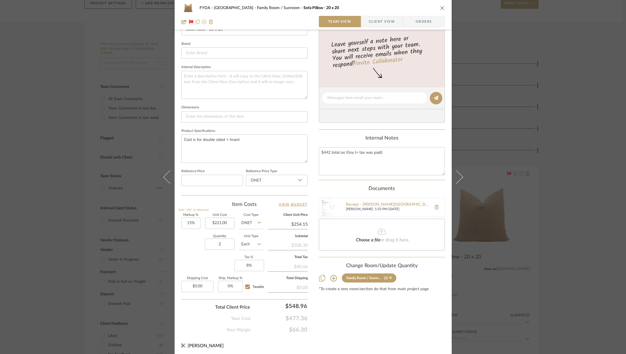
click at [296, 317] on span "$477.36" at bounding box center [279, 318] width 57 height 7
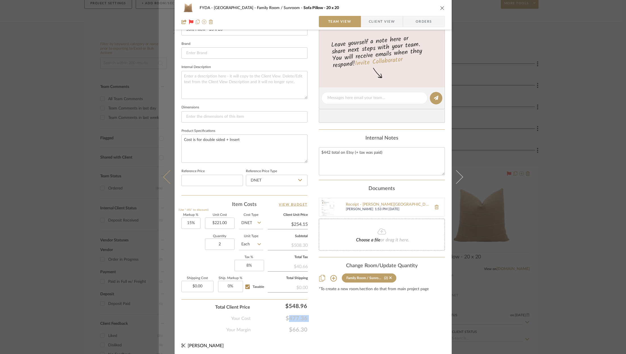
copy span "$477.36"
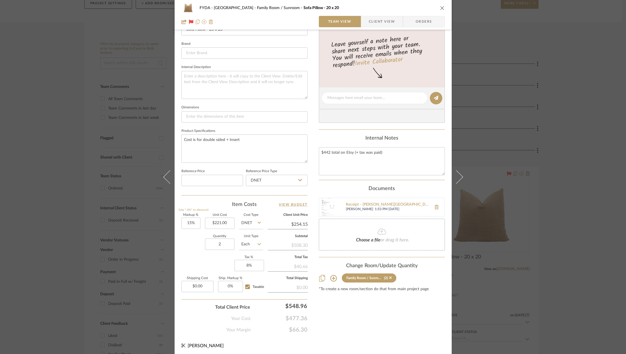
click at [296, 324] on div "Your Margin $66.30" at bounding box center [244, 327] width 126 height 11
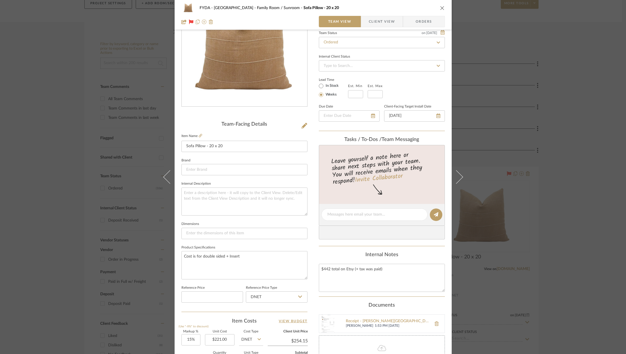
scroll to position [0, 0]
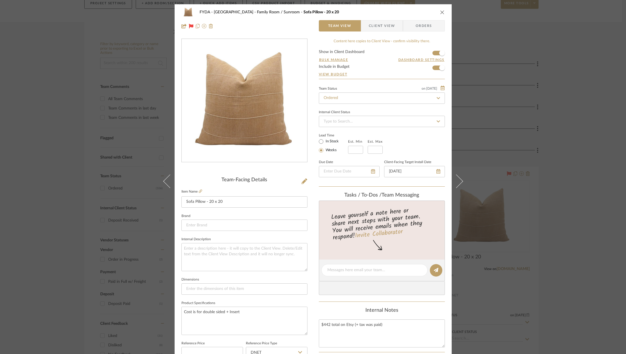
click at [441, 12] on icon "close" at bounding box center [442, 12] width 5 height 5
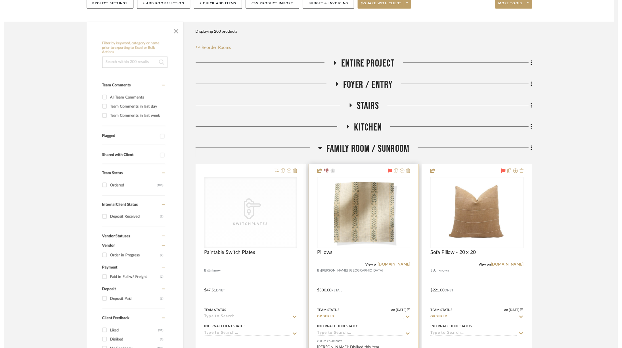
scroll to position [74, 0]
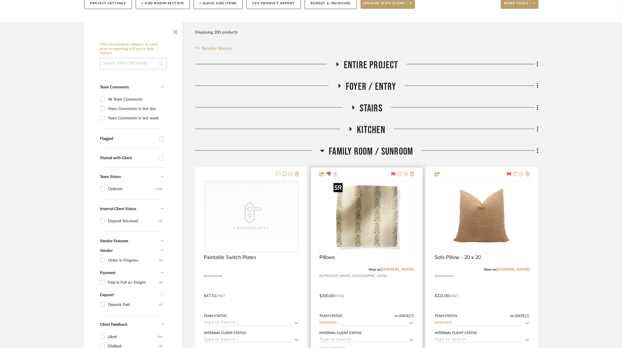
click at [335, 239] on img "0" at bounding box center [366, 216] width 71 height 71
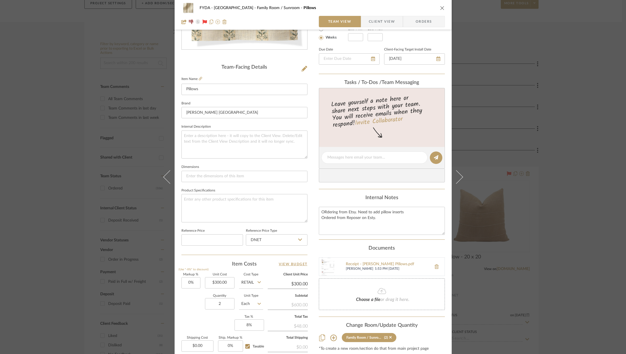
scroll to position [172, 0]
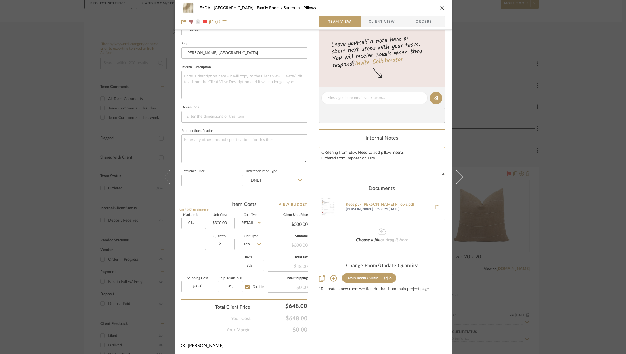
click at [405, 151] on textarea "ORdering from Etsy. Need to add pillow inserts Ordered from Reposer on Esty." at bounding box center [382, 161] width 126 height 28
drag, startPoint x: 407, startPoint y: 151, endPoint x: 307, endPoint y: 149, distance: 100.3
click at [307, 149] on div "FYDA - 655 City Park Family Room / Sunroom Pillows Team View Client View Orders…" at bounding box center [313, 94] width 277 height 524
type textarea "Ordered from Reposer on Esty."
click at [410, 338] on div "FYDA - 655 City Park Family Room / Sunroom Pillows Team View Client View Orders…" at bounding box center [313, 94] width 277 height 524
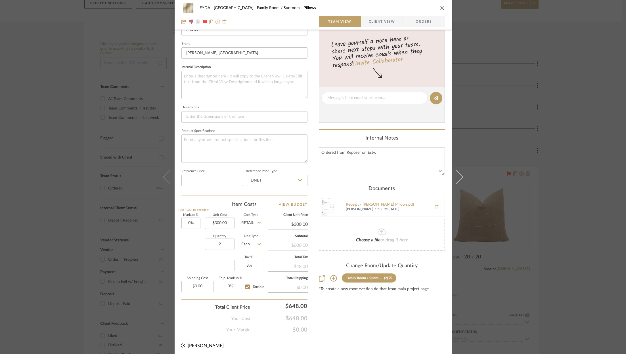
click at [440, 7] on icon "close" at bounding box center [442, 8] width 5 height 5
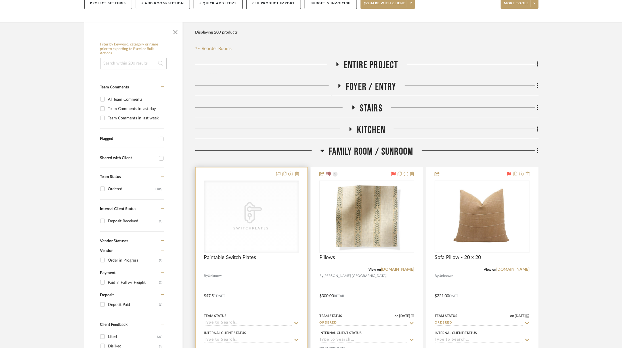
scroll to position [104, 0]
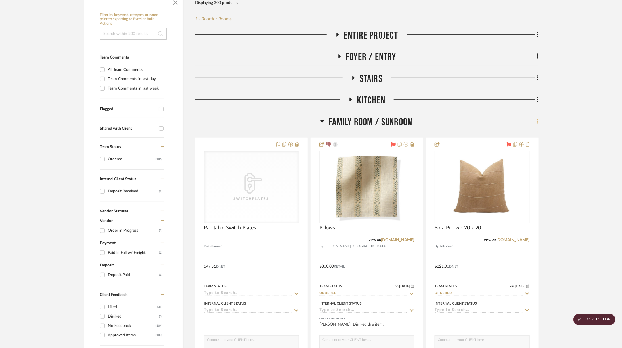
click at [461, 124] on icon at bounding box center [538, 121] width 2 height 6
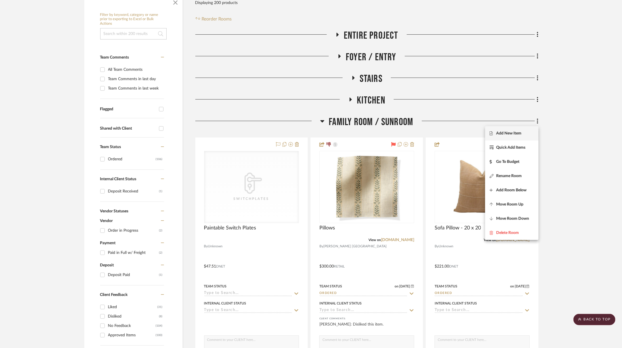
click at [461, 137] on button "Add New Item" at bounding box center [511, 133] width 53 height 14
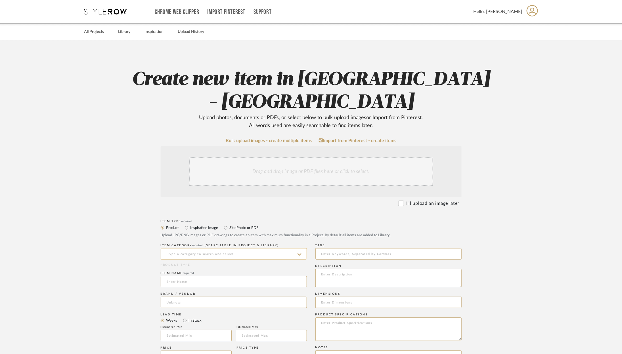
click at [216, 248] on input at bounding box center [234, 253] width 146 height 11
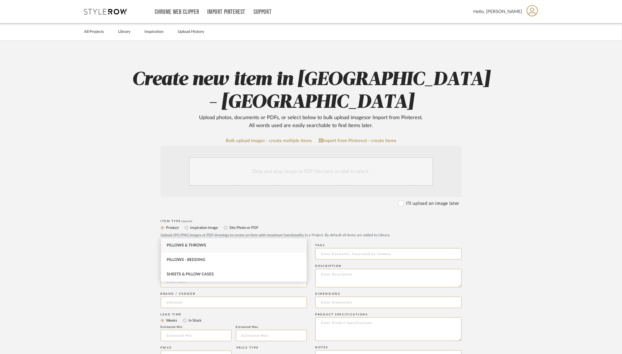
click at [225, 248] on div "Pillows & Throws" at bounding box center [234, 246] width 146 height 14
type input "Pillows & Throws"
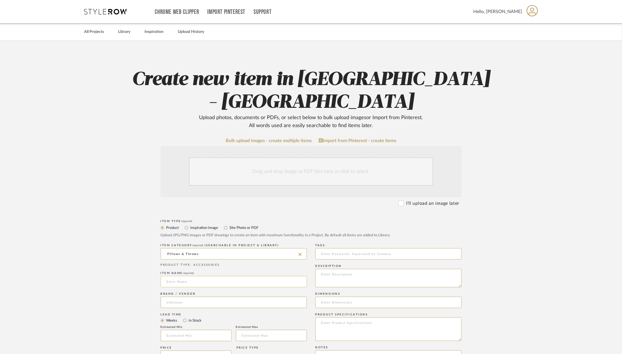
click at [193, 276] on input at bounding box center [234, 281] width 146 height 11
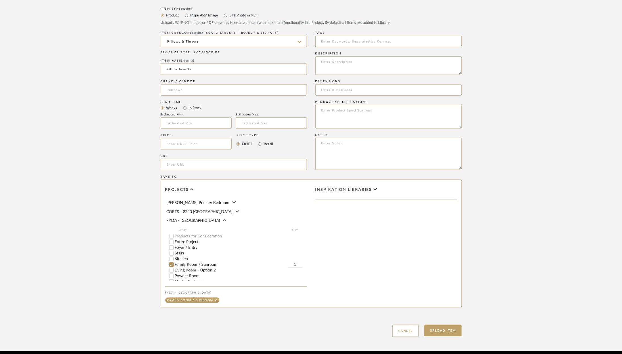
type input "Pillow Inserts"
click at [295, 262] on input "1" at bounding box center [295, 265] width 14 height 6
type input "1"
click at [234, 64] on input "Pillow Inserts" at bounding box center [234, 69] width 146 height 11
type input "Pillow Inserts - Quantity 2"
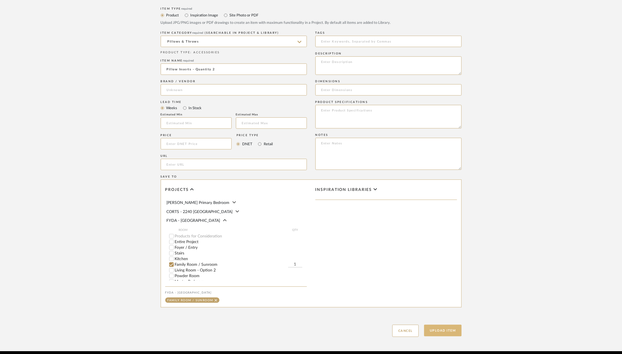
click at [444, 325] on button "Upload Item" at bounding box center [442, 331] width 37 height 12
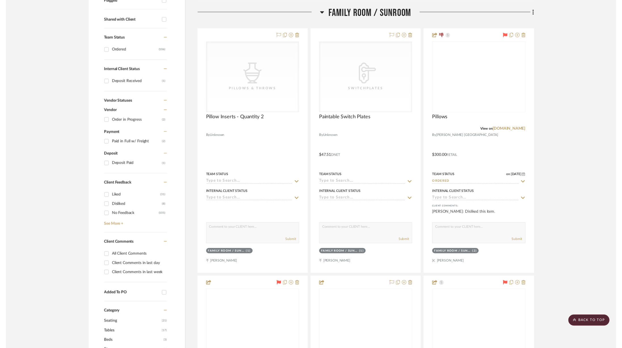
scroll to position [220, 0]
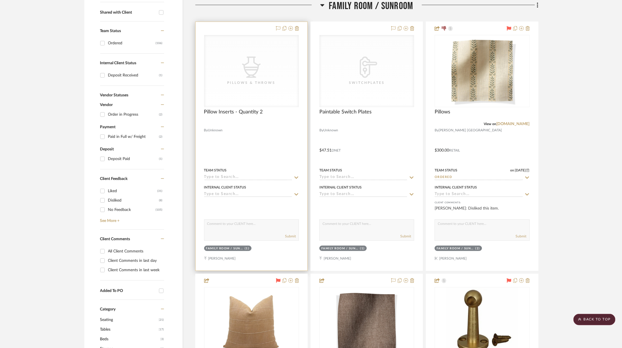
click at [251, 75] on icon "0" at bounding box center [251, 67] width 18 height 21
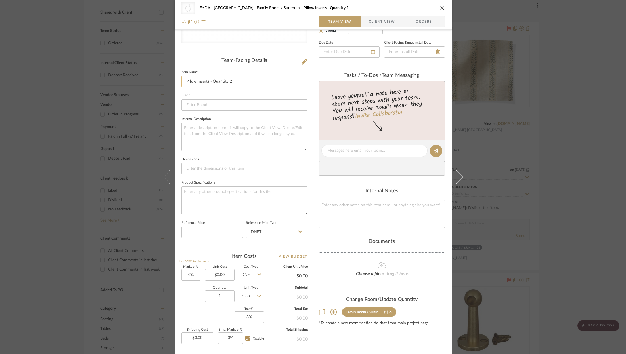
scroll to position [171, 0]
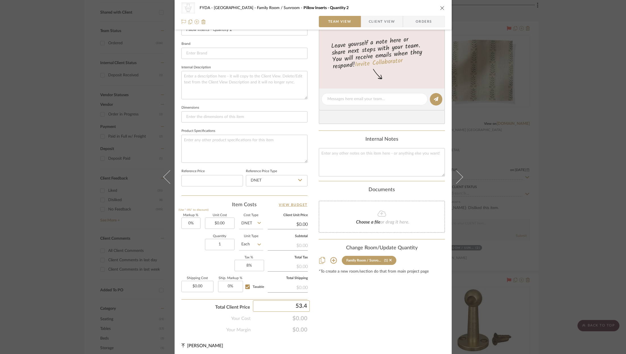
type input "53.45"
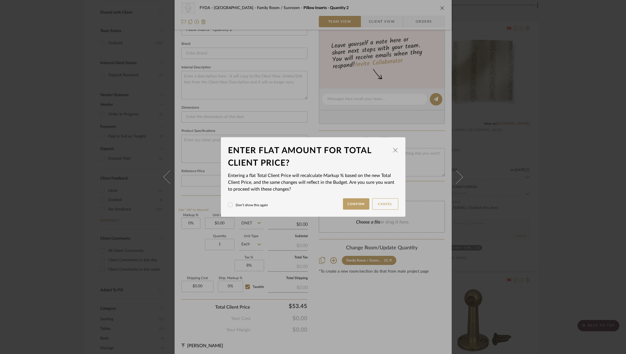
click at [380, 325] on div "CategoryIconAccessories Created with Sketch. Pillows & Throws FYDA - 655 City P…" at bounding box center [313, 177] width 626 height 354
click at [359, 196] on mat-dialog-content "Enter flat amount for total client price? × Entering a flat Total Client Price …" at bounding box center [313, 177] width 170 height 65
click at [359, 201] on button "Confirm" at bounding box center [356, 203] width 26 height 11
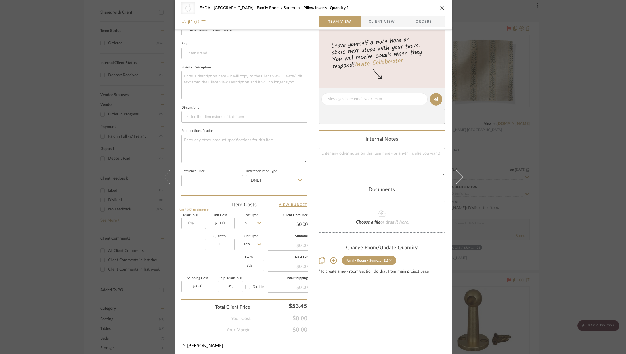
type input "53.45%"
type input "$53.45"
type input "0%"
checkbox input "false"
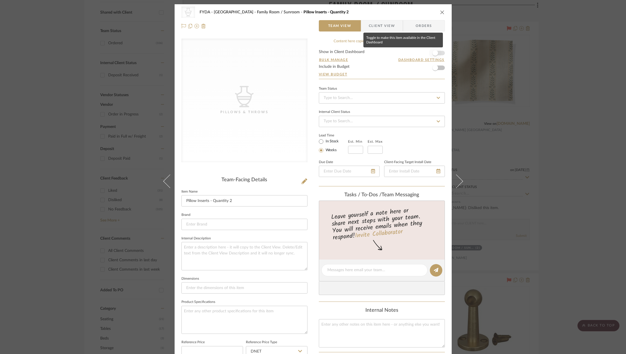
click at [437, 55] on span "button" at bounding box center [435, 53] width 12 height 12
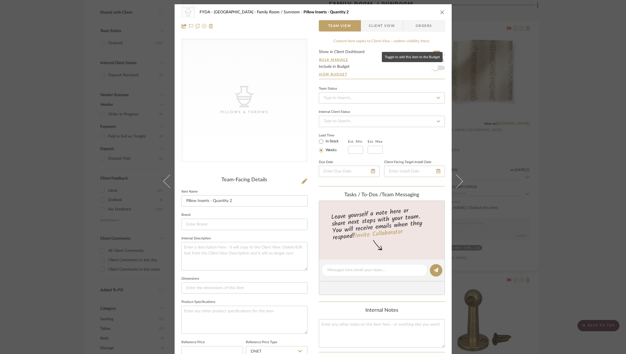
click at [438, 65] on span "button" at bounding box center [435, 68] width 12 height 12
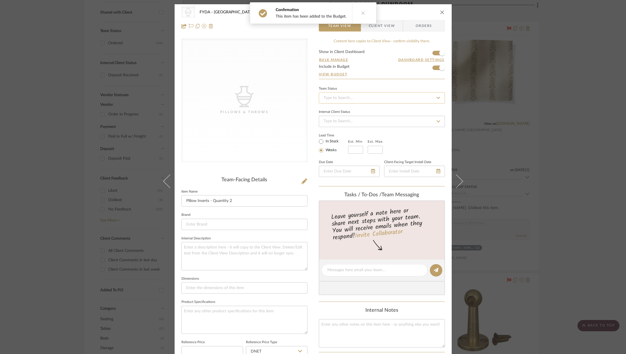
click at [405, 100] on input at bounding box center [382, 97] width 126 height 11
click at [385, 125] on div "Ordered" at bounding box center [380, 127] width 126 height 14
type input "[DATE]"
type input "Ordered"
type input "[DATE]"
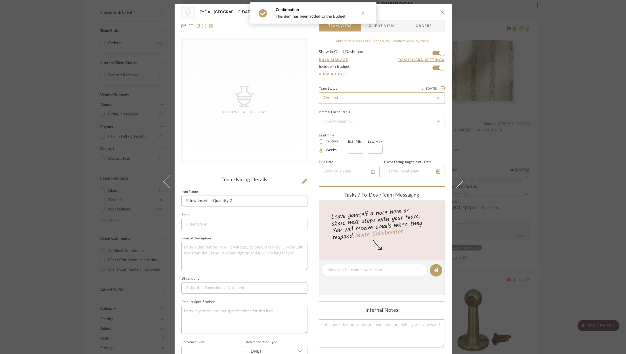
type input "Ordered"
click at [190, 26] on icon at bounding box center [191, 26] width 5 height 5
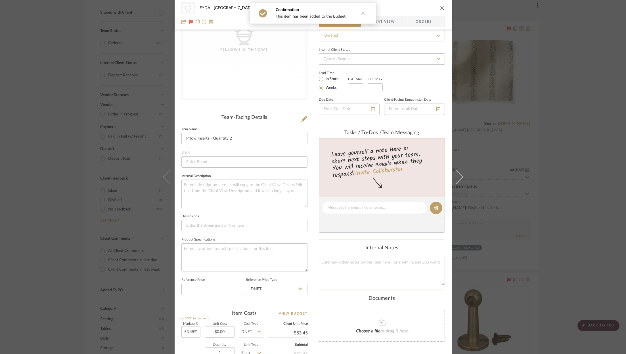
scroll to position [96, 0]
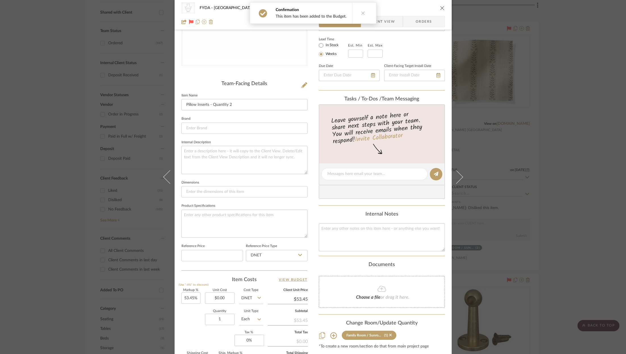
click at [440, 7] on icon "close" at bounding box center [442, 8] width 5 height 5
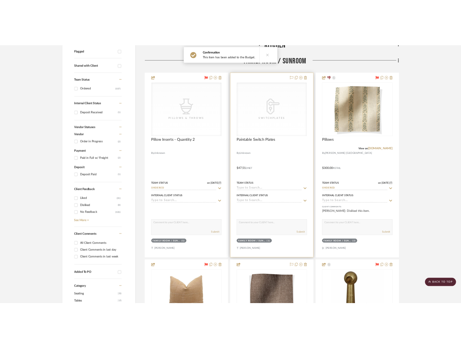
scroll to position [204, 0]
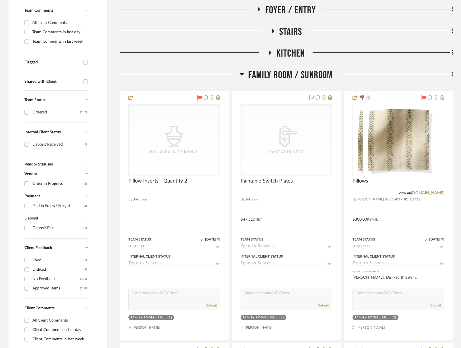
scroll to position [154, 0]
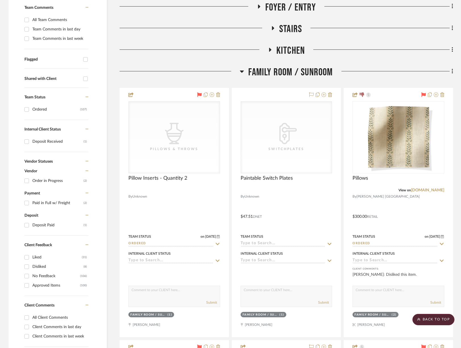
click at [291, 72] on span "Family Room / Sunroom" at bounding box center [290, 72] width 84 height 12
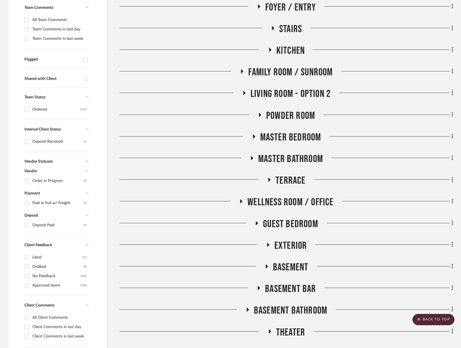
click at [288, 250] on span "Exterior" at bounding box center [290, 245] width 33 height 12
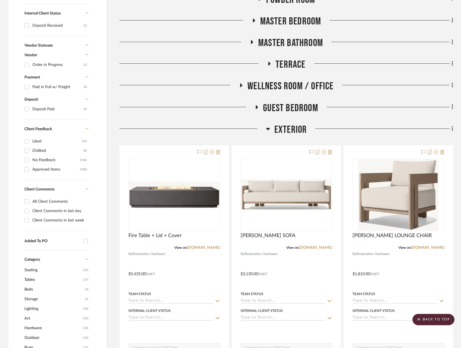
scroll to position [271, 0]
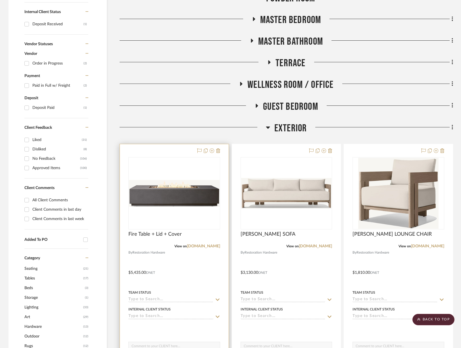
click at [203, 177] on div "0" at bounding box center [174, 193] width 91 height 72
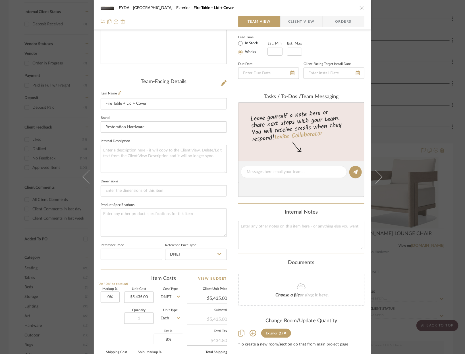
scroll to position [172, 0]
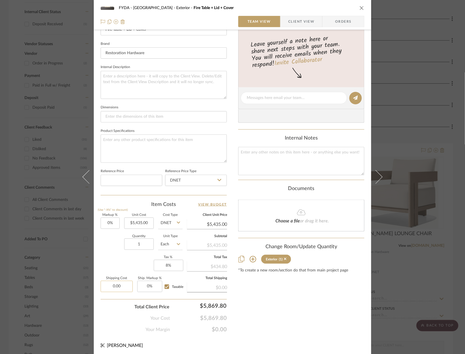
click at [123, 284] on input "0.00" at bounding box center [117, 286] width 32 height 11
type input "$339.00"
click at [305, 318] on div "Content here copies to Client View - confirm visibility there. Show in Client D…" at bounding box center [301, 99] width 126 height 467
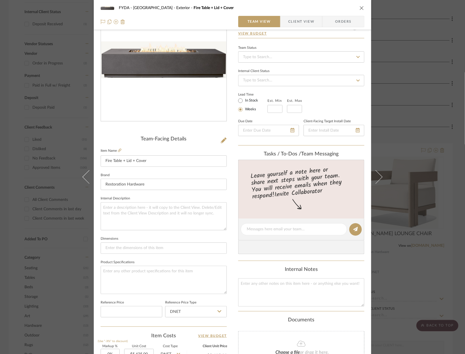
scroll to position [15, 0]
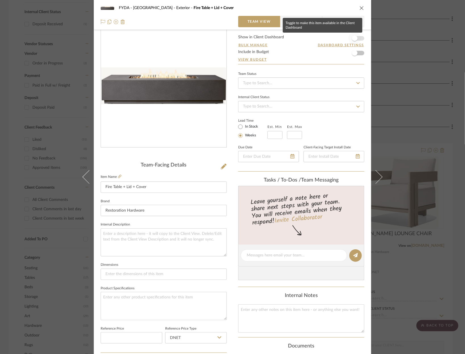
click at [358, 37] on span "button" at bounding box center [354, 38] width 12 height 12
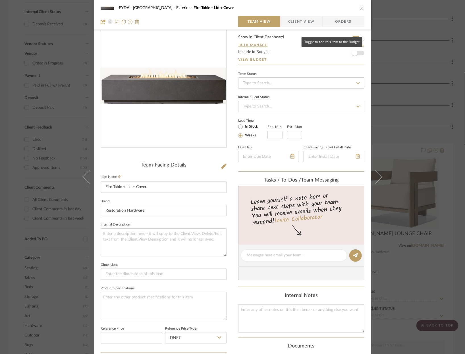
click at [358, 50] on span "button" at bounding box center [354, 53] width 12 height 12
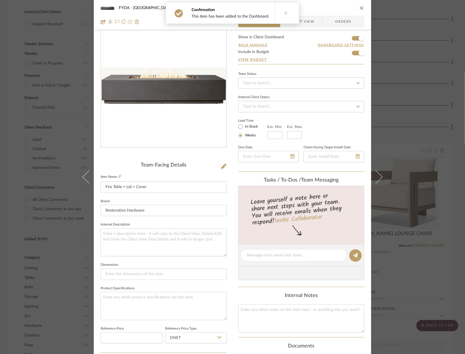
click at [361, 7] on icon "close" at bounding box center [361, 8] width 5 height 5
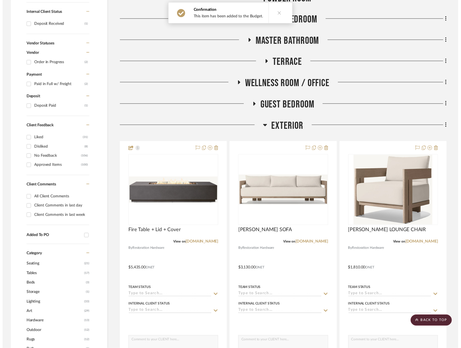
scroll to position [271, 0]
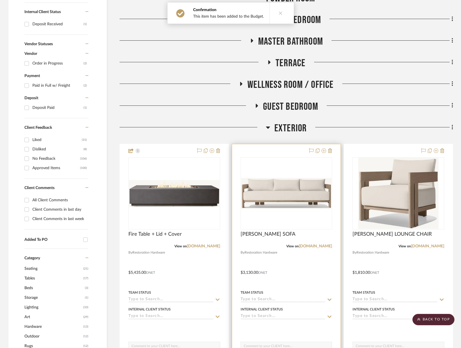
click at [0, 0] on img at bounding box center [0, 0] width 0 height 0
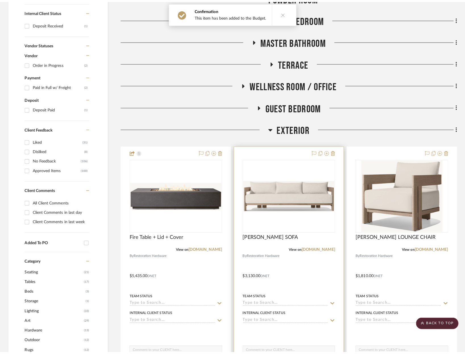
scroll to position [0, 0]
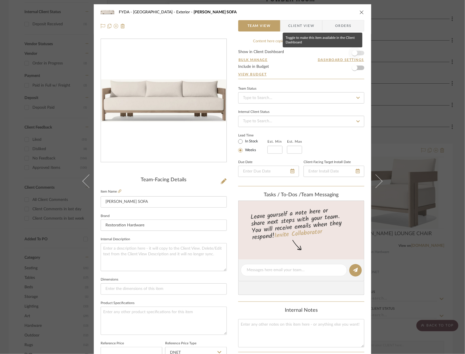
click at [357, 53] on span "button" at bounding box center [354, 53] width 12 height 12
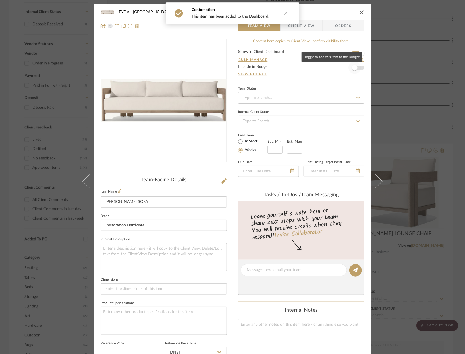
click at [357, 68] on span "button" at bounding box center [354, 68] width 12 height 12
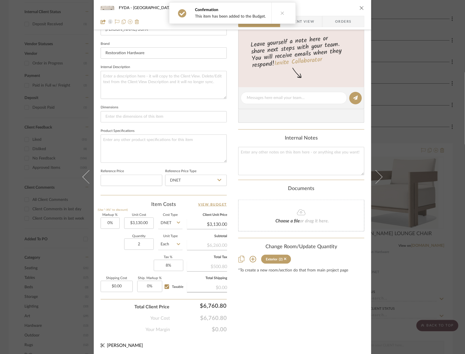
click at [359, 9] on icon "close" at bounding box center [361, 8] width 5 height 5
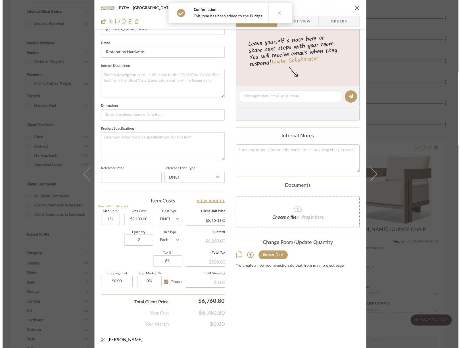
scroll to position [271, 0]
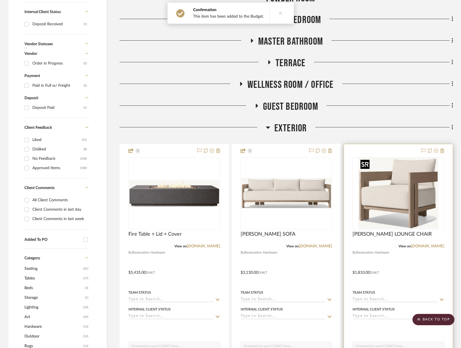
click at [0, 0] on img at bounding box center [0, 0] width 0 height 0
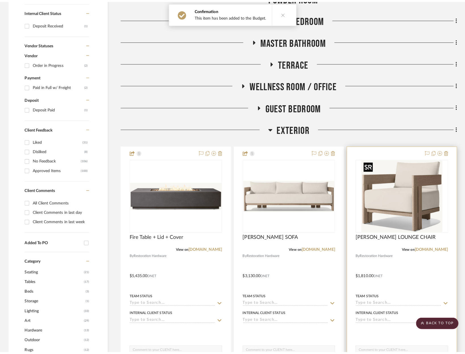
scroll to position [0, 0]
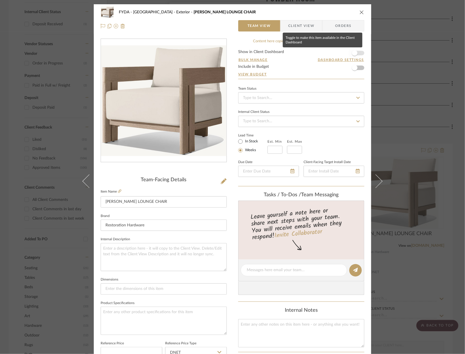
click at [355, 51] on span "button" at bounding box center [354, 53] width 12 height 12
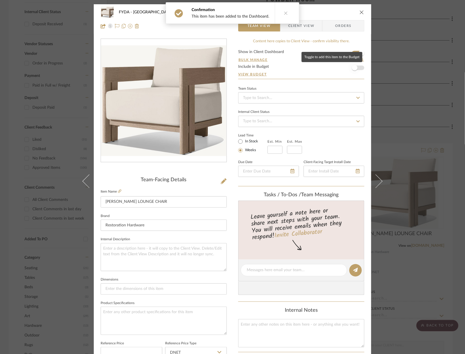
click at [354, 70] on span "button" at bounding box center [354, 68] width 12 height 12
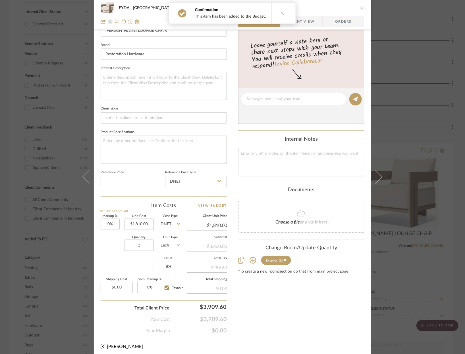
scroll to position [172, 0]
click at [360, 7] on icon "close" at bounding box center [361, 8] width 5 height 5
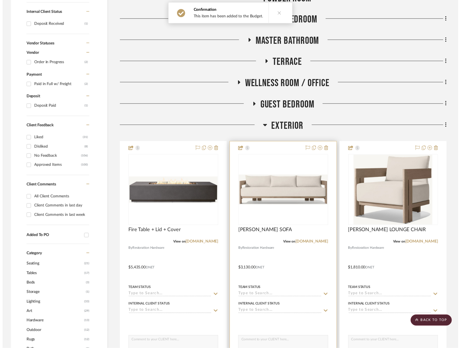
scroll to position [271, 0]
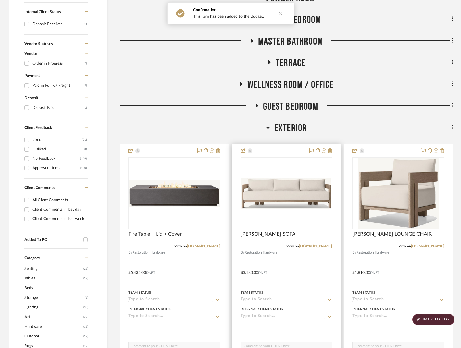
click at [291, 213] on div "0" at bounding box center [286, 193] width 91 height 72
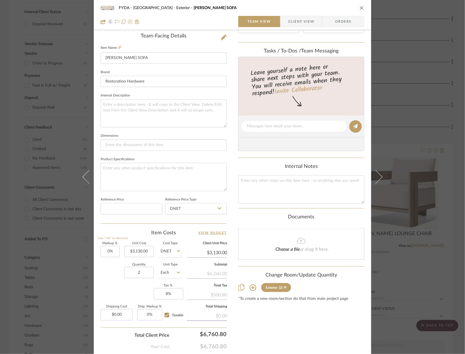
scroll to position [172, 0]
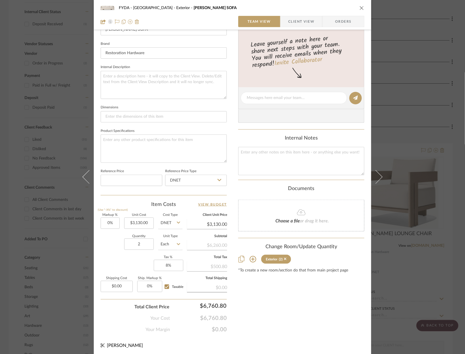
click at [359, 6] on icon "close" at bounding box center [361, 8] width 5 height 5
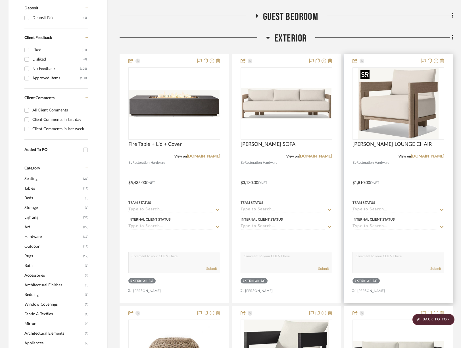
scroll to position [361, 0]
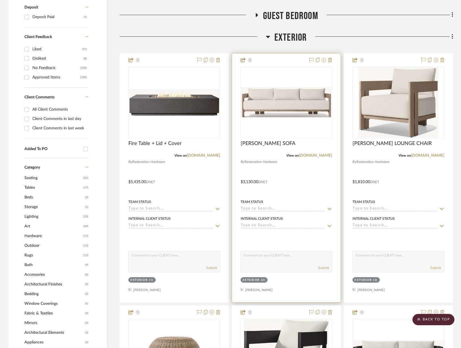
click at [306, 108] on img "0" at bounding box center [286, 102] width 91 height 30
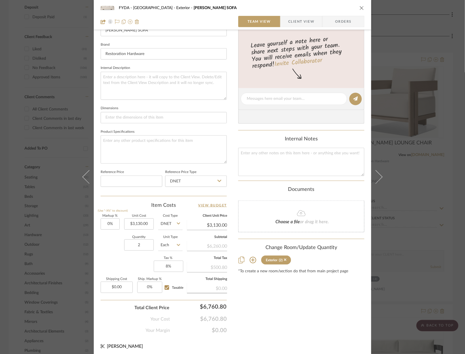
scroll to position [0, 0]
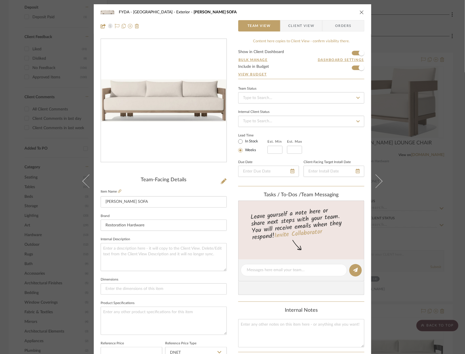
click at [360, 11] on icon "close" at bounding box center [361, 12] width 5 height 5
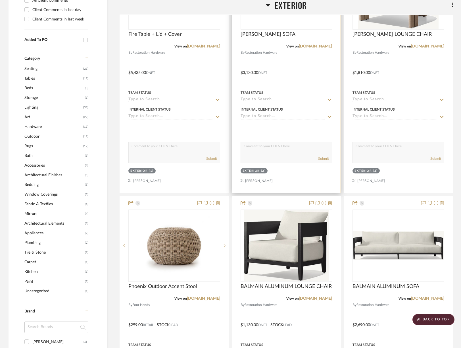
scroll to position [519, 0]
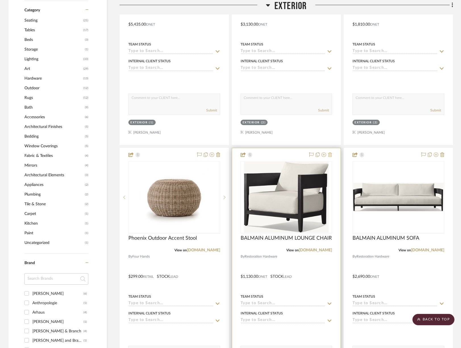
click at [330, 153] on icon at bounding box center [330, 154] width 4 height 5
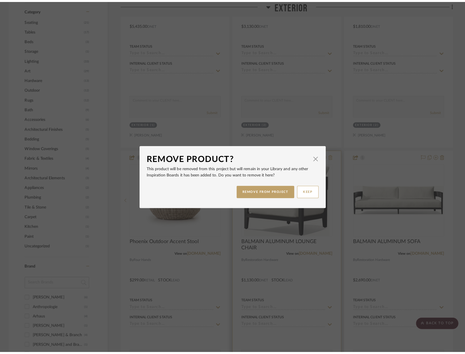
scroll to position [0, 0]
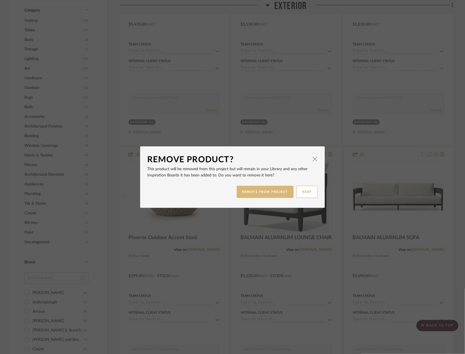
click at [269, 195] on button "REMOVE FROM PROJECT" at bounding box center [265, 192] width 57 height 12
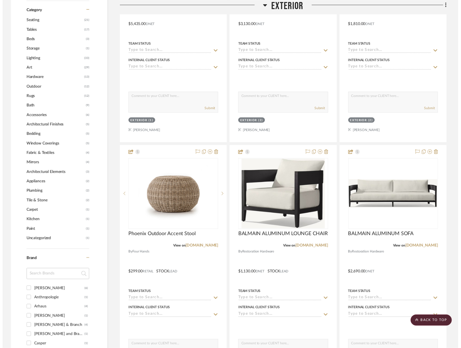
scroll to position [519, 0]
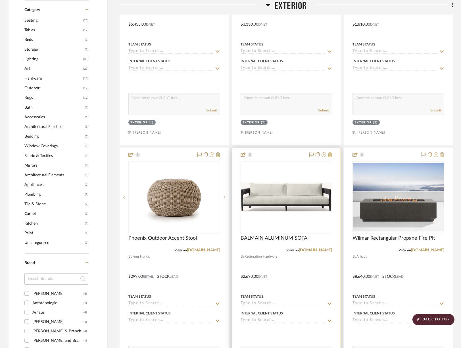
click at [331, 153] on icon at bounding box center [330, 154] width 4 height 5
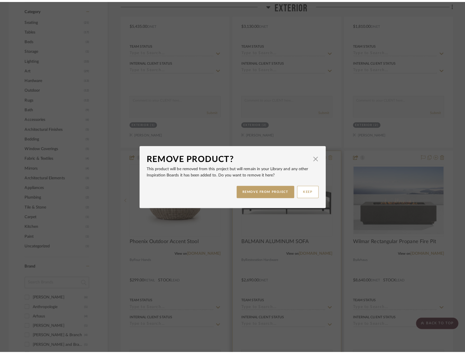
scroll to position [0, 0]
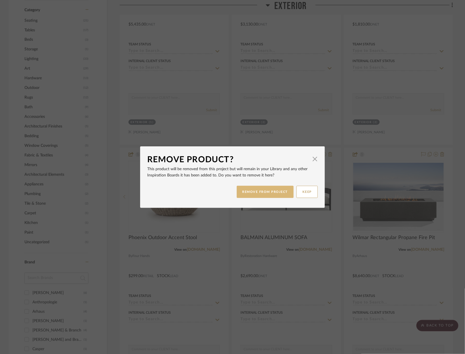
click at [269, 187] on button "REMOVE FROM PROJECT" at bounding box center [265, 192] width 57 height 12
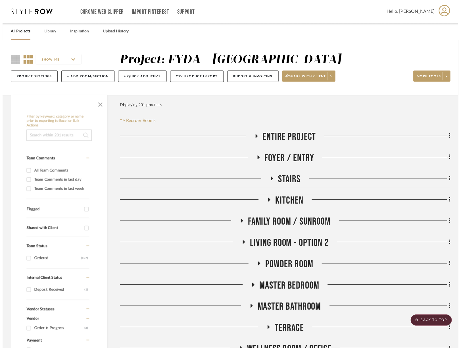
scroll to position [519, 0]
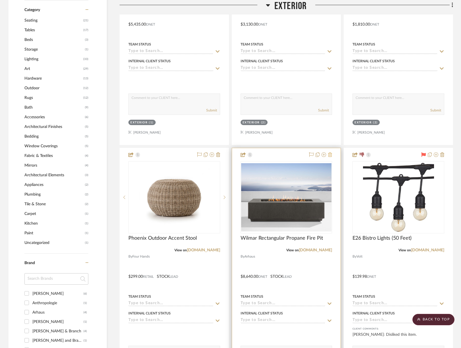
click at [330, 152] on icon at bounding box center [330, 154] width 4 height 5
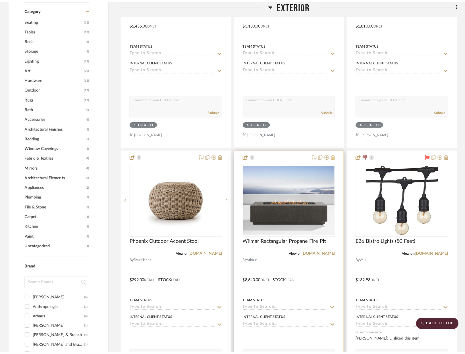
scroll to position [0, 0]
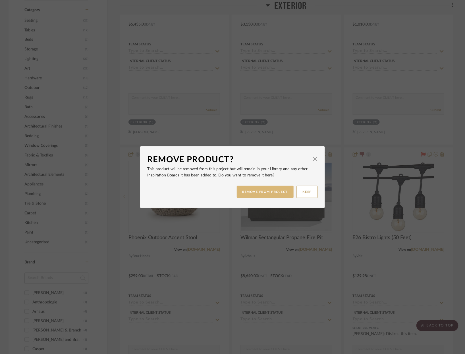
click at [271, 194] on button "REMOVE FROM PROJECT" at bounding box center [265, 192] width 57 height 12
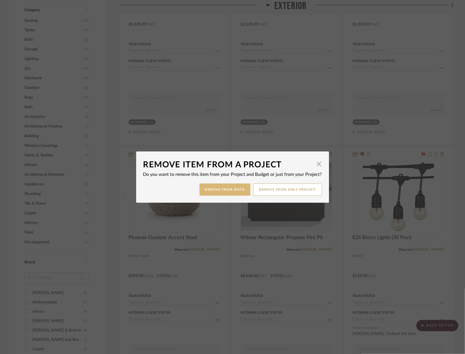
click at [229, 188] on button "Remove from Both" at bounding box center [224, 190] width 51 height 12
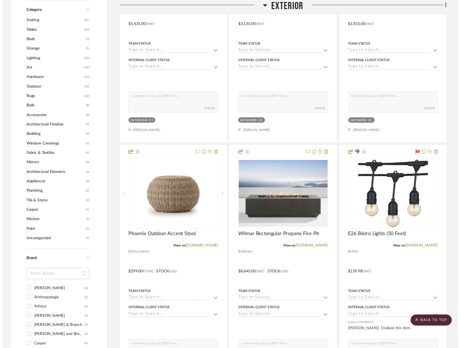
scroll to position [519, 0]
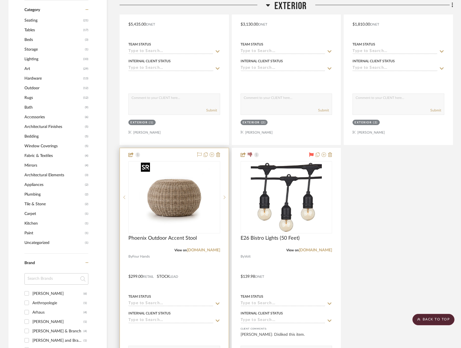
click at [187, 195] on img "0" at bounding box center [174, 197] width 71 height 71
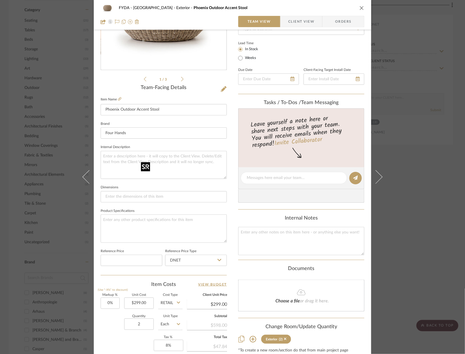
scroll to position [172, 0]
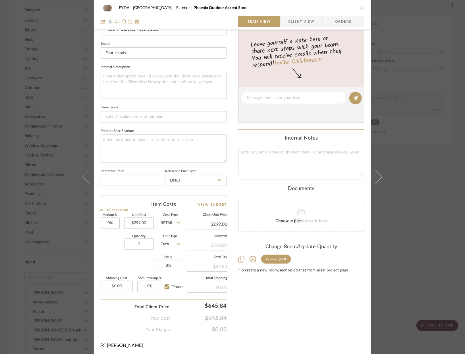
click at [357, 11] on div "FYDA - 655 City Park Exterior Phoenix Outdoor Accent Stool" at bounding box center [233, 7] width 264 height 11
click at [361, 5] on button "close" at bounding box center [361, 7] width 5 height 5
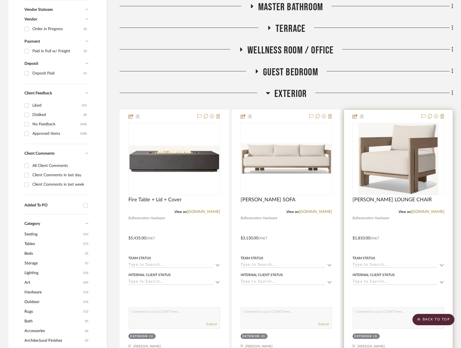
scroll to position [318, 0]
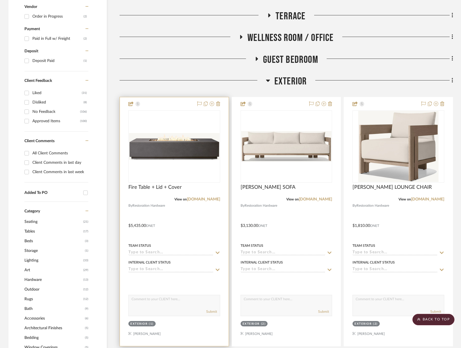
click at [201, 151] on img "0" at bounding box center [174, 146] width 91 height 27
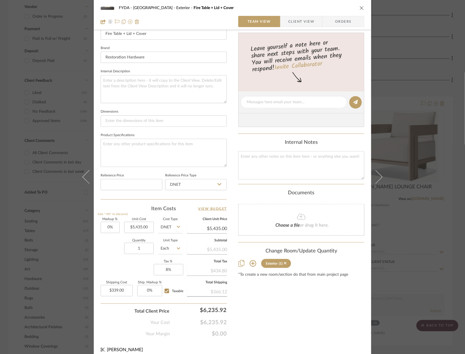
scroll to position [0, 0]
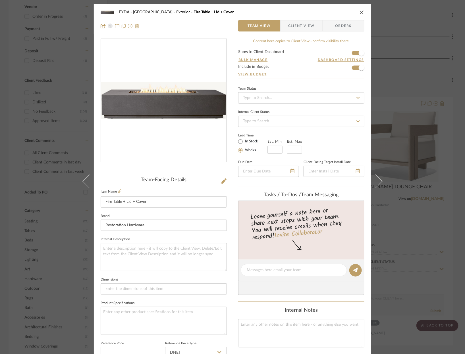
click at [359, 12] on icon "close" at bounding box center [361, 12] width 5 height 5
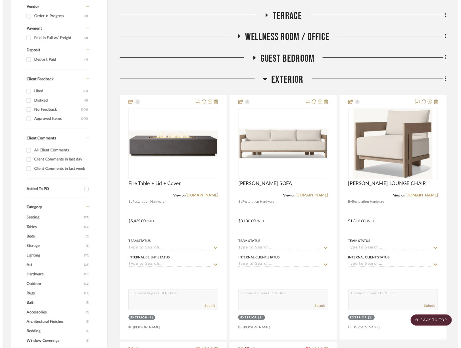
scroll to position [318, 0]
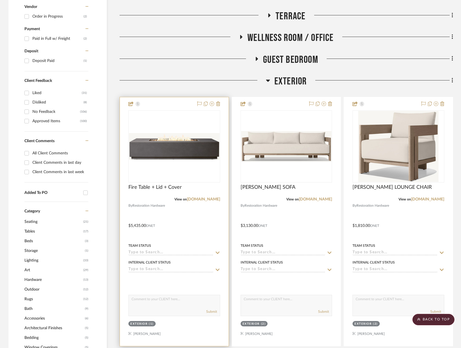
click at [188, 156] on img "0" at bounding box center [174, 146] width 91 height 27
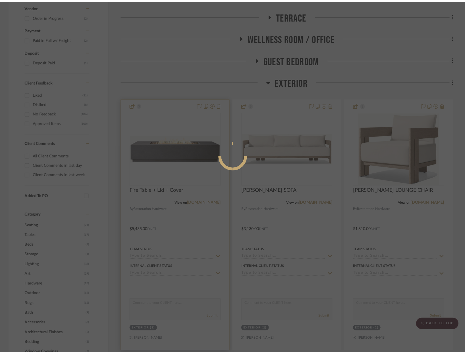
scroll to position [0, 0]
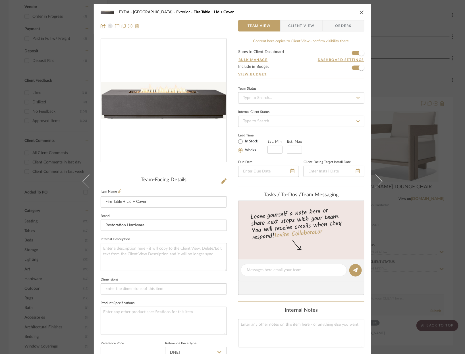
click at [360, 13] on icon "close" at bounding box center [361, 12] width 5 height 5
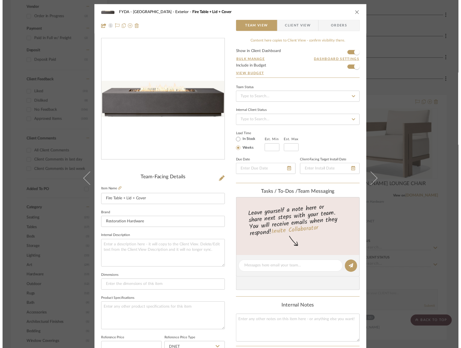
scroll to position [318, 0]
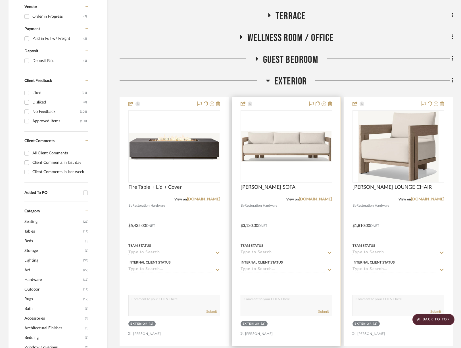
click at [313, 140] on img "0" at bounding box center [286, 146] width 91 height 30
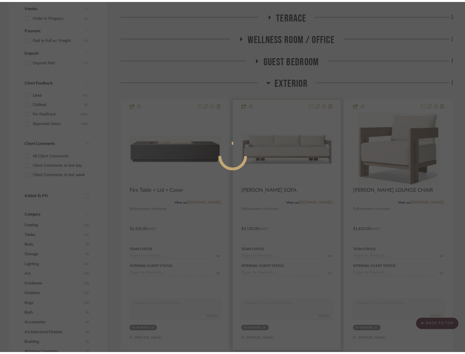
scroll to position [0, 0]
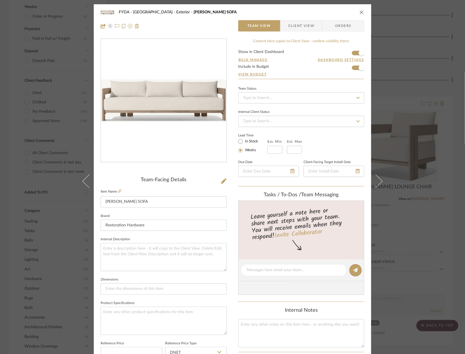
click at [403, 146] on div "FYDA - 655 City Park Exterior MATIRA TEAK SOFA Team View Client View Orders Tea…" at bounding box center [232, 177] width 465 height 354
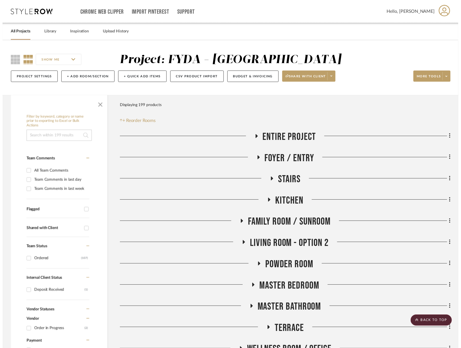
scroll to position [318, 0]
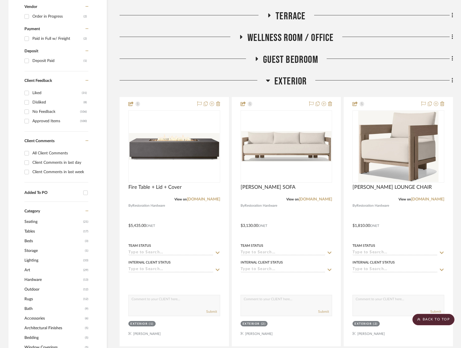
click at [403, 146] on img "0" at bounding box center [398, 146] width 80 height 71
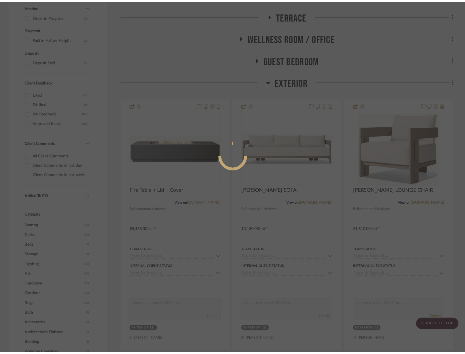
scroll to position [0, 0]
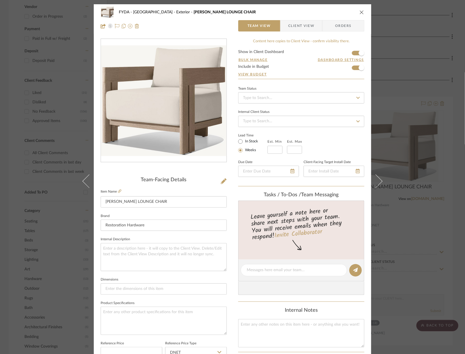
click at [359, 13] on icon "close" at bounding box center [361, 12] width 5 height 5
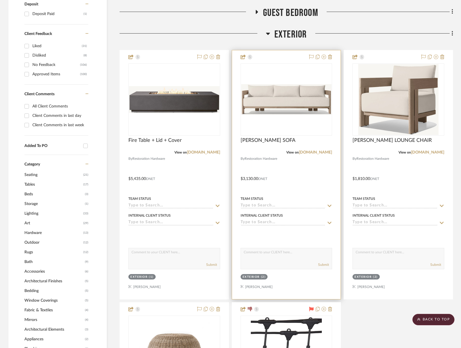
scroll to position [563, 0]
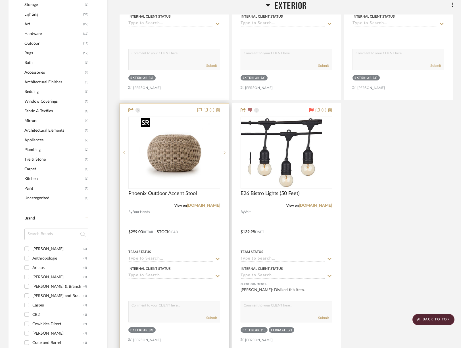
click at [169, 165] on img "0" at bounding box center [174, 152] width 71 height 71
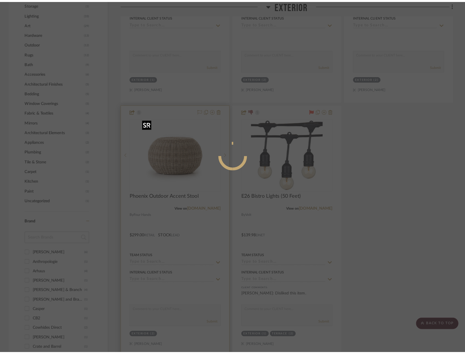
scroll to position [0, 0]
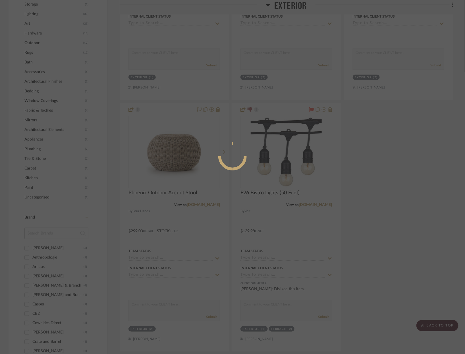
click at [201, 140] on mat-dialog-content at bounding box center [232, 179] width 85 height 244
click at [182, 142] on div at bounding box center [232, 177] width 465 height 354
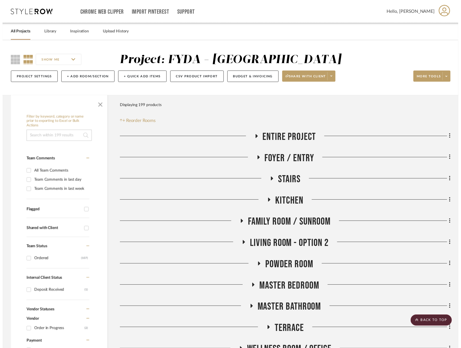
scroll to position [563, 0]
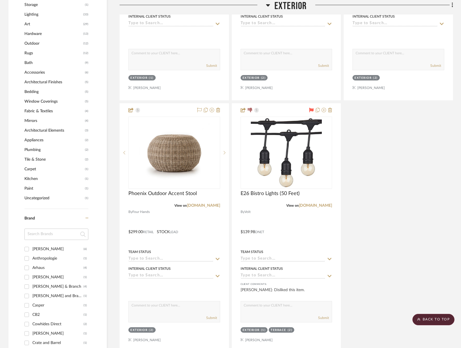
click at [182, 142] on img "0" at bounding box center [174, 152] width 71 height 71
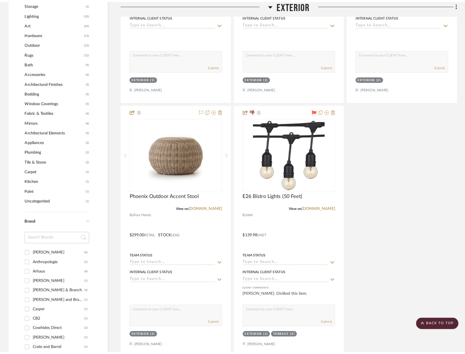
scroll to position [0, 0]
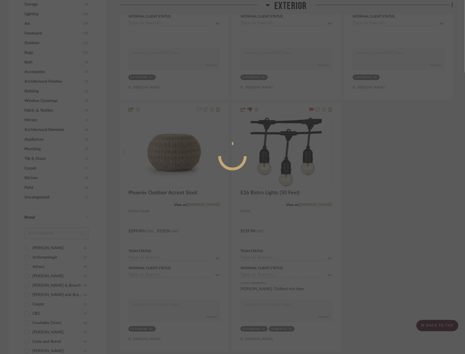
click at [182, 150] on div at bounding box center [232, 177] width 465 height 354
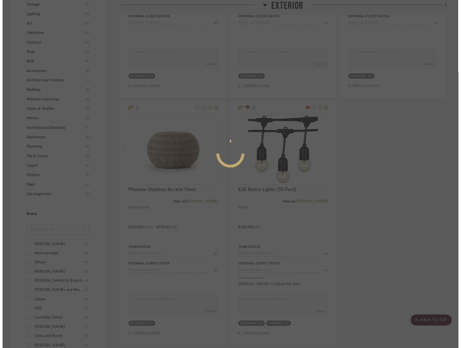
scroll to position [563, 0]
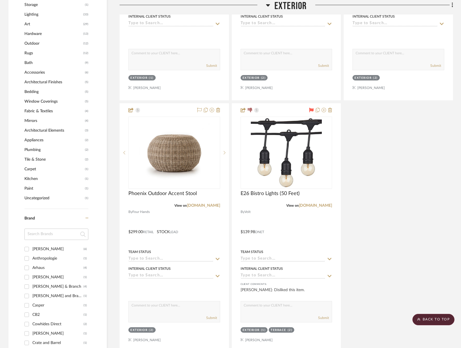
click at [182, 150] on img "0" at bounding box center [174, 152] width 71 height 71
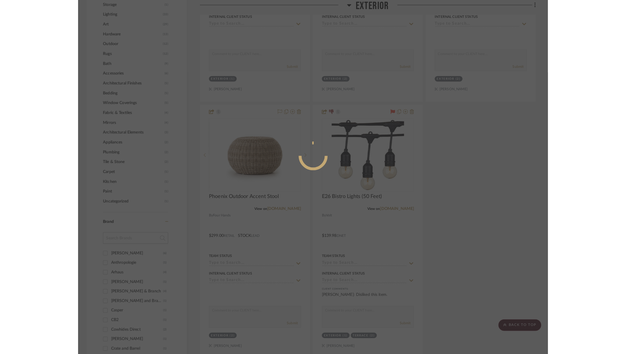
scroll to position [0, 0]
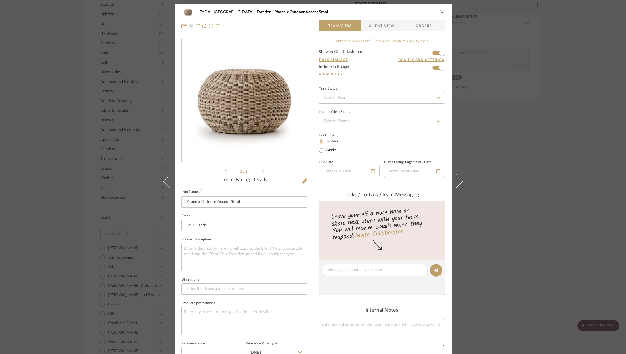
click at [464, 67] on div "FYDA - 655 City Park Exterior Phoenix Outdoor Accent Stool Team View Client Vie…" at bounding box center [313, 177] width 626 height 354
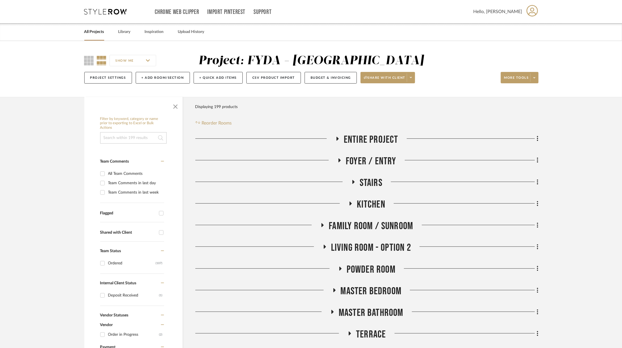
click at [363, 291] on span "Master Bedroom" at bounding box center [371, 291] width 61 height 12
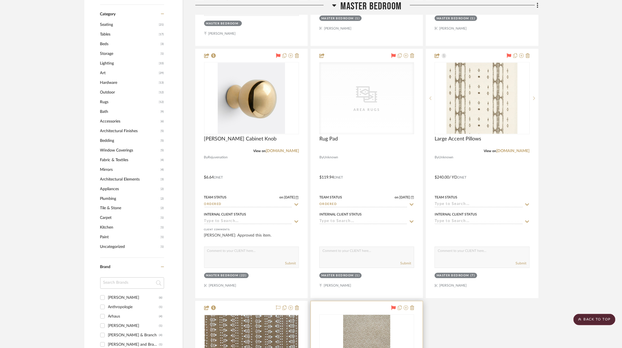
scroll to position [517, 0]
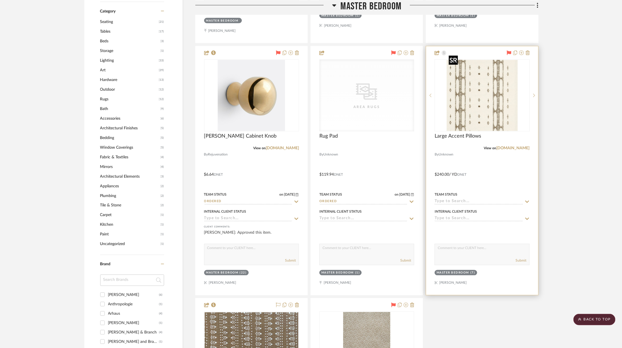
click at [0, 0] on img at bounding box center [0, 0] width 0 height 0
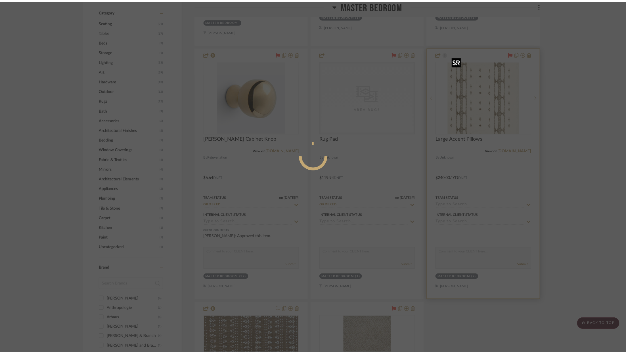
scroll to position [0, 0]
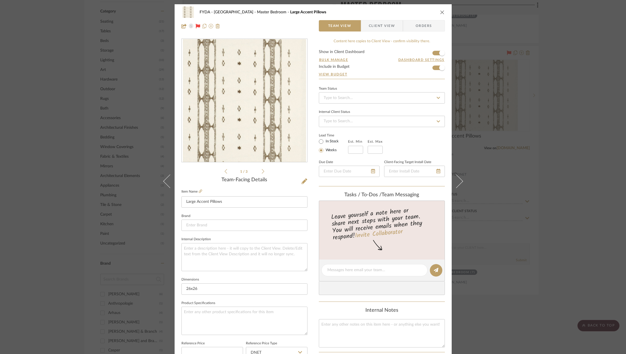
click at [464, 51] on div "FYDA - 655 City Park Master Bedroom Large Accent Pillows Team View Client View …" at bounding box center [313, 177] width 626 height 354
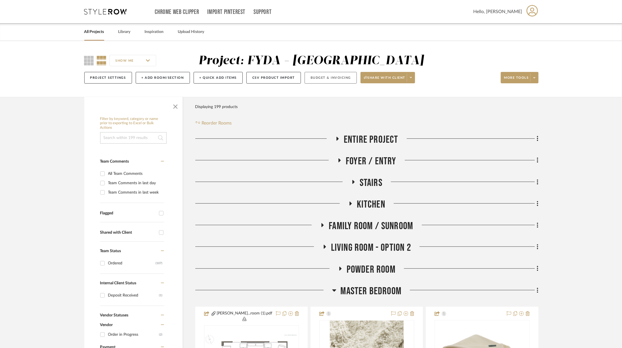
click at [321, 76] on button "Budget & Invoicing" at bounding box center [331, 78] width 52 height 12
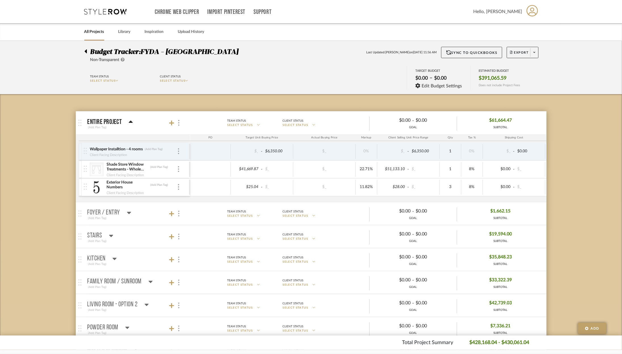
click at [105, 12] on icon at bounding box center [105, 12] width 43 height 6
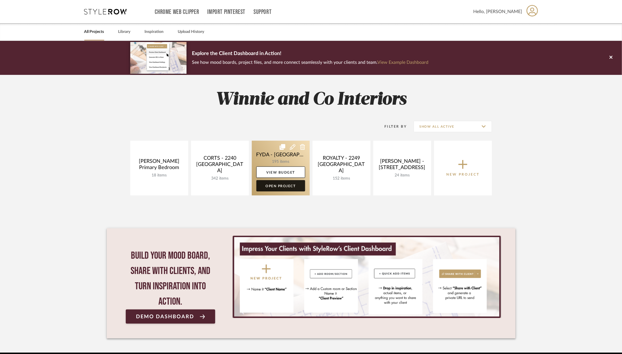
click at [281, 187] on link "Open Project" at bounding box center [280, 185] width 49 height 11
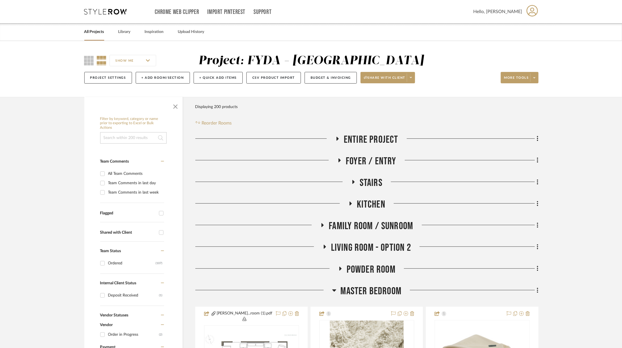
click at [368, 158] on span "Foyer / Entry" at bounding box center [371, 161] width 51 height 12
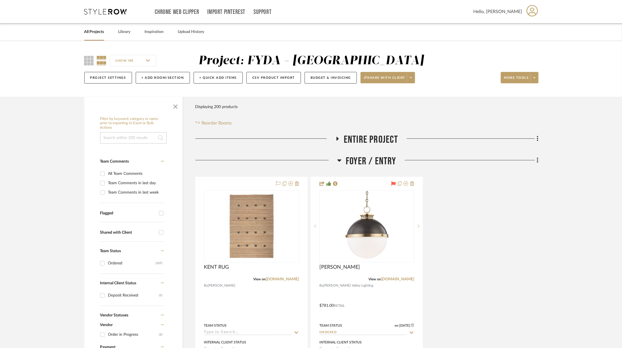
click at [340, 159] on icon at bounding box center [340, 160] width 4 height 2
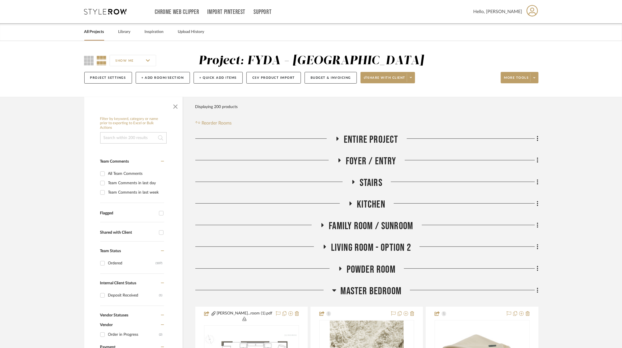
click at [359, 179] on h3 "Stairs" at bounding box center [366, 183] width 31 height 12
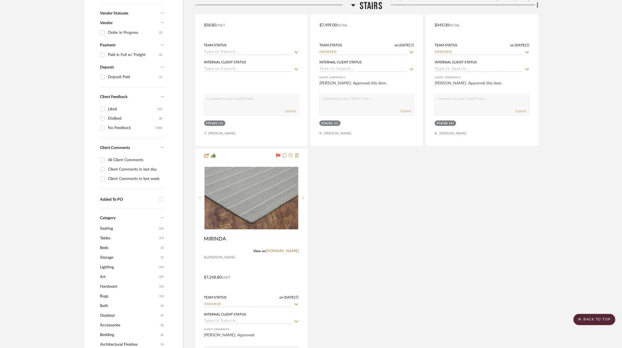
scroll to position [302, 0]
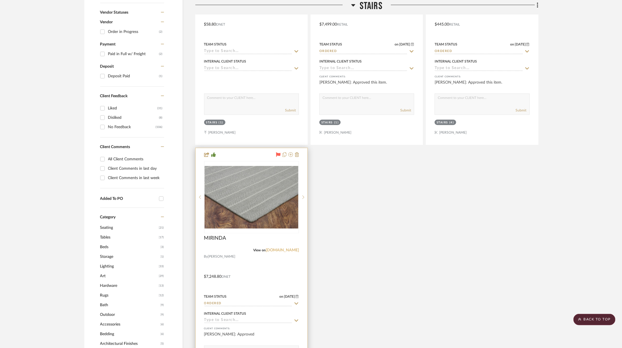
click at [287, 248] on link "[DOMAIN_NAME]" at bounding box center [282, 250] width 33 height 4
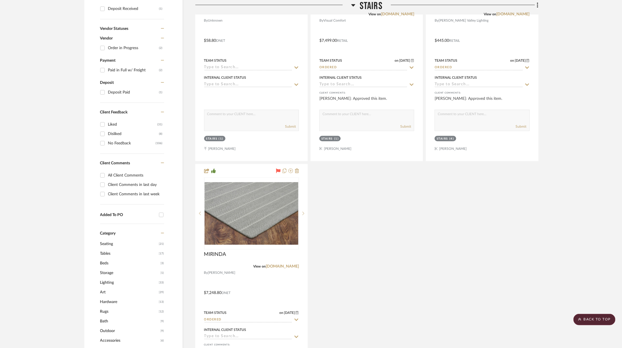
scroll to position [268, 0]
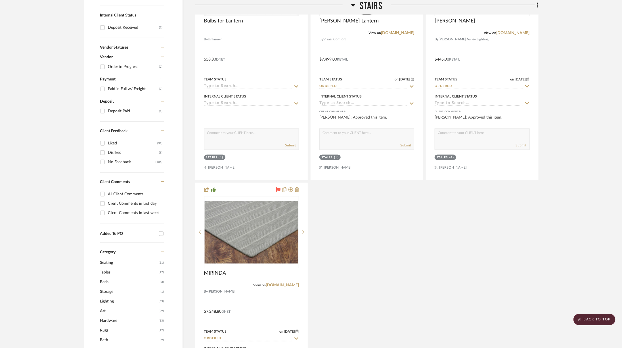
click at [362, 5] on span "Stairs" at bounding box center [371, 6] width 23 height 12
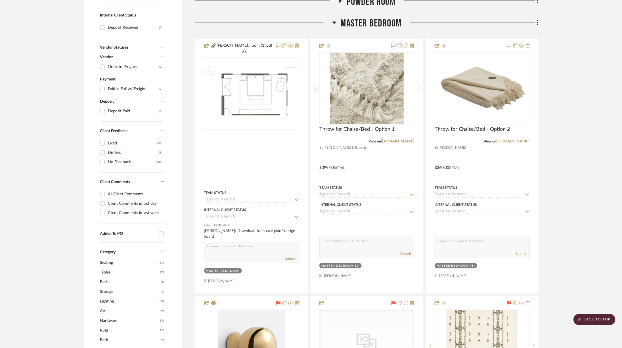
scroll to position [0, 0]
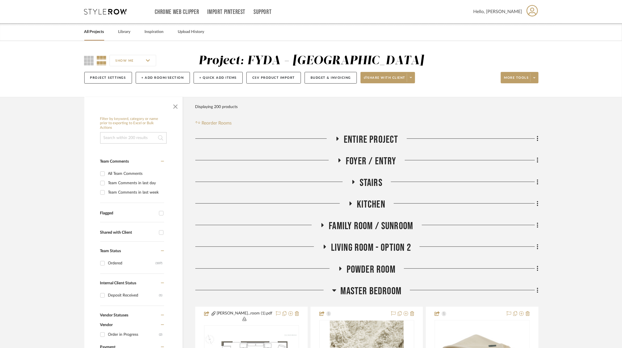
click at [365, 204] on span "Kitchen" at bounding box center [371, 204] width 28 height 12
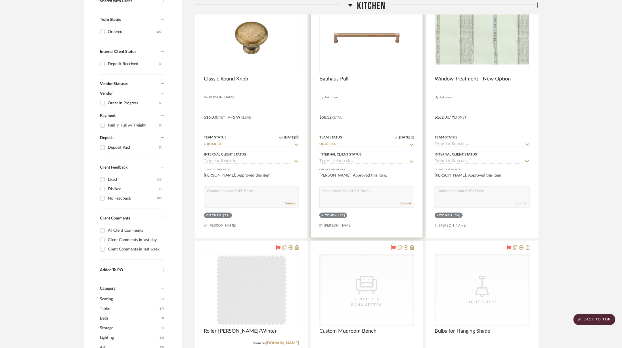
scroll to position [235, 0]
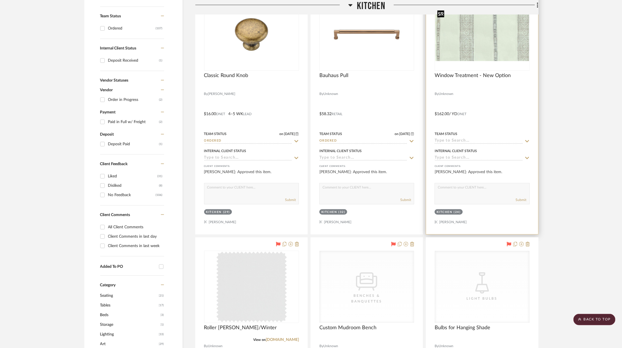
click at [0, 0] on img at bounding box center [0, 0] width 0 height 0
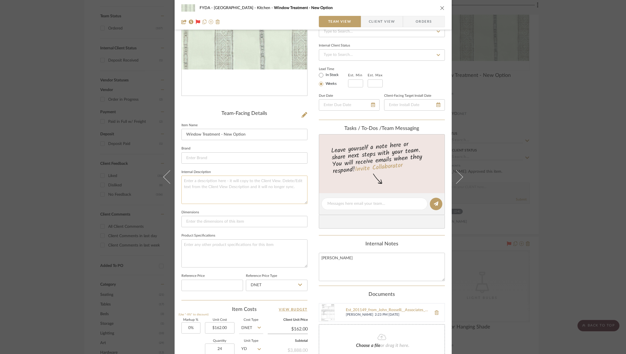
scroll to position [171, 0]
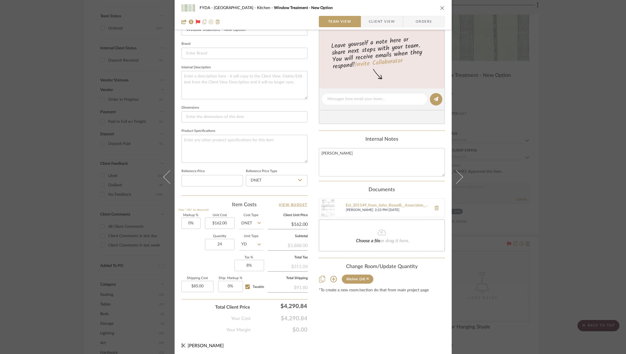
click at [464, 142] on div "FYDA - 655 City Park Kitchen Window Treatment - New Option Team View Client Vie…" at bounding box center [313, 177] width 626 height 354
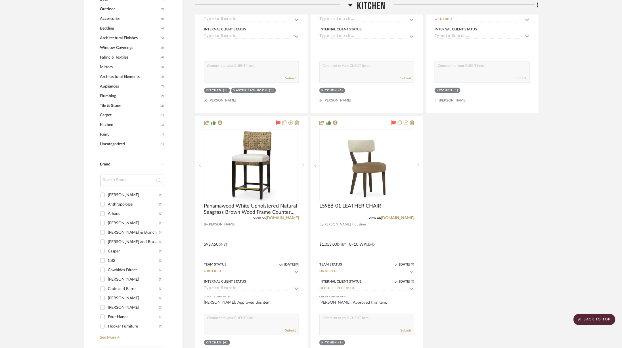
scroll to position [609, 0]
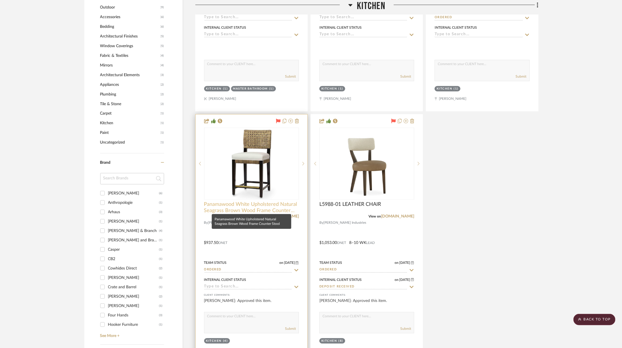
click at [272, 204] on span "Panamawood White Upholstered Natural Seagrass Brown Wood Frame Counter Stool" at bounding box center [251, 207] width 95 height 12
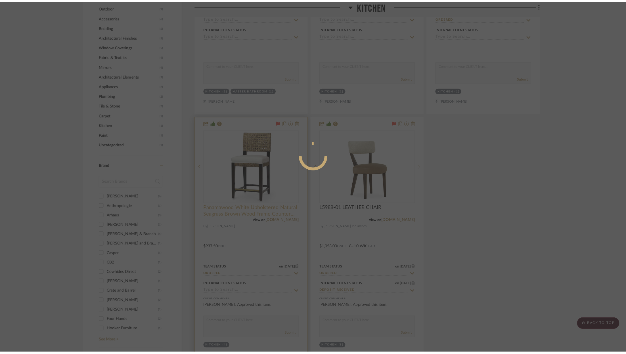
scroll to position [0, 0]
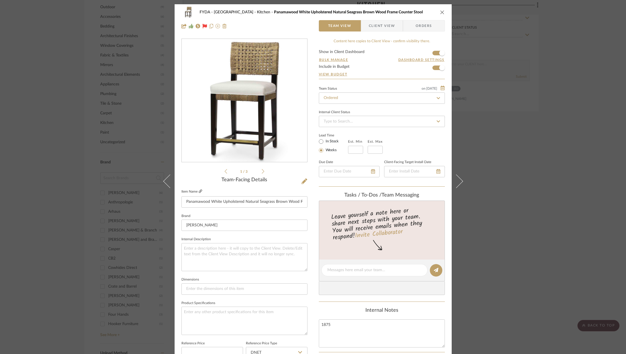
click at [199, 192] on icon at bounding box center [200, 191] width 3 height 3
click at [464, 70] on div "FYDA - [GEOGRAPHIC_DATA] Kitchen [GEOGRAPHIC_DATA] White Upholstered Natural Se…" at bounding box center [313, 177] width 626 height 354
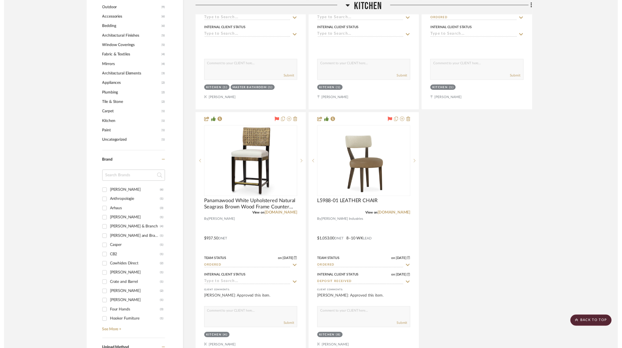
scroll to position [609, 0]
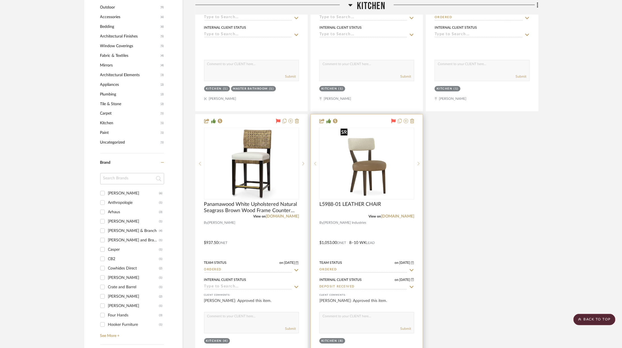
click at [382, 163] on div at bounding box center [366, 164] width 95 height 72
click at [376, 177] on img "0" at bounding box center [366, 163] width 57 height 71
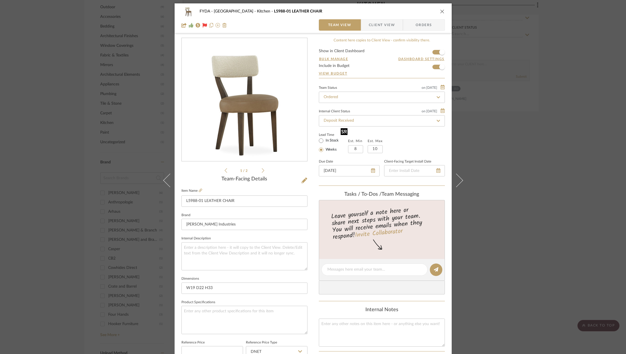
scroll to position [0, 0]
click at [262, 170] on icon at bounding box center [263, 171] width 3 height 5
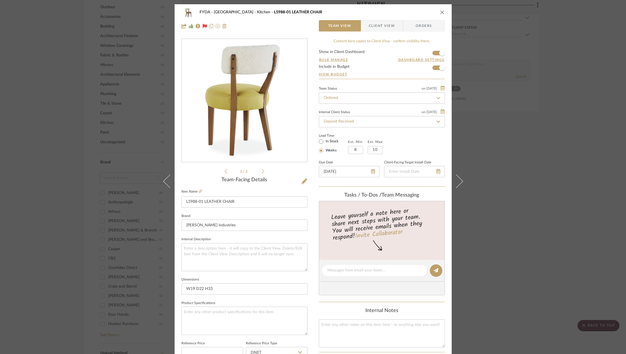
click at [262, 170] on icon at bounding box center [263, 171] width 3 height 5
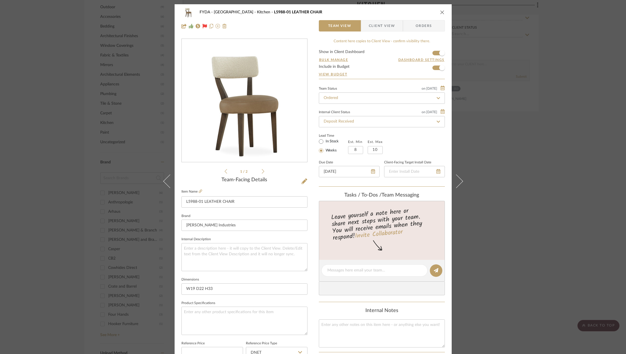
click at [440, 11] on icon "close" at bounding box center [442, 12] width 5 height 5
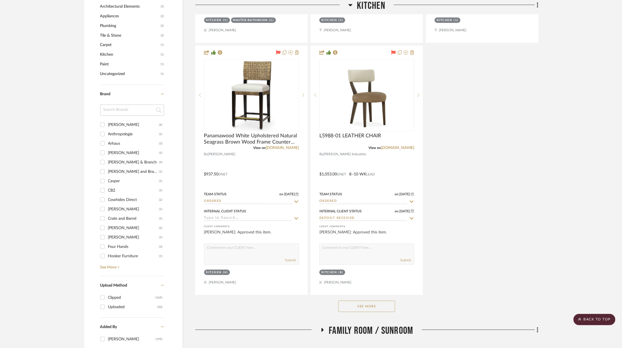
scroll to position [689, 0]
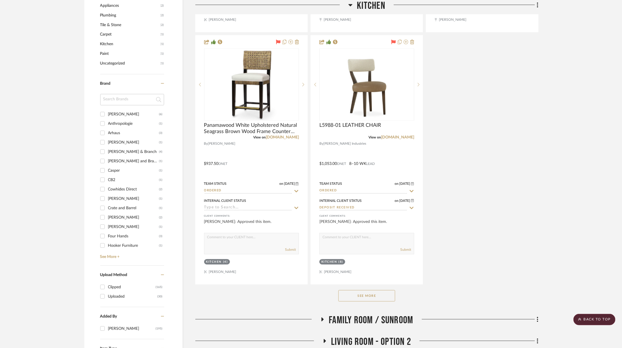
click at [379, 293] on button "See More" at bounding box center [366, 295] width 57 height 11
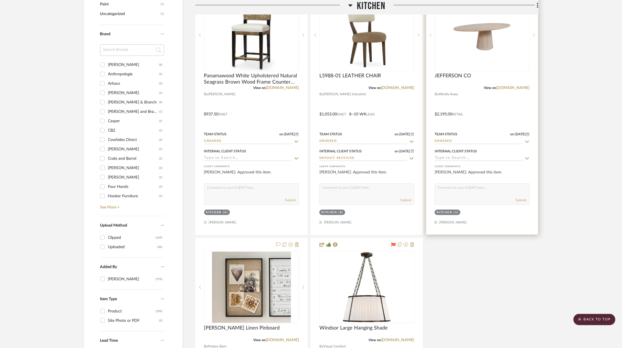
scroll to position [739, 0]
click at [464, 85] on link "[DOMAIN_NAME]" at bounding box center [513, 87] width 33 height 4
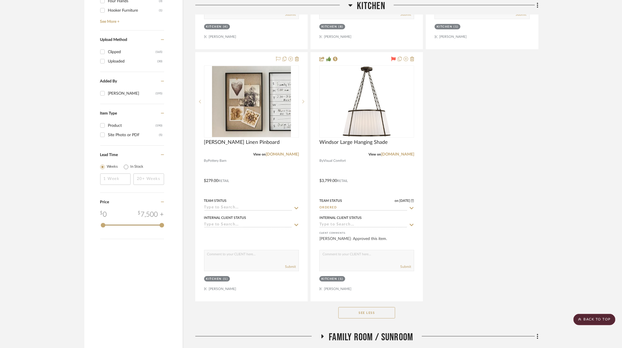
scroll to position [921, 0]
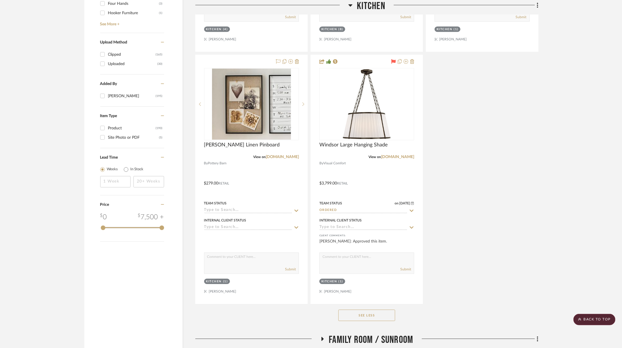
click at [369, 6] on span "Kitchen" at bounding box center [371, 6] width 28 height 12
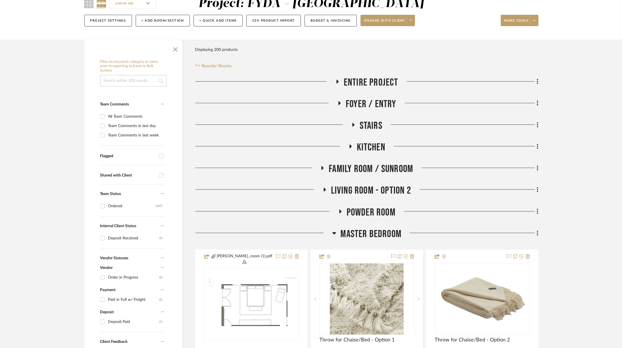
scroll to position [60, 0]
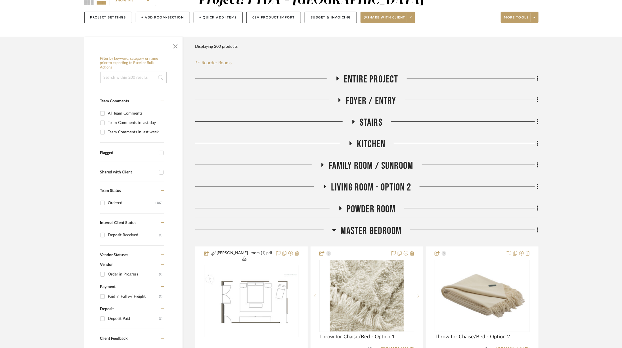
click at [385, 165] on span "Family Room / Sunroom" at bounding box center [371, 166] width 84 height 12
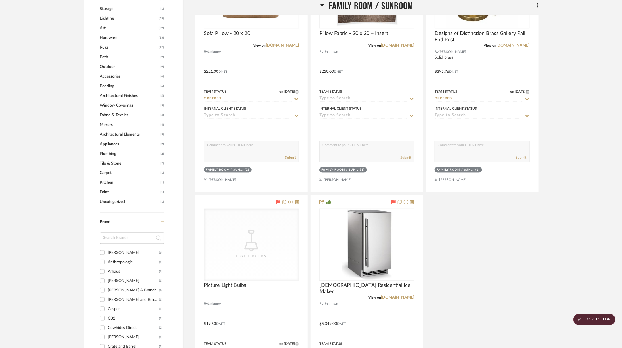
scroll to position [508, 0]
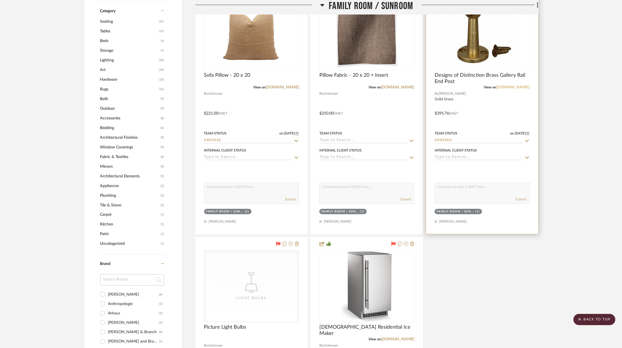
click at [464, 85] on link "[DOMAIN_NAME]" at bounding box center [513, 87] width 33 height 4
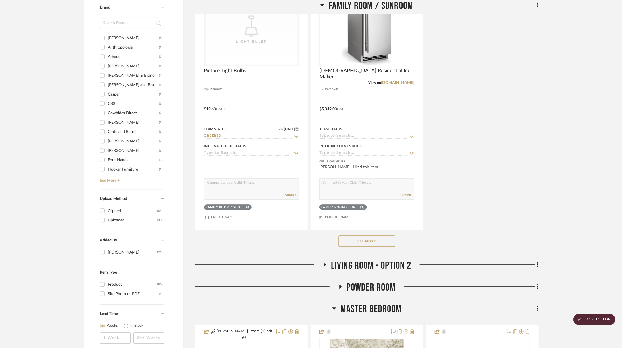
scroll to position [766, 0]
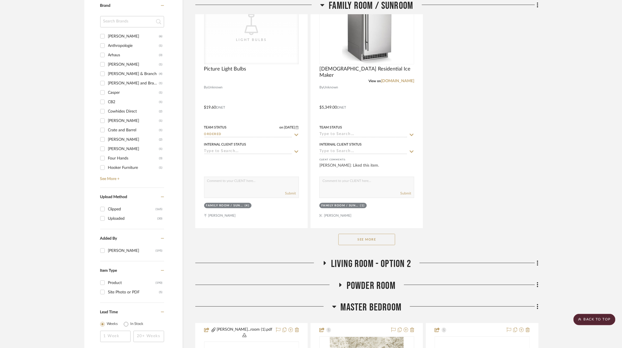
click at [365, 237] on button "See More" at bounding box center [366, 238] width 57 height 11
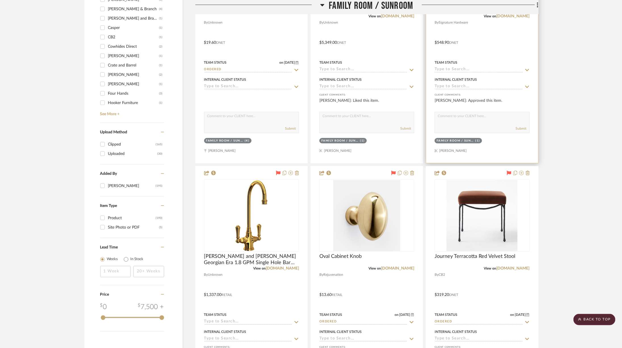
scroll to position [832, 0]
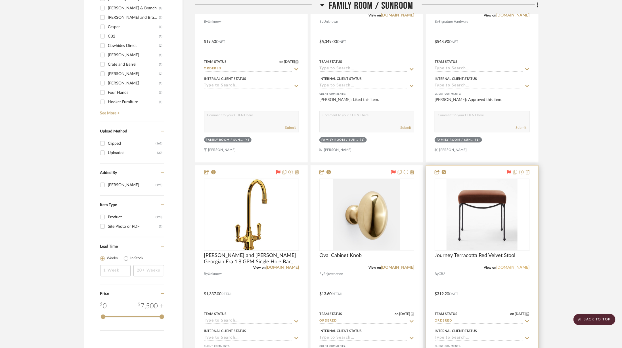
click at [464, 265] on link "[DOMAIN_NAME]" at bounding box center [513, 267] width 33 height 4
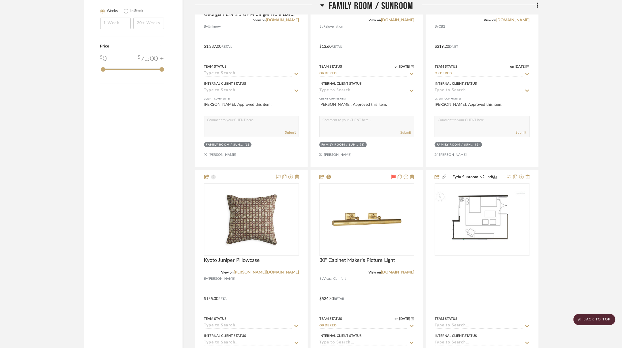
scroll to position [1080, 0]
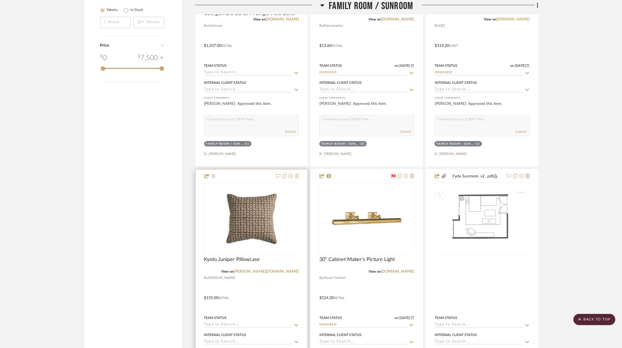
click at [298, 174] on icon at bounding box center [297, 176] width 4 height 5
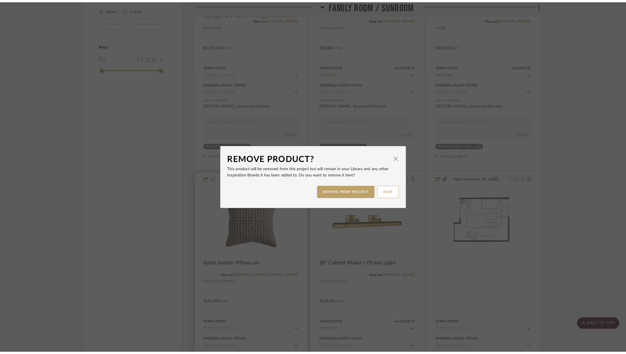
scroll to position [0, 0]
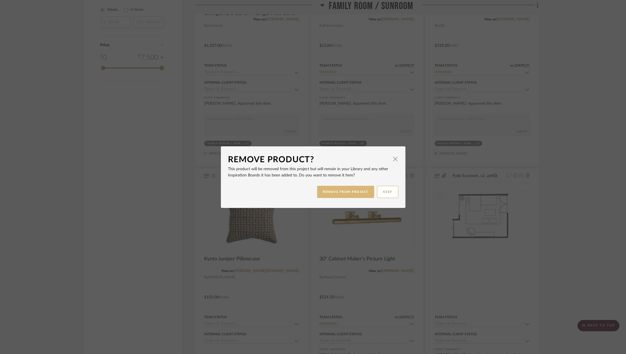
click at [328, 191] on button "REMOVE FROM PROJECT" at bounding box center [345, 192] width 57 height 12
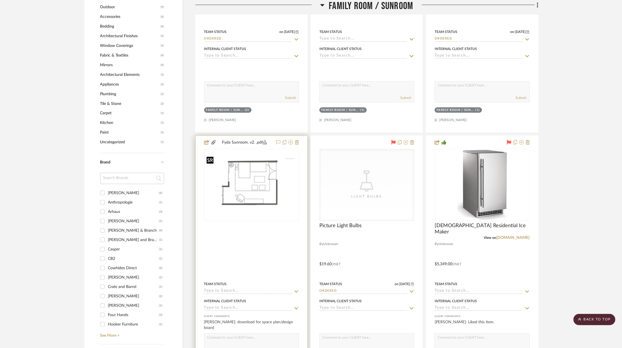
scroll to position [609, 0]
drag, startPoint x: 232, startPoint y: 180, endPoint x: 239, endPoint y: 159, distance: 22.1
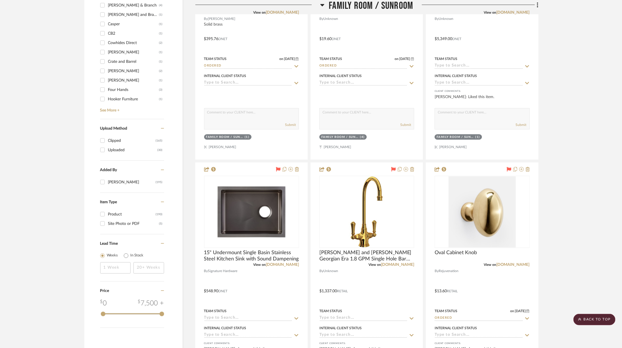
scroll to position [836, 0]
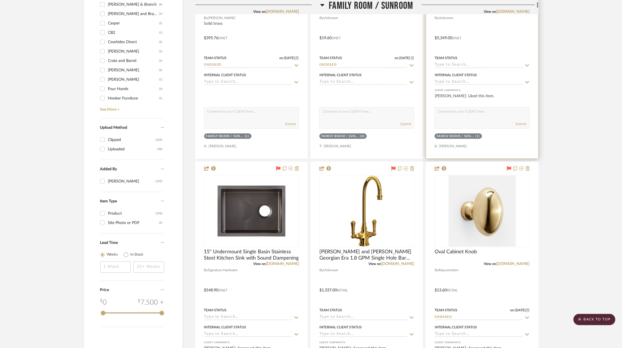
drag, startPoint x: 248, startPoint y: 187, endPoint x: 530, endPoint y: 32, distance: 321.4
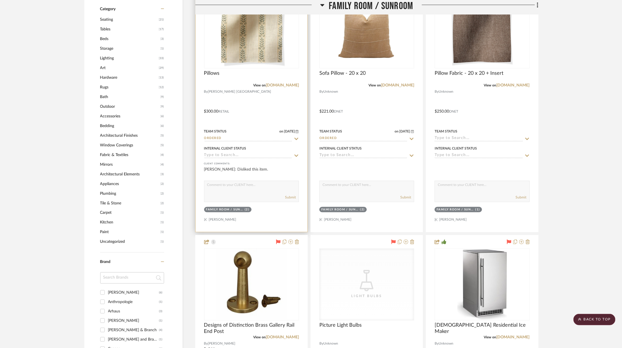
scroll to position [492, 0]
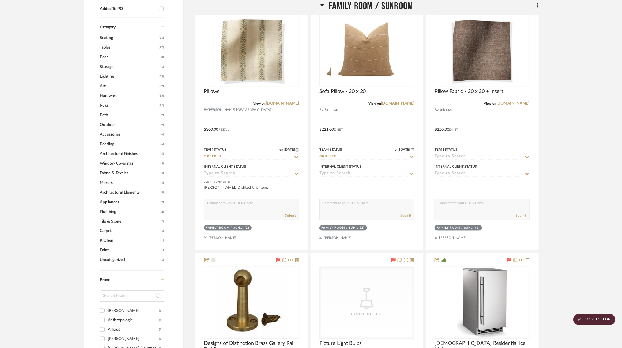
click at [342, 6] on span "Family Room / Sunroom" at bounding box center [371, 6] width 84 height 12
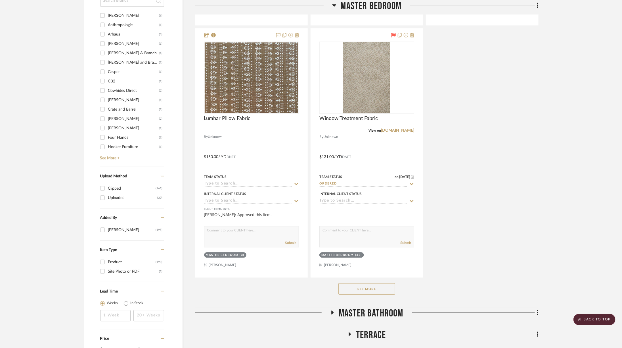
scroll to position [789, 0]
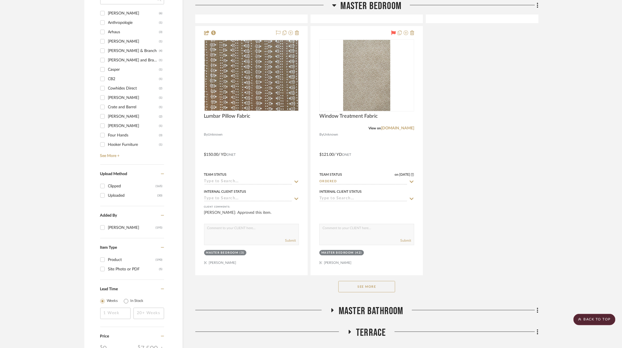
click at [361, 281] on button "See More" at bounding box center [366, 286] width 57 height 11
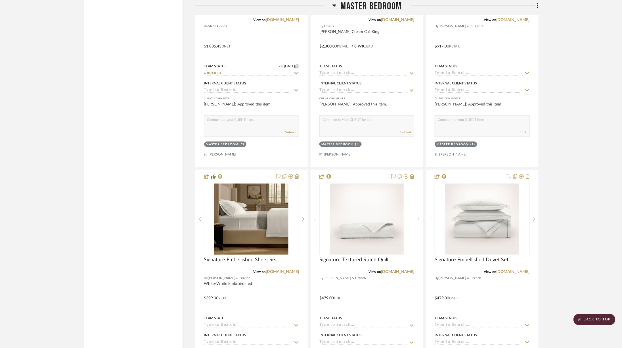
scroll to position [1662, 0]
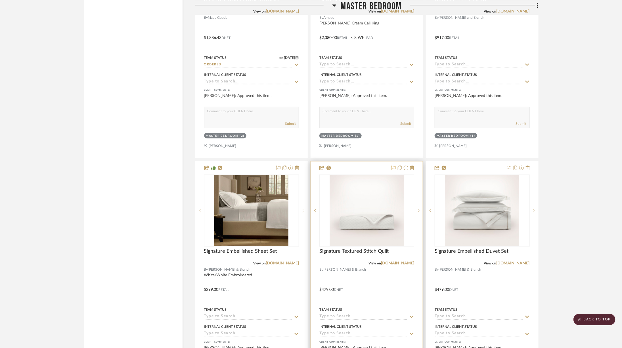
click at [393, 166] on icon at bounding box center [393, 168] width 5 height 5
click at [367, 219] on img "0" at bounding box center [367, 210] width 74 height 71
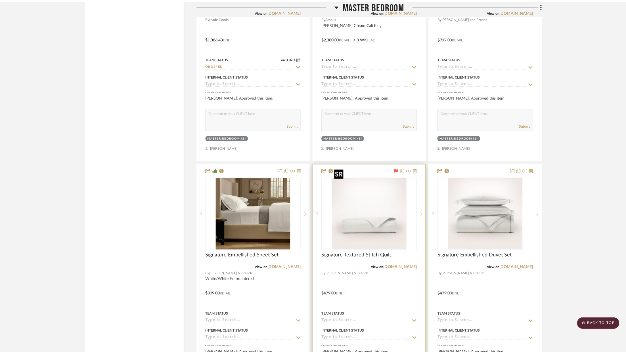
scroll to position [0, 0]
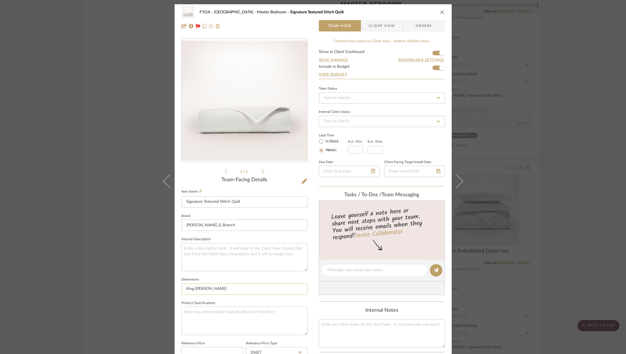
click at [235, 289] on input "King/Cal King" at bounding box center [244, 289] width 126 height 11
type input "King/Cal King"
click at [223, 328] on textarea at bounding box center [244, 321] width 126 height 28
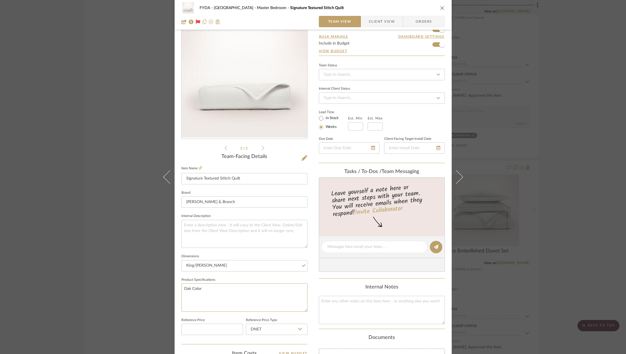
scroll to position [8, 0]
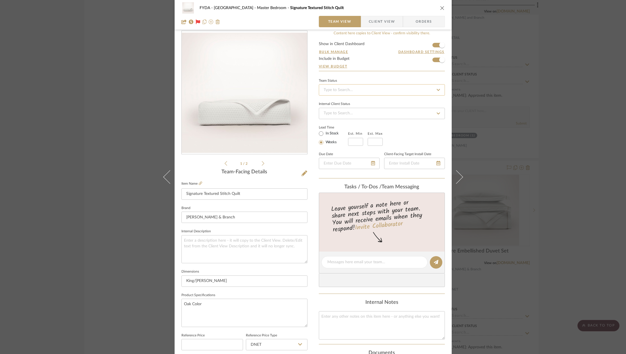
type textarea "Oak Color"
click at [381, 93] on input at bounding box center [382, 89] width 126 height 11
click at [362, 116] on div "Ordered" at bounding box center [380, 119] width 126 height 14
type input "[DATE]"
type input "Ordered"
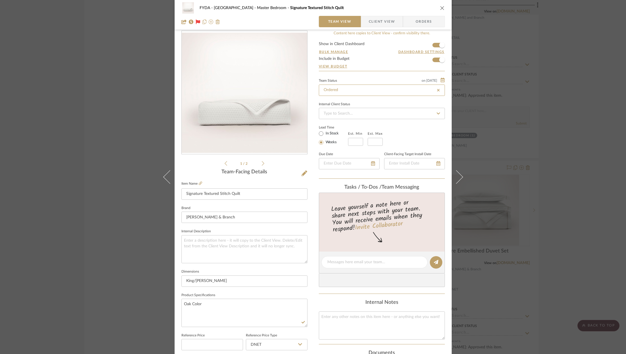
type input "[DATE]"
type input "Ordered"
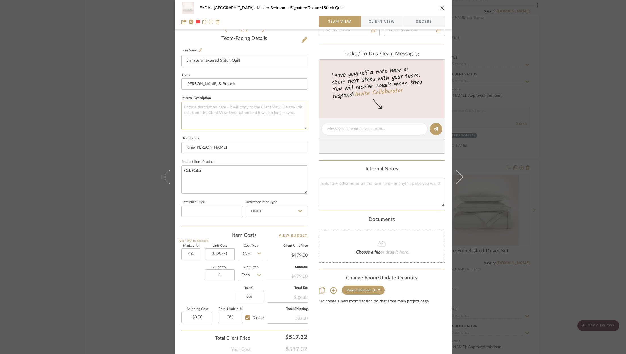
scroll to position [172, 0]
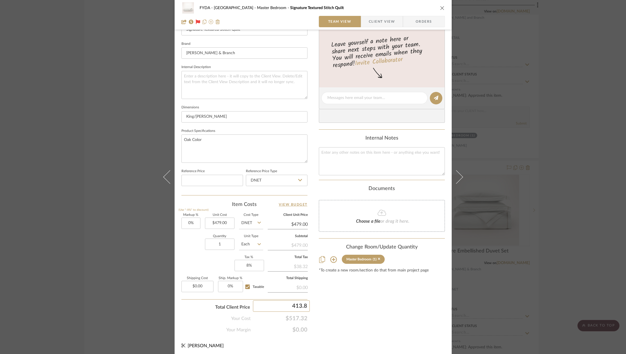
type input "413.85"
click at [389, 319] on div "FYDA - 655 City Park Master Bedroom Signature Textured Stitch Quilt Team View C…" at bounding box center [313, 177] width 626 height 354
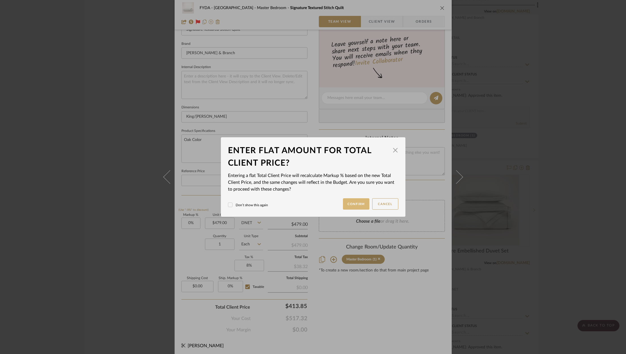
click at [355, 208] on button "Confirm" at bounding box center [356, 203] width 26 height 11
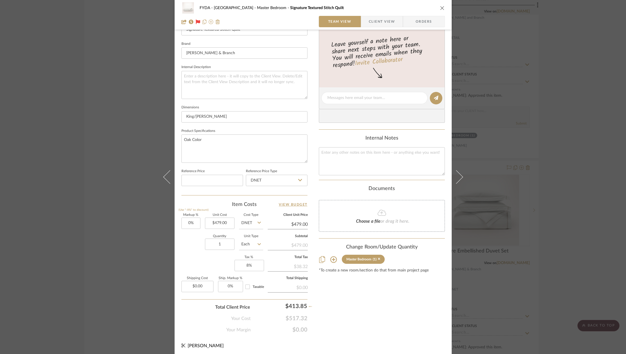
type input "-13.6%"
type input "$413.85"
type input "0%"
checkbox input "false"
click at [227, 222] on input "479.00" at bounding box center [220, 223] width 30 height 11
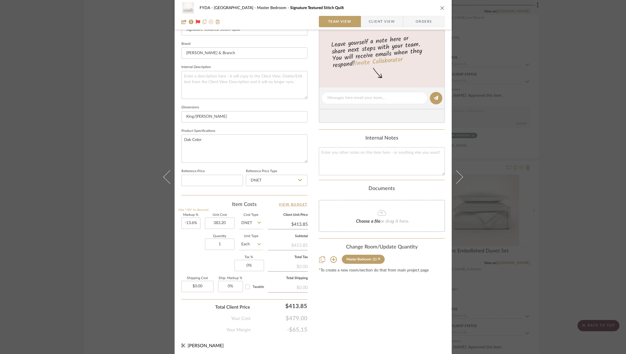
type input "$383.20"
click at [390, 324] on div "Content here copies to Client View - confirm visibility there. Show in Client D…" at bounding box center [382, 99] width 126 height 467
type input "7.99%"
click at [226, 223] on input "383.20" at bounding box center [220, 223] width 30 height 11
type input "$413.85"
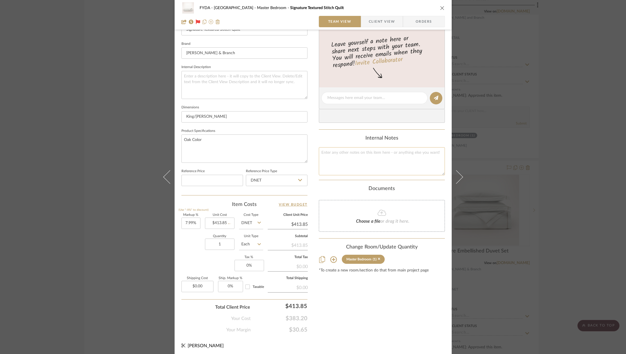
click at [348, 168] on textarea at bounding box center [382, 161] width 126 height 28
type textarea "Client a"
type input "0%"
type textarea "Client already paid tax."
click at [384, 319] on div "Content here copies to Client View - confirm visibility there. Show in Client D…" at bounding box center [382, 99] width 126 height 467
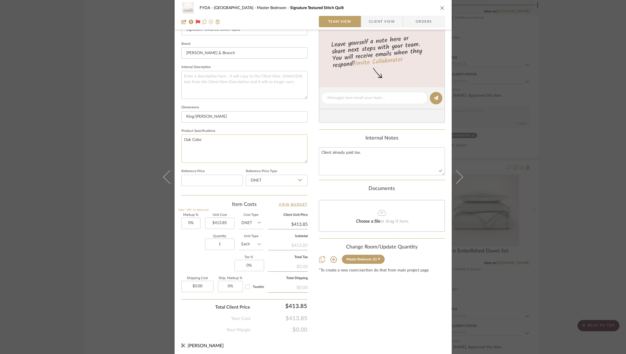
scroll to position [0, 0]
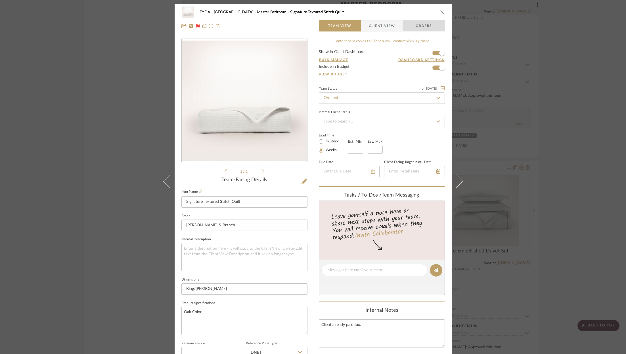
click at [421, 31] on span "Orders" at bounding box center [423, 25] width 29 height 11
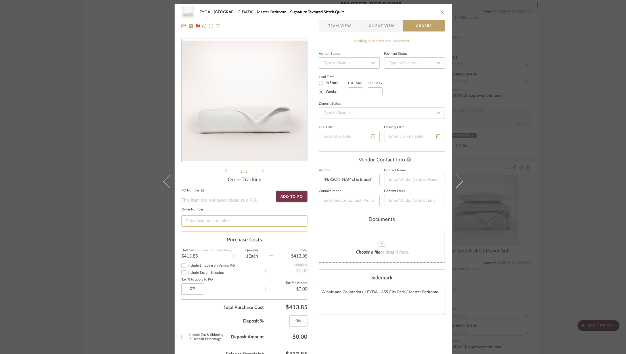
click at [225, 222] on input at bounding box center [244, 221] width 126 height 11
paste input "Y8DZM4IVL"
type input "Y8DZM4IVL"
click at [440, 12] on icon "close" at bounding box center [442, 12] width 5 height 5
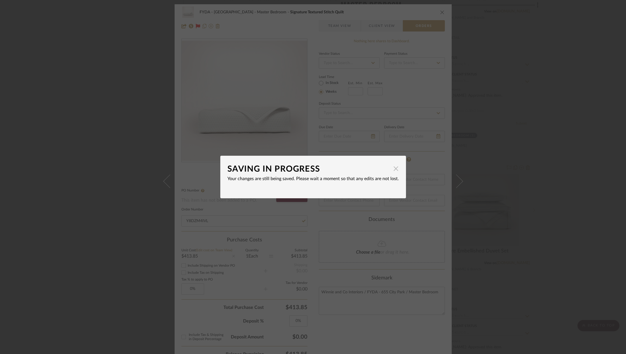
click at [395, 168] on span "button" at bounding box center [395, 168] width 11 height 11
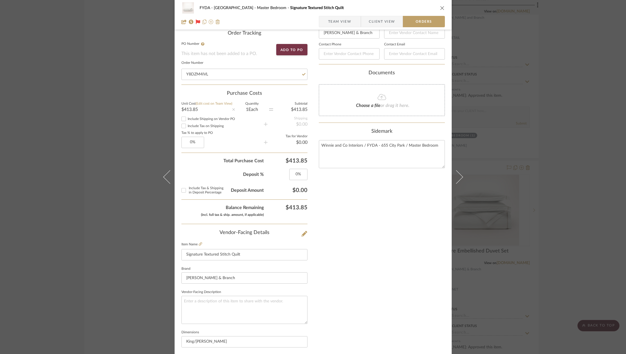
scroll to position [248, 0]
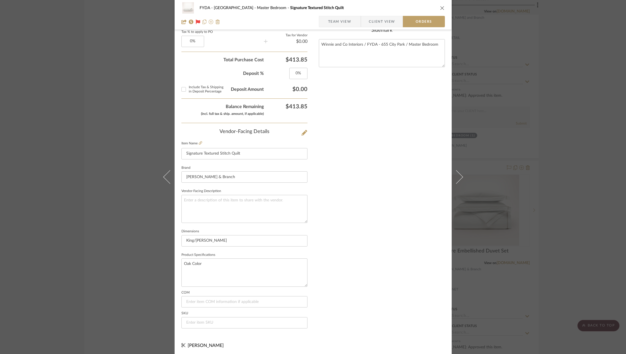
click at [440, 7] on icon "close" at bounding box center [442, 8] width 5 height 5
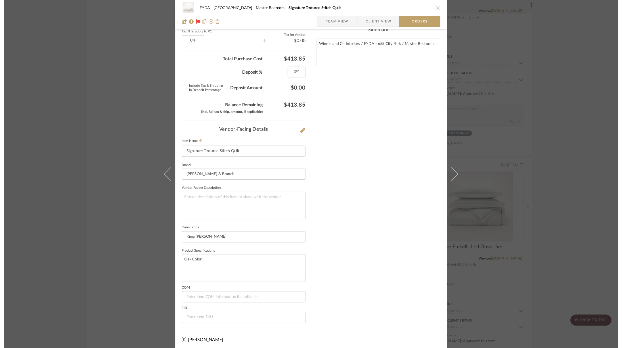
scroll to position [1662, 0]
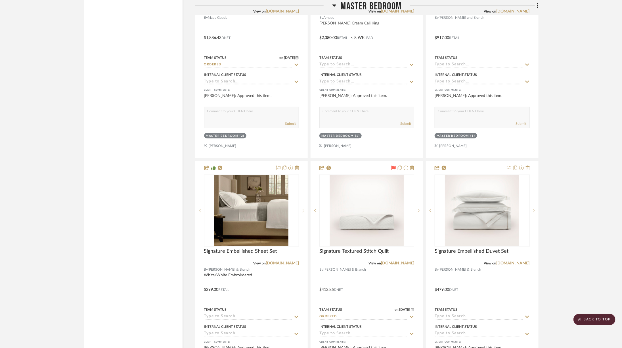
click at [354, 6] on span "Master Bedroom" at bounding box center [371, 6] width 61 height 12
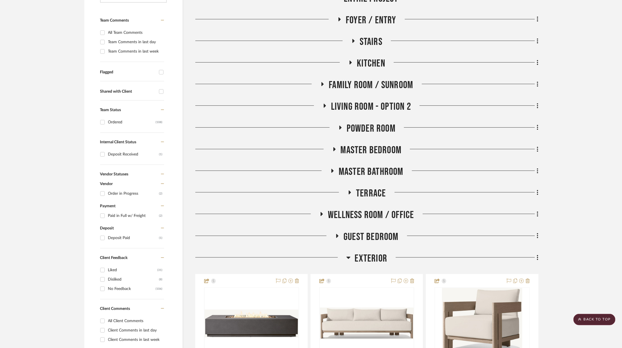
scroll to position [204, 0]
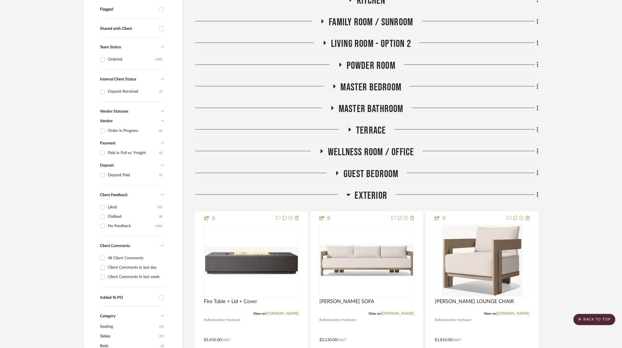
click at [359, 196] on span "Exterior" at bounding box center [371, 195] width 33 height 12
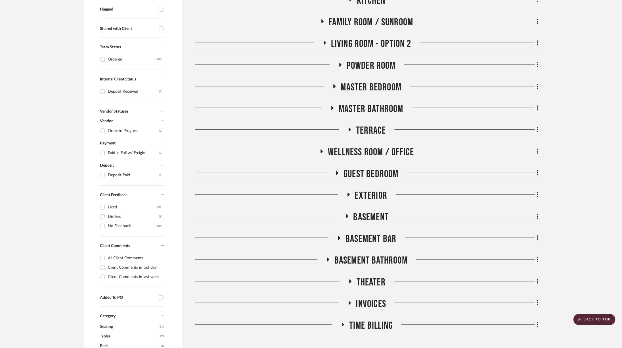
click at [358, 179] on span "Guest Bedroom" at bounding box center [371, 174] width 55 height 12
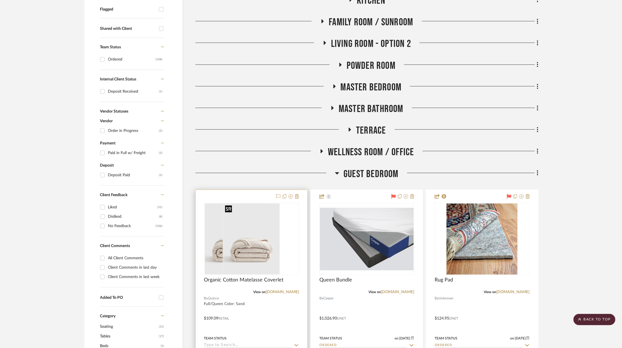
click at [260, 233] on div at bounding box center [251, 239] width 95 height 72
click at [275, 233] on img "0" at bounding box center [251, 238] width 57 height 71
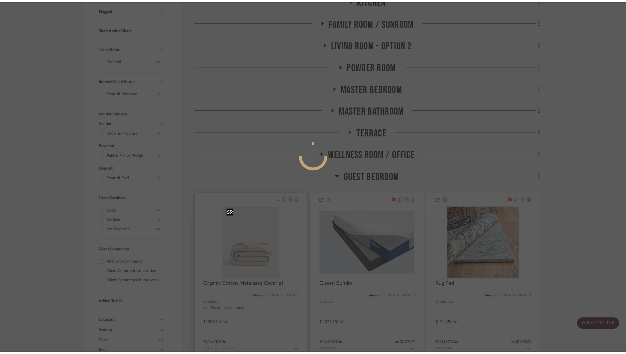
scroll to position [0, 0]
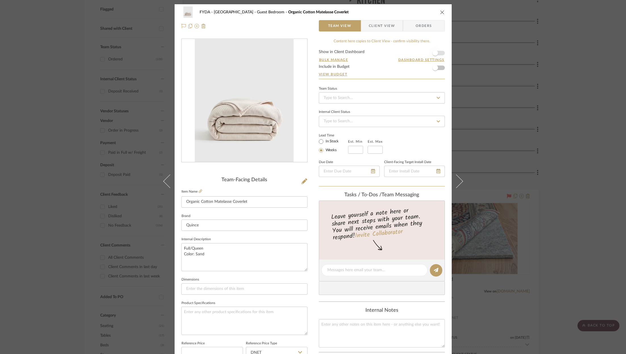
click at [439, 51] on span "button" at bounding box center [435, 53] width 12 height 12
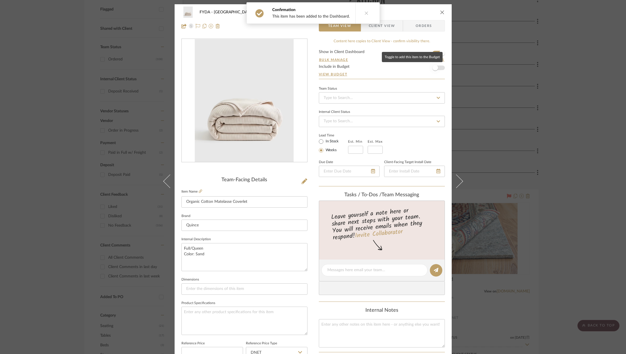
click at [438, 70] on span "button" at bounding box center [435, 68] width 12 height 12
click at [440, 12] on icon "close" at bounding box center [442, 12] width 5 height 5
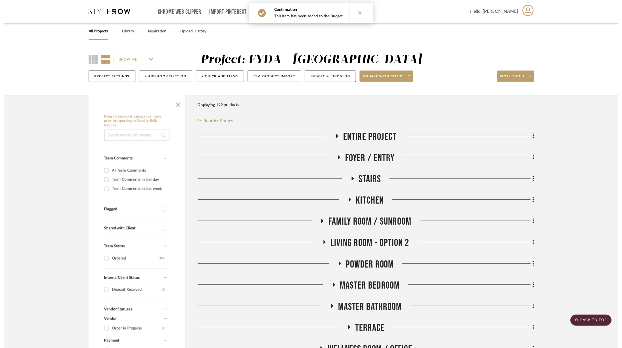
scroll to position [204, 0]
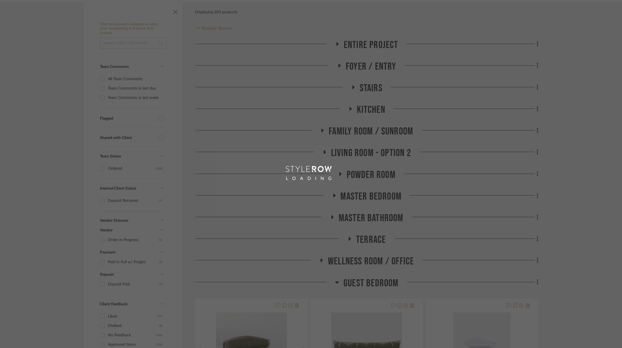
scroll to position [165, 0]
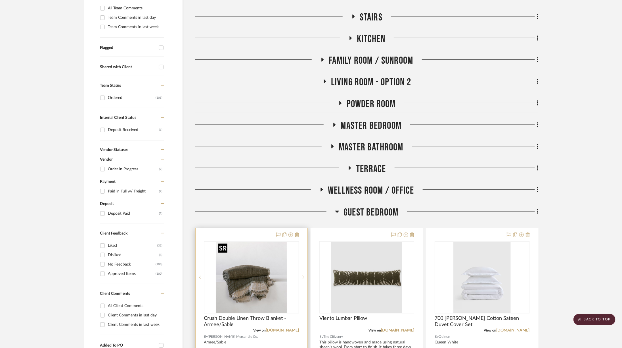
click at [0, 0] on img at bounding box center [0, 0] width 0 height 0
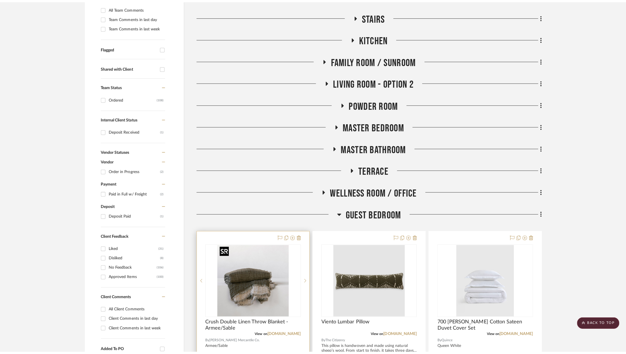
scroll to position [0, 0]
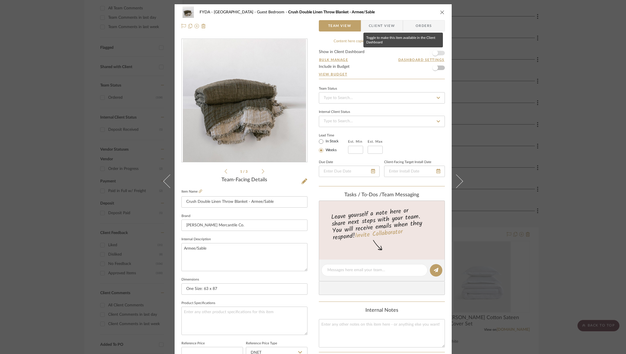
click at [439, 47] on span "button" at bounding box center [435, 53] width 12 height 12
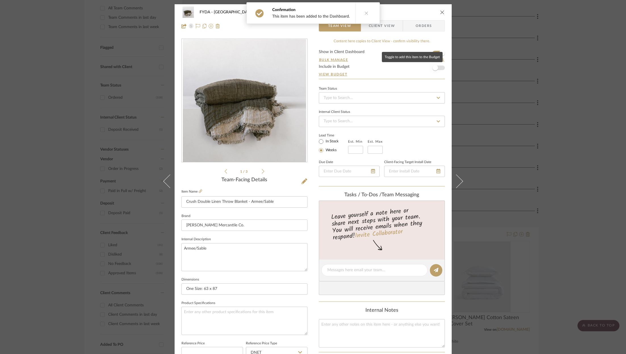
click at [436, 67] on span "button" at bounding box center [435, 68] width 12 height 12
click at [441, 10] on icon "close" at bounding box center [442, 12] width 5 height 5
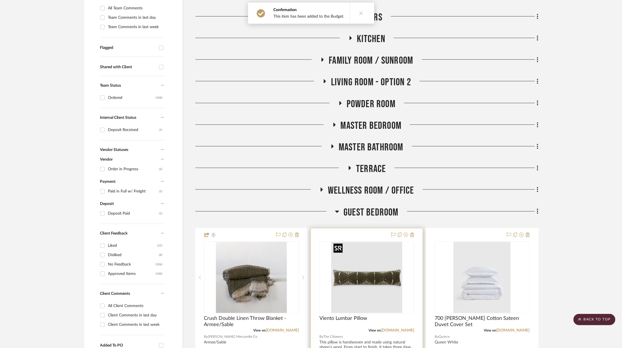
scroll to position [226, 0]
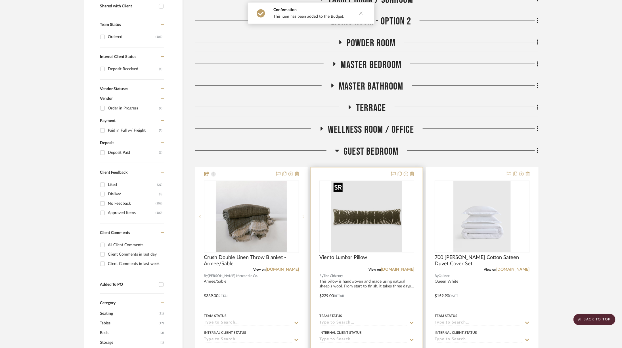
click at [376, 215] on img "0" at bounding box center [366, 216] width 71 height 71
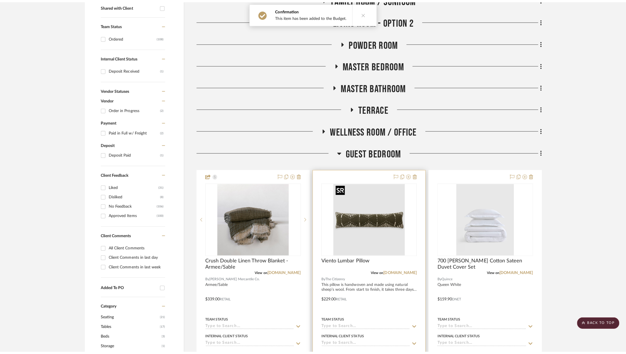
scroll to position [0, 0]
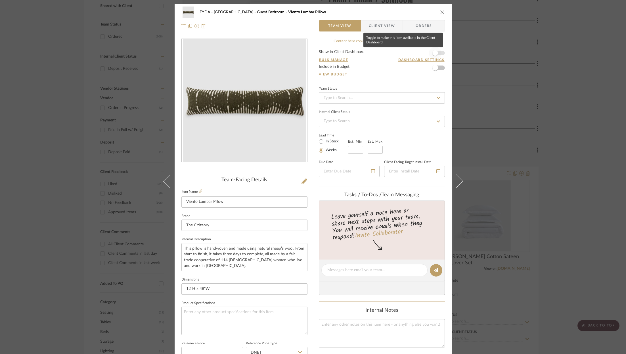
click at [436, 54] on span "button" at bounding box center [435, 53] width 12 height 12
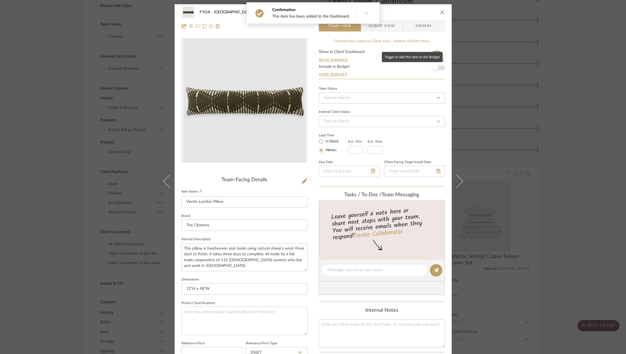
click at [437, 68] on span "button" at bounding box center [435, 68] width 12 height 12
click at [580, 151] on div "FYDA - [GEOGRAPHIC_DATA] Guest Bedroom Viento Lumbar Pillow Team View Client Vi…" at bounding box center [313, 177] width 626 height 354
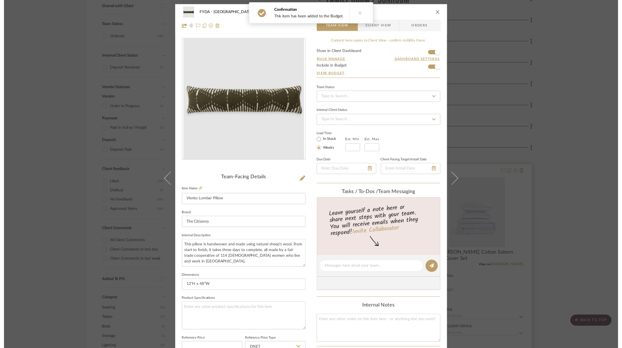
scroll to position [226, 0]
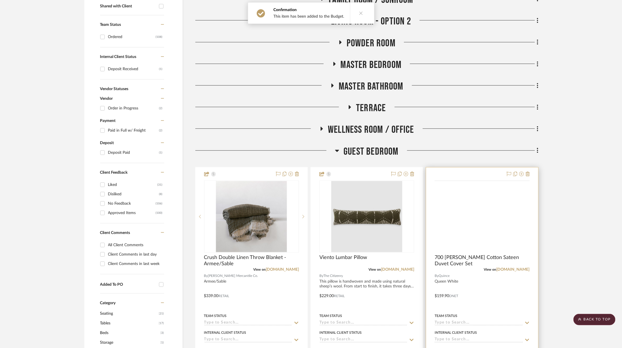
click at [0, 0] on img at bounding box center [0, 0] width 0 height 0
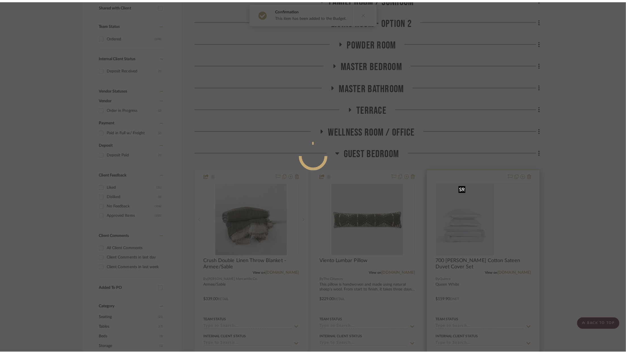
scroll to position [0, 0]
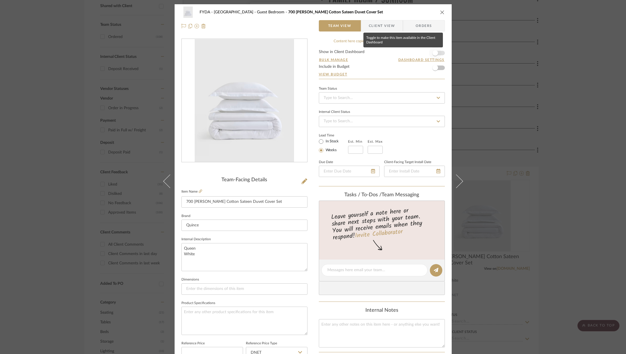
click at [438, 55] on span "button" at bounding box center [435, 53] width 12 height 12
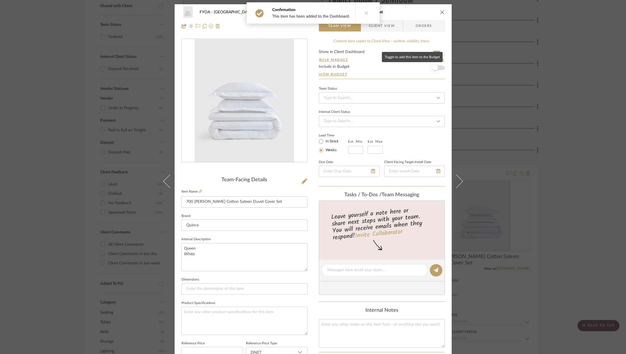
click at [438, 70] on span "button" at bounding box center [435, 68] width 12 height 12
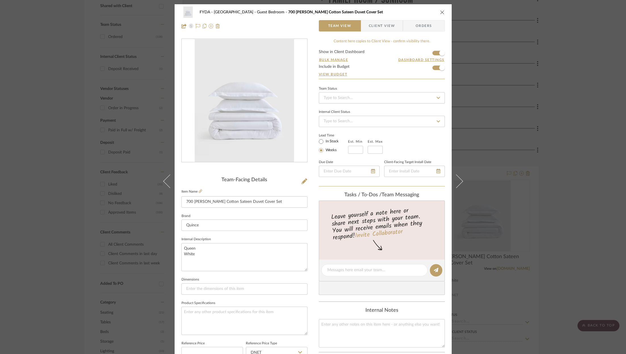
click at [572, 118] on div "FYDA - 655 City Park Guest Bedroom 700 [PERSON_NAME] Cotton Sateen Duvet Cover …" at bounding box center [313, 177] width 626 height 354
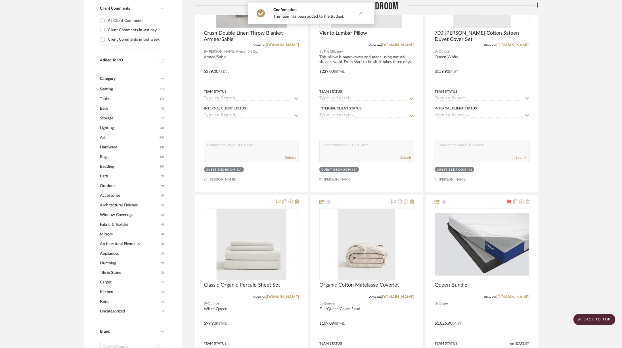
scroll to position [463, 0]
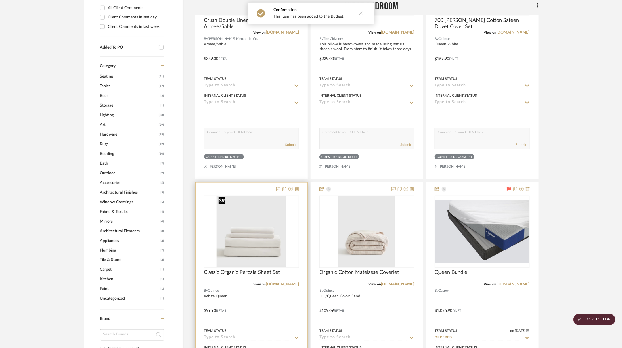
click at [0, 0] on img at bounding box center [0, 0] width 0 height 0
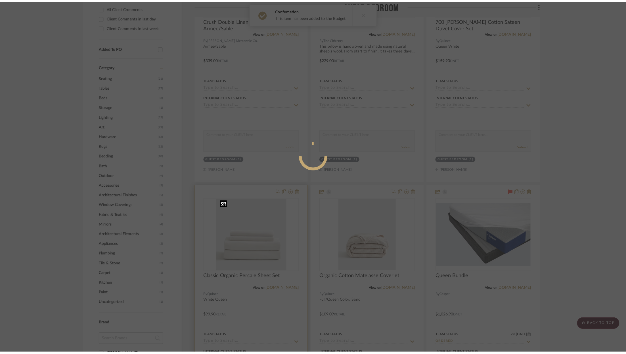
scroll to position [0, 0]
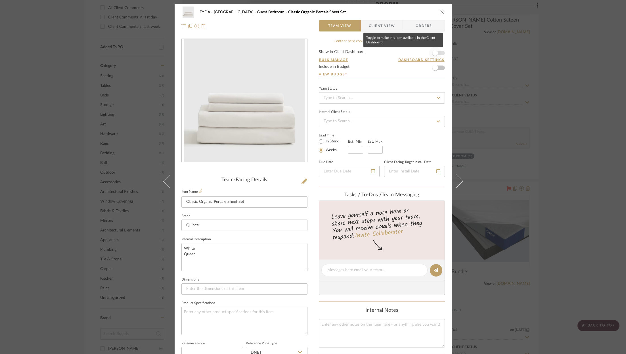
click at [437, 54] on span "button" at bounding box center [435, 53] width 12 height 12
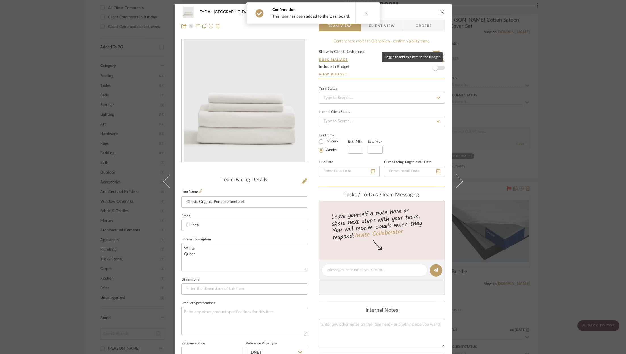
click at [440, 68] on form "Show in Client Dashboard Bulk Manage Dashboard Settings Include in Budget View …" at bounding box center [382, 64] width 126 height 29
click at [435, 68] on span "button" at bounding box center [435, 68] width 6 height 6
click at [575, 83] on div "FYDA - 655 City Park Guest Bedroom Classic Organic Percale Sheet Set Team View …" at bounding box center [313, 177] width 626 height 354
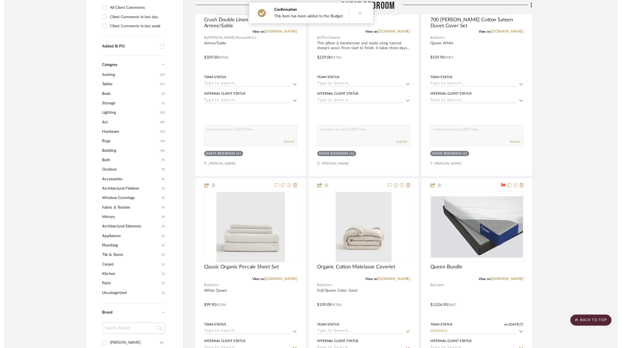
scroll to position [463, 0]
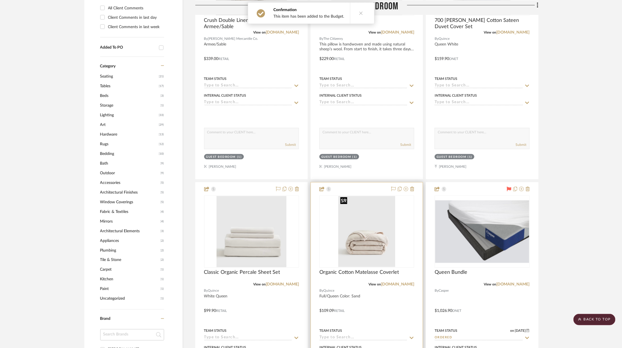
click at [372, 225] on img "0" at bounding box center [366, 231] width 57 height 71
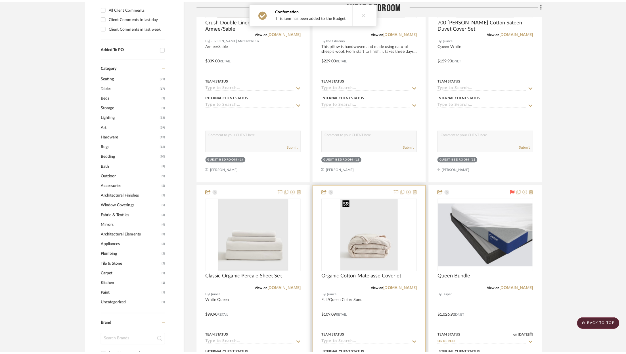
scroll to position [0, 0]
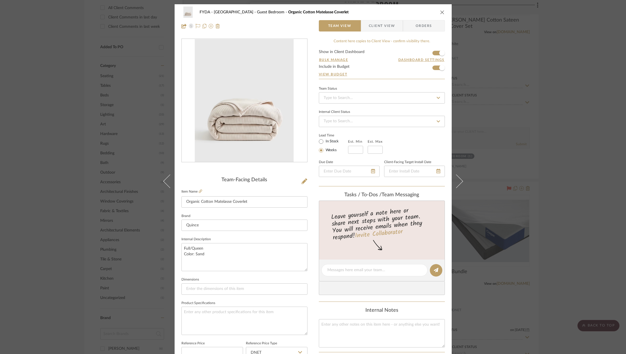
click at [572, 64] on div "FYDA - 655 City Park Guest Bedroom Organic Cotton Matelasse Coverlet Team View …" at bounding box center [313, 177] width 626 height 354
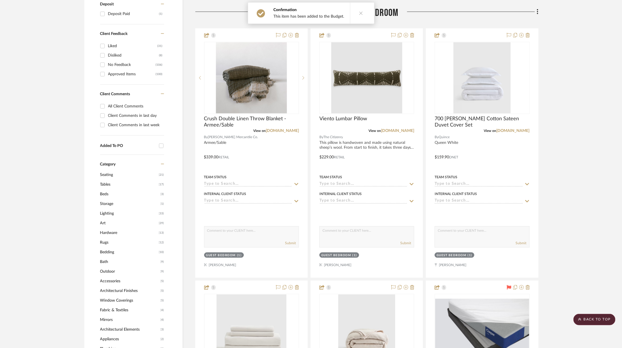
scroll to position [370, 0]
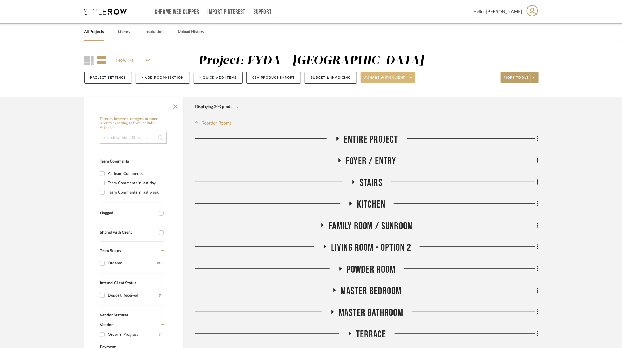
click at [413, 78] on span at bounding box center [411, 77] width 8 height 9
click at [400, 94] on span "Preview Client Dashboard" at bounding box center [389, 93] width 49 height 5
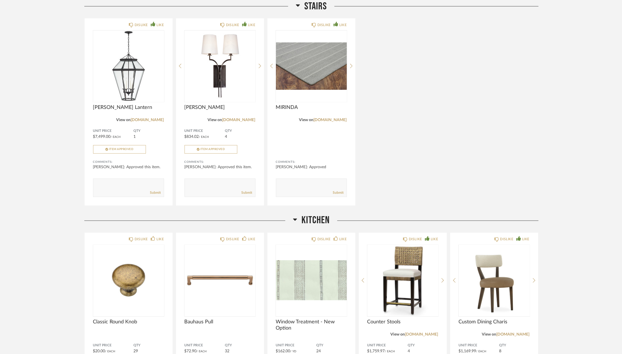
scroll to position [327, 0]
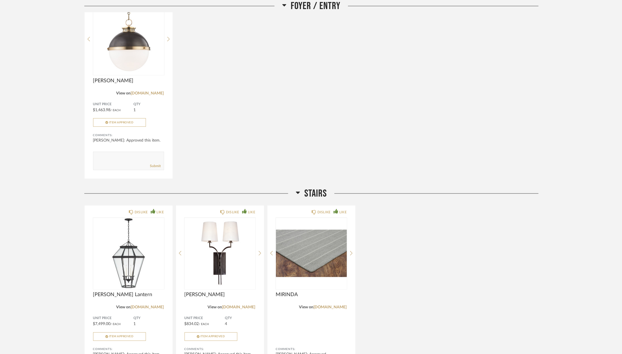
drag, startPoint x: 6, startPoint y: 69, endPoint x: 6, endPoint y: 2, distance: 67.0
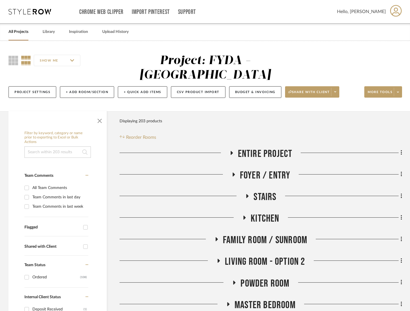
click at [251, 86] on button "Budget & Invoicing" at bounding box center [255, 92] width 52 height 12
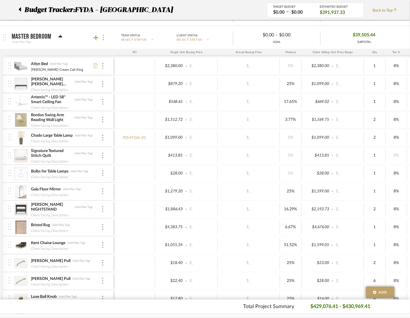
scroll to position [212, 0]
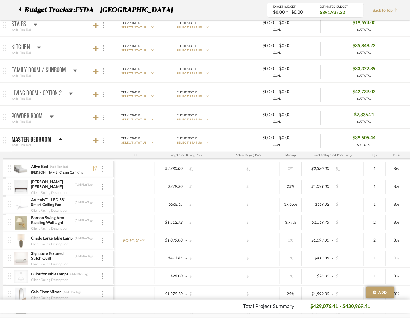
drag, startPoint x: 58, startPoint y: 139, endPoint x: 59, endPoint y: 135, distance: 4.1
click at [58, 139] on icon at bounding box center [60, 139] width 4 height 7
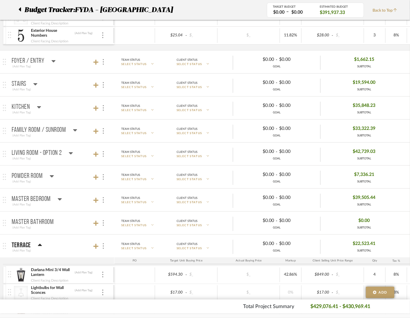
scroll to position [154, 0]
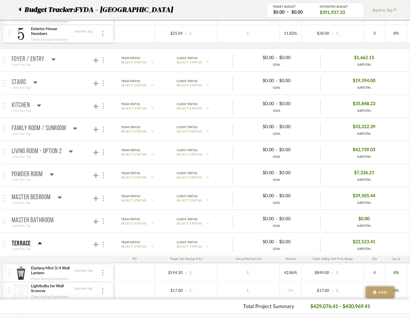
click at [43, 173] on div "Powder Room" at bounding box center [33, 174] width 42 height 7
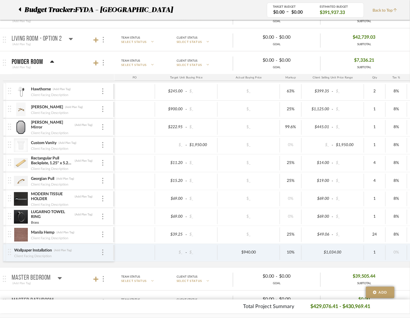
scroll to position [268, 0]
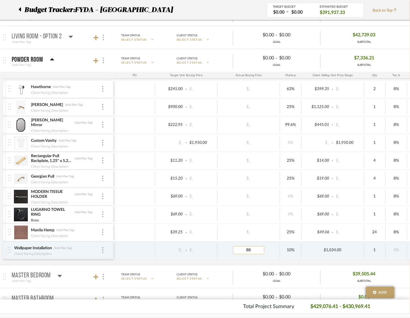
type input "880"
click at [132, 238] on div at bounding box center [134, 232] width 41 height 15
type input "1034"
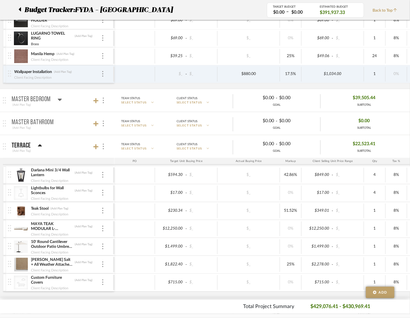
click at [47, 102] on p "Master Bedroom" at bounding box center [31, 99] width 39 height 7
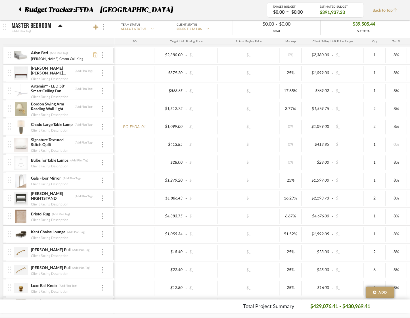
scroll to position [694, 0]
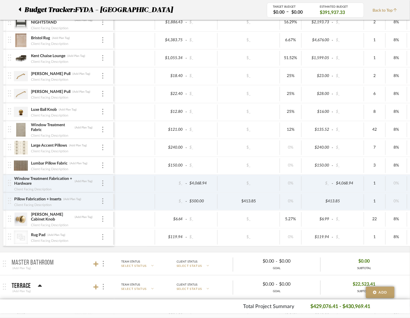
click at [23, 172] on img at bounding box center [21, 166] width 14 height 14
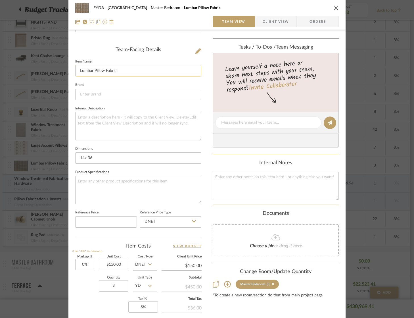
scroll to position [211, 0]
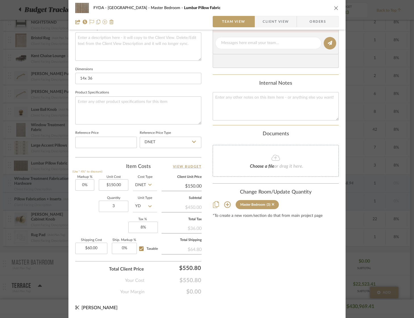
click at [334, 9] on icon "close" at bounding box center [336, 8] width 5 height 5
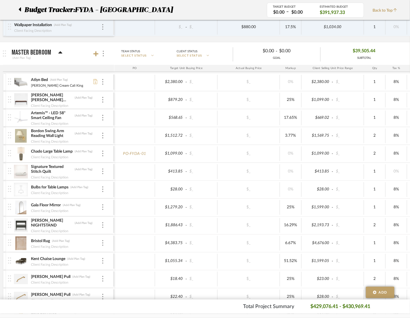
scroll to position [389, 0]
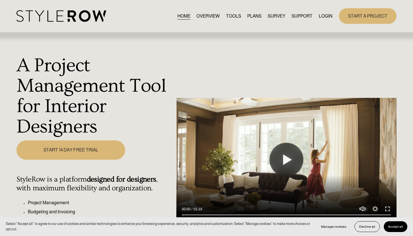
click at [324, 14] on link "LOGIN" at bounding box center [326, 16] width 14 height 8
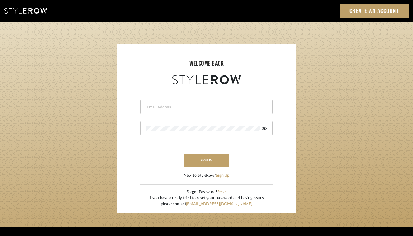
click at [187, 111] on div at bounding box center [207, 107] width 132 height 14
type input "[PERSON_NAME][EMAIL_ADDRESS][DOMAIN_NAME]"
click at [165, 124] on div at bounding box center [207, 128] width 132 height 14
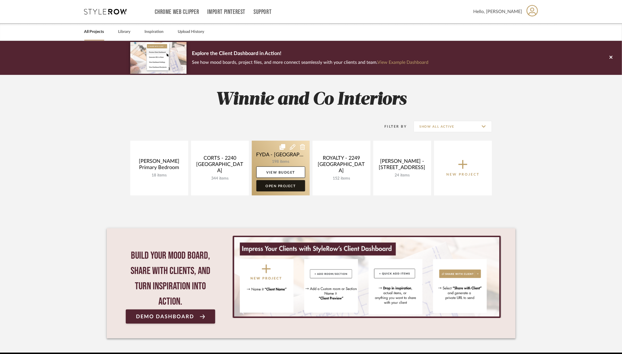
click at [273, 187] on link "Open Project" at bounding box center [280, 185] width 49 height 11
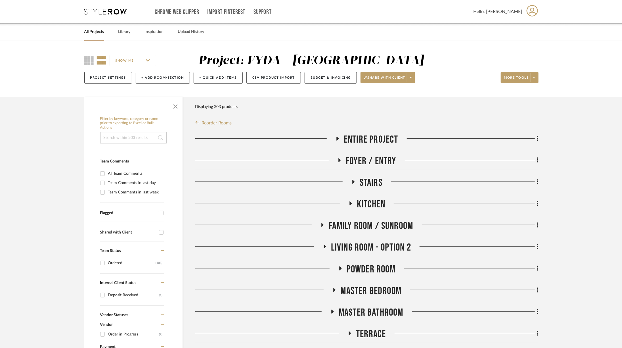
click at [365, 224] on span "Family Room / Sunroom" at bounding box center [371, 226] width 84 height 12
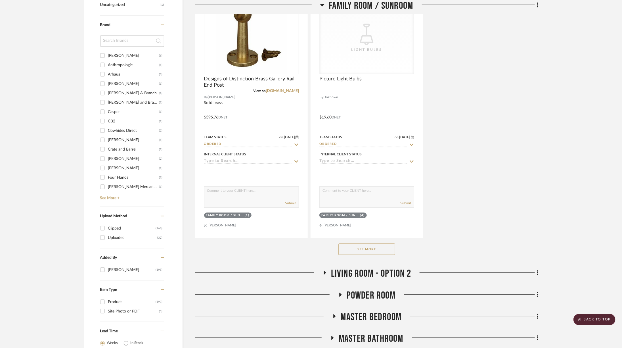
scroll to position [768, 0]
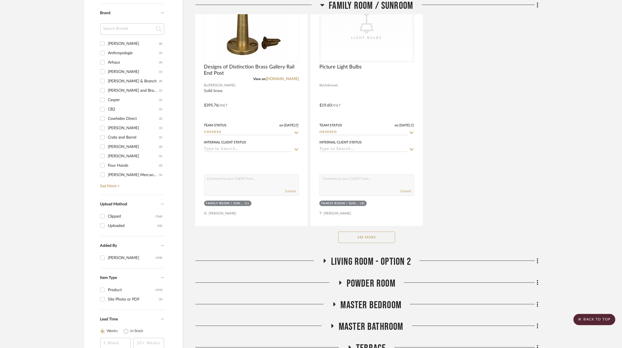
click at [360, 238] on button "See More" at bounding box center [366, 236] width 57 height 11
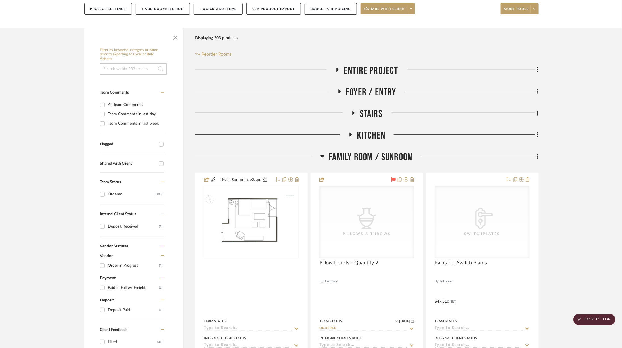
scroll to position [0, 0]
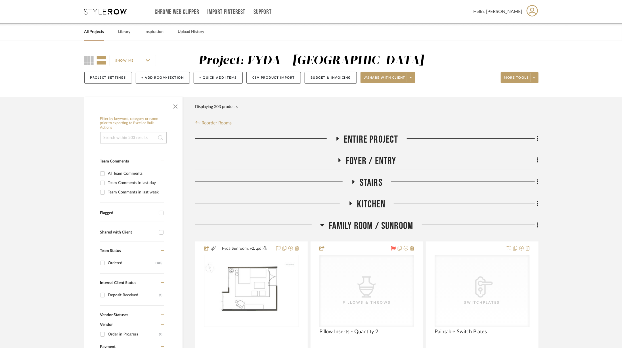
click at [368, 202] on span "Kitchen" at bounding box center [371, 204] width 28 height 12
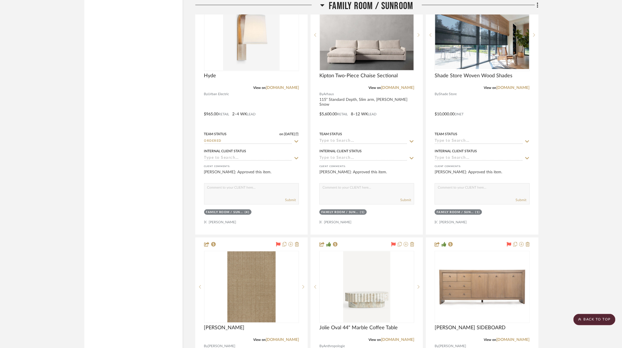
scroll to position [2704, 0]
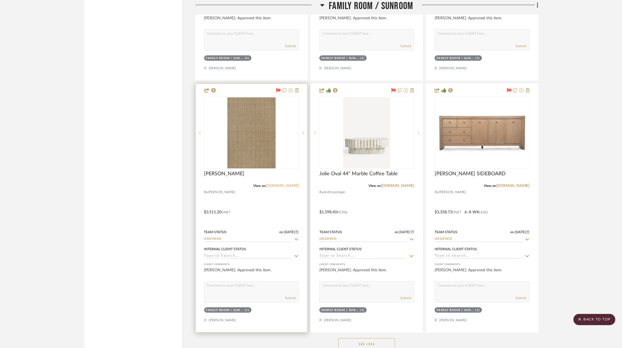
click at [282, 184] on link "[DOMAIN_NAME]" at bounding box center [282, 186] width 33 height 4
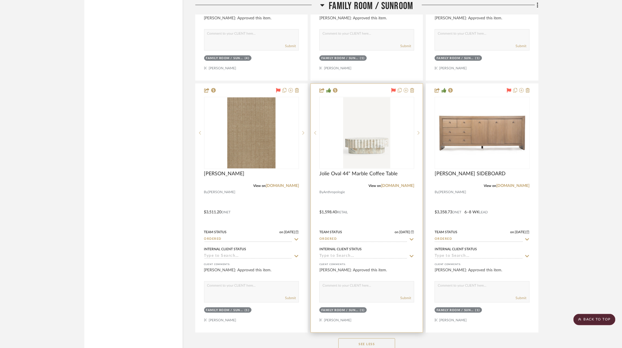
drag, startPoint x: 392, startPoint y: 177, endPoint x: 386, endPoint y: 173, distance: 7.0
click at [391, 184] on link "[DOMAIN_NAME]" at bounding box center [397, 186] width 33 height 4
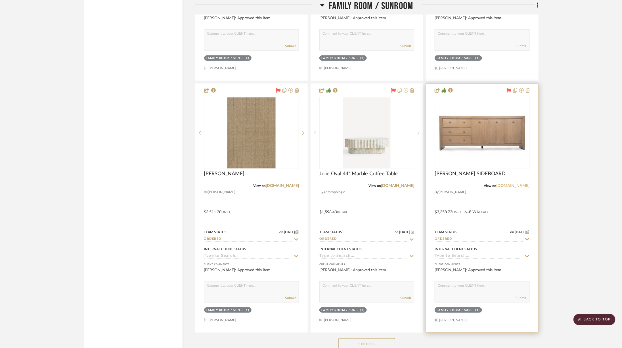
click at [512, 184] on link "[DOMAIN_NAME]" at bounding box center [513, 186] width 33 height 4
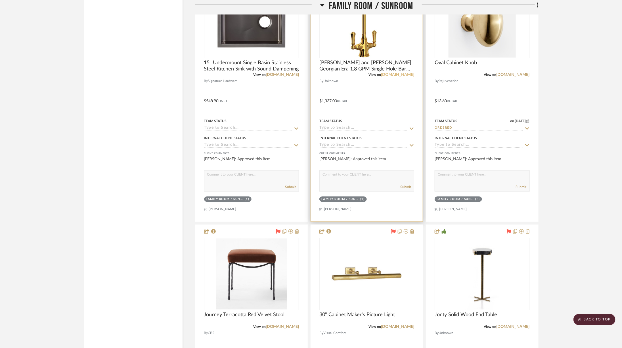
scroll to position [1909, 0]
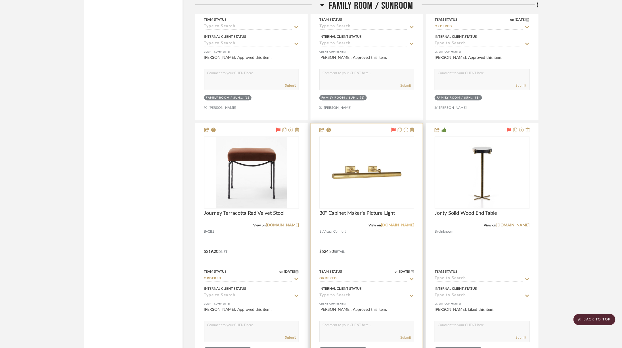
click at [393, 223] on link "[DOMAIN_NAME]" at bounding box center [397, 225] width 33 height 4
